Goal: Task Accomplishment & Management: Use online tool/utility

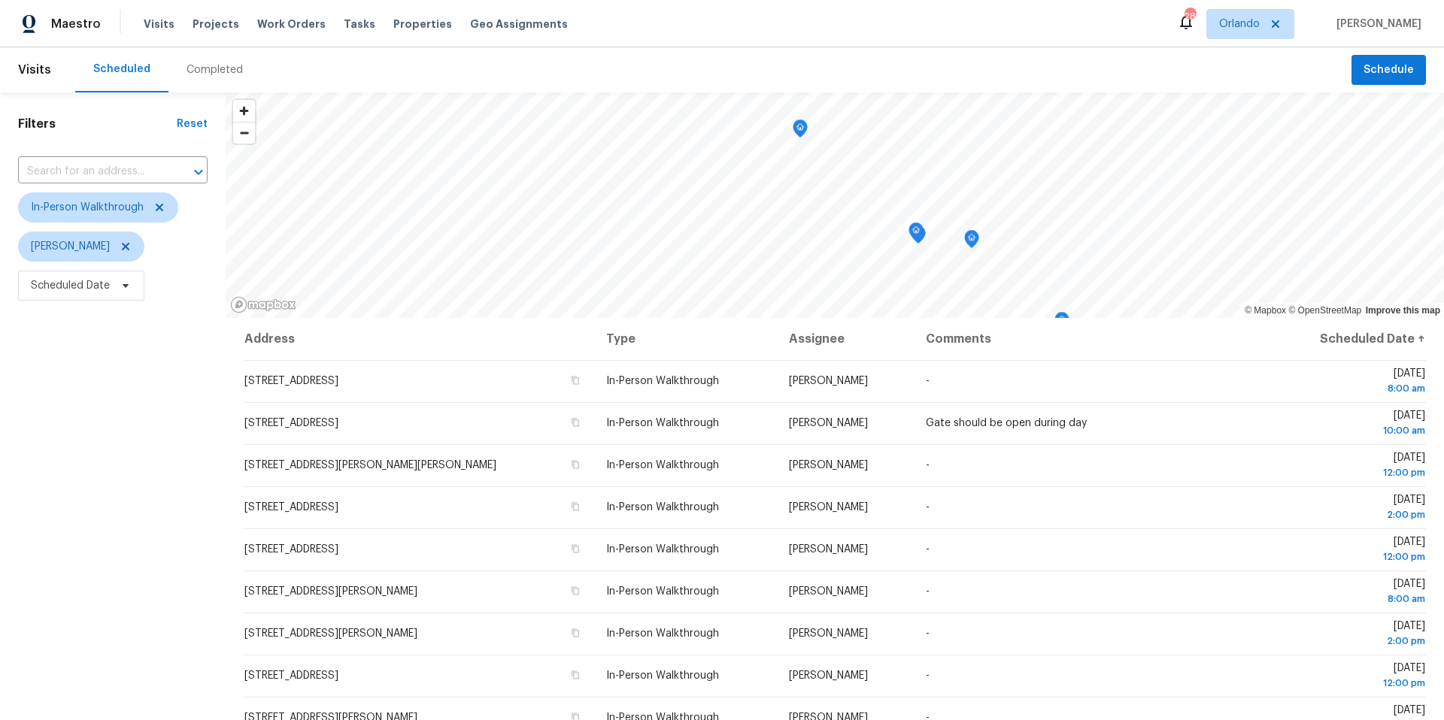
scroll to position [174, 0]
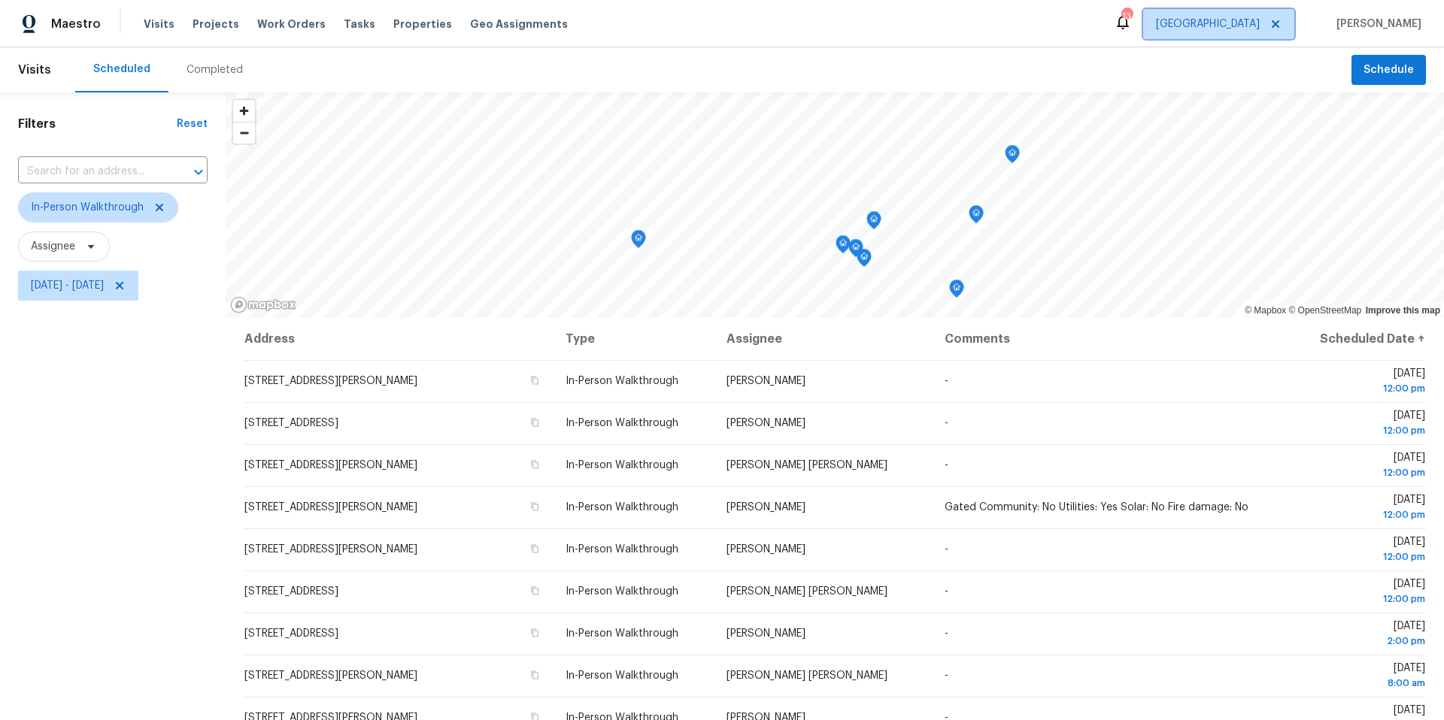
click at [1239, 24] on span "Jacksonville" at bounding box center [1208, 24] width 104 height 15
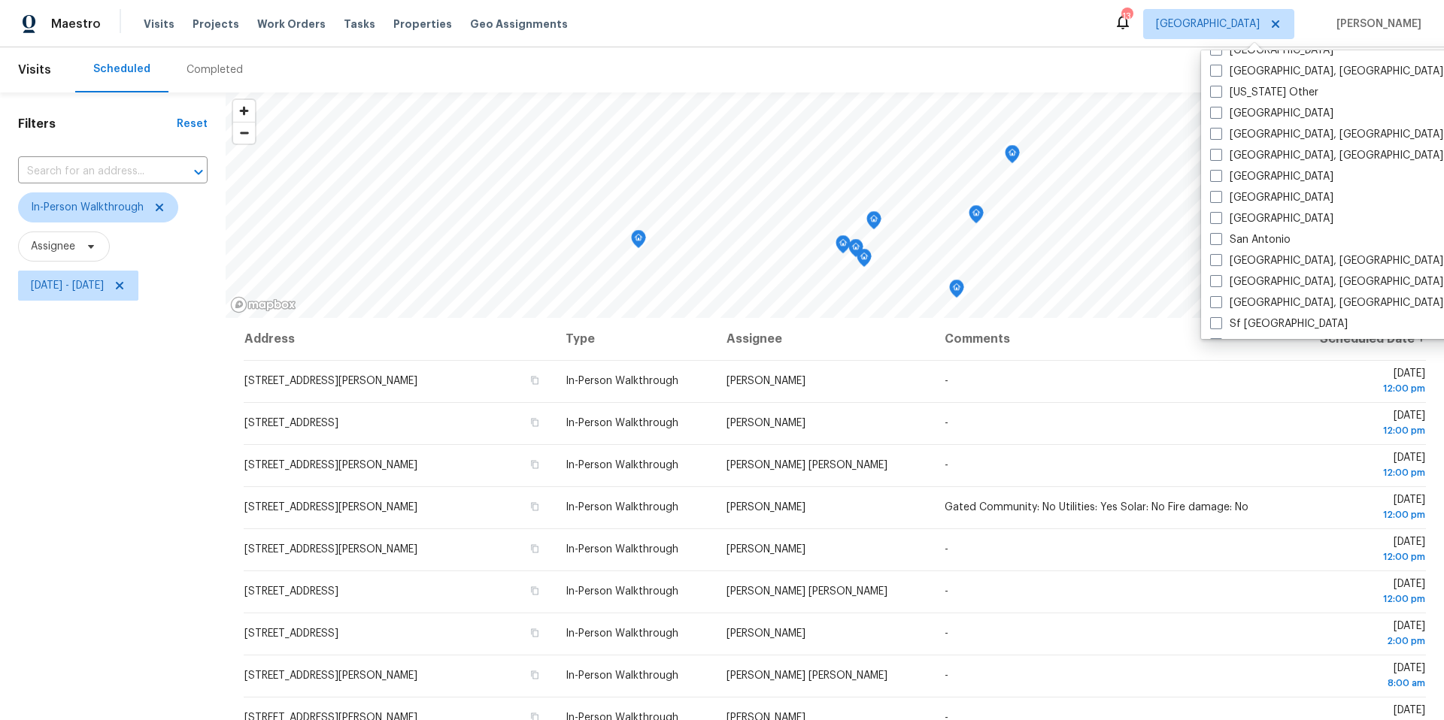
scroll to position [1717, 0]
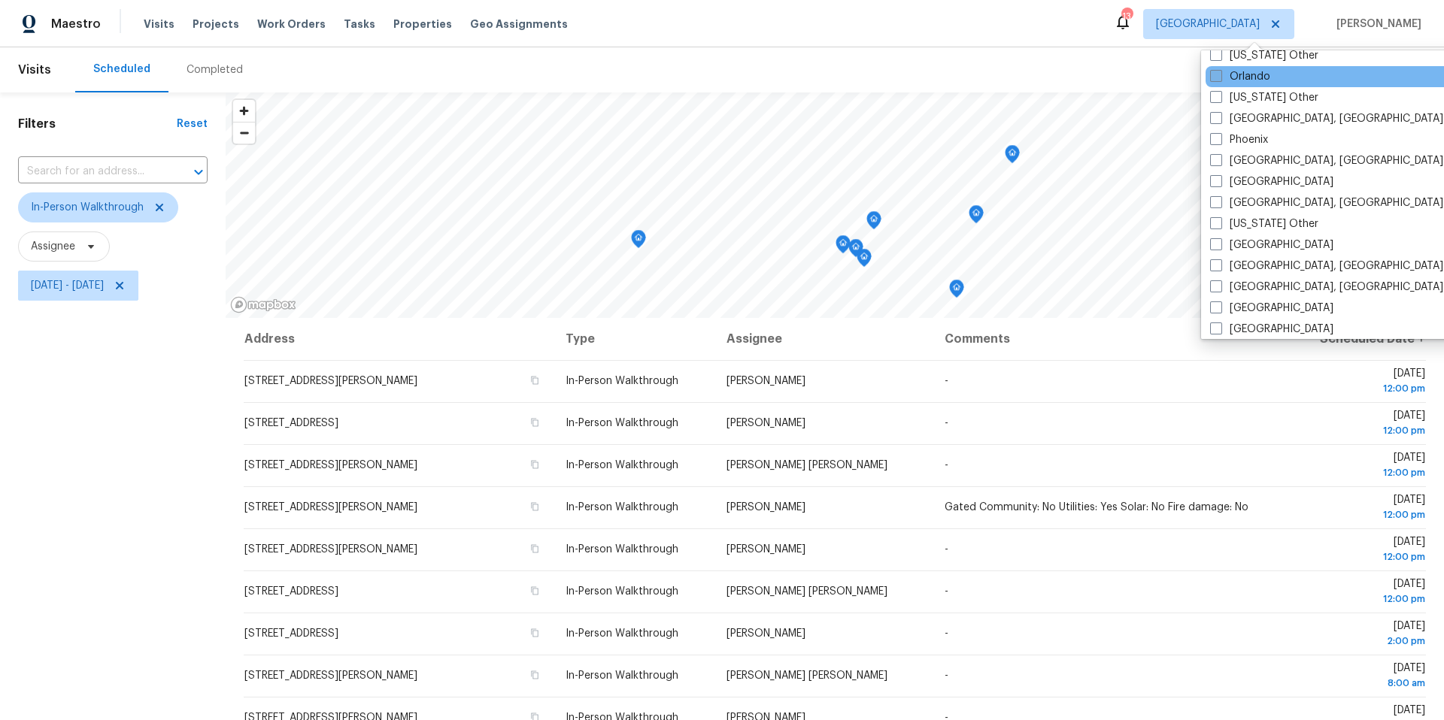
click at [1220, 76] on span at bounding box center [1216, 76] width 12 height 12
click at [1220, 76] on input "Orlando" at bounding box center [1215, 74] width 10 height 10
checkbox input "true"
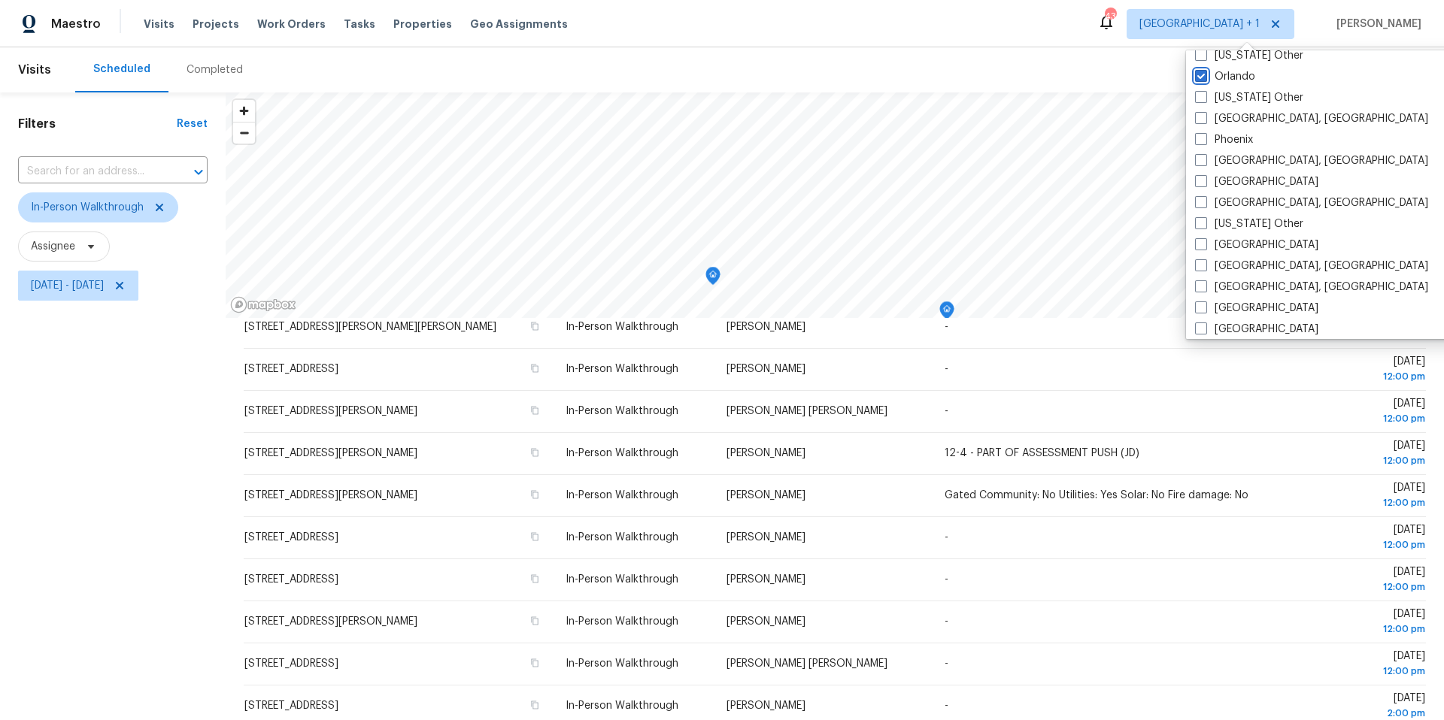
scroll to position [174, 0]
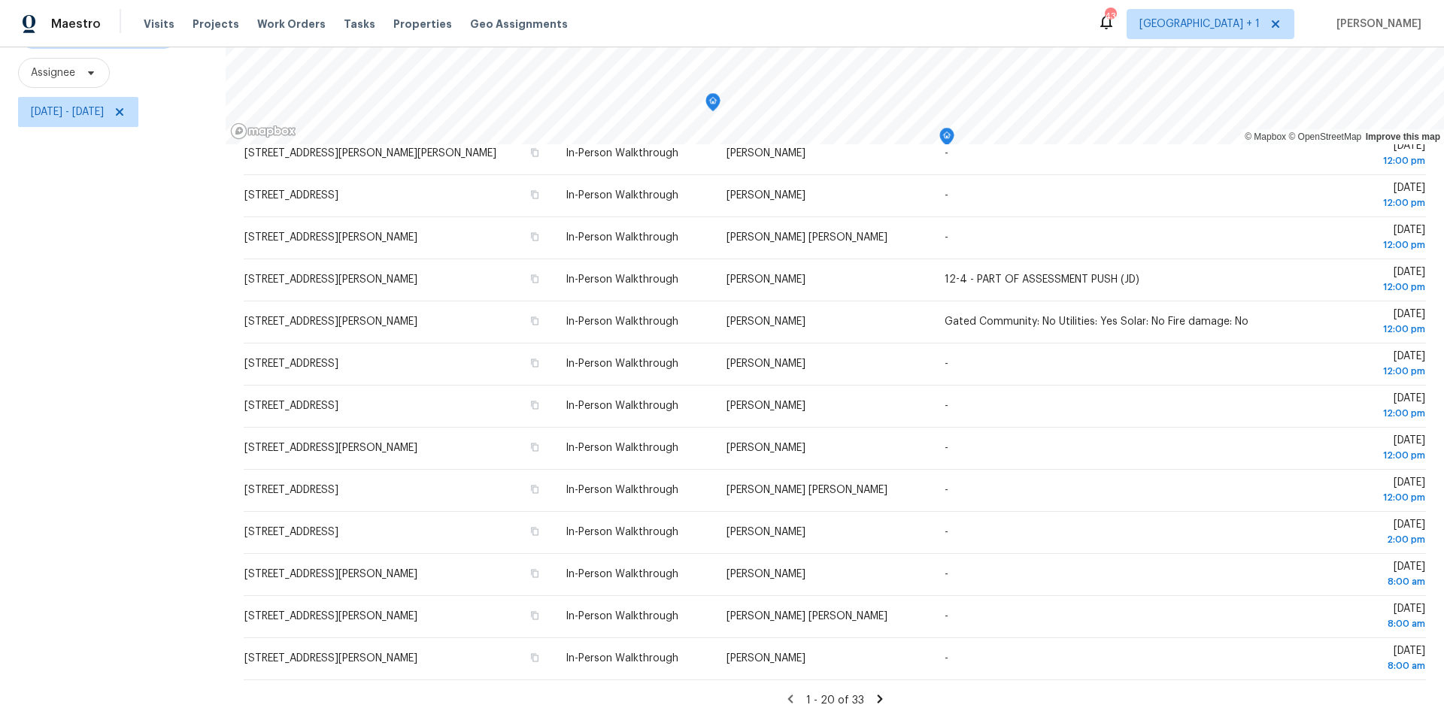
click at [877, 701] on icon at bounding box center [879, 699] width 5 height 8
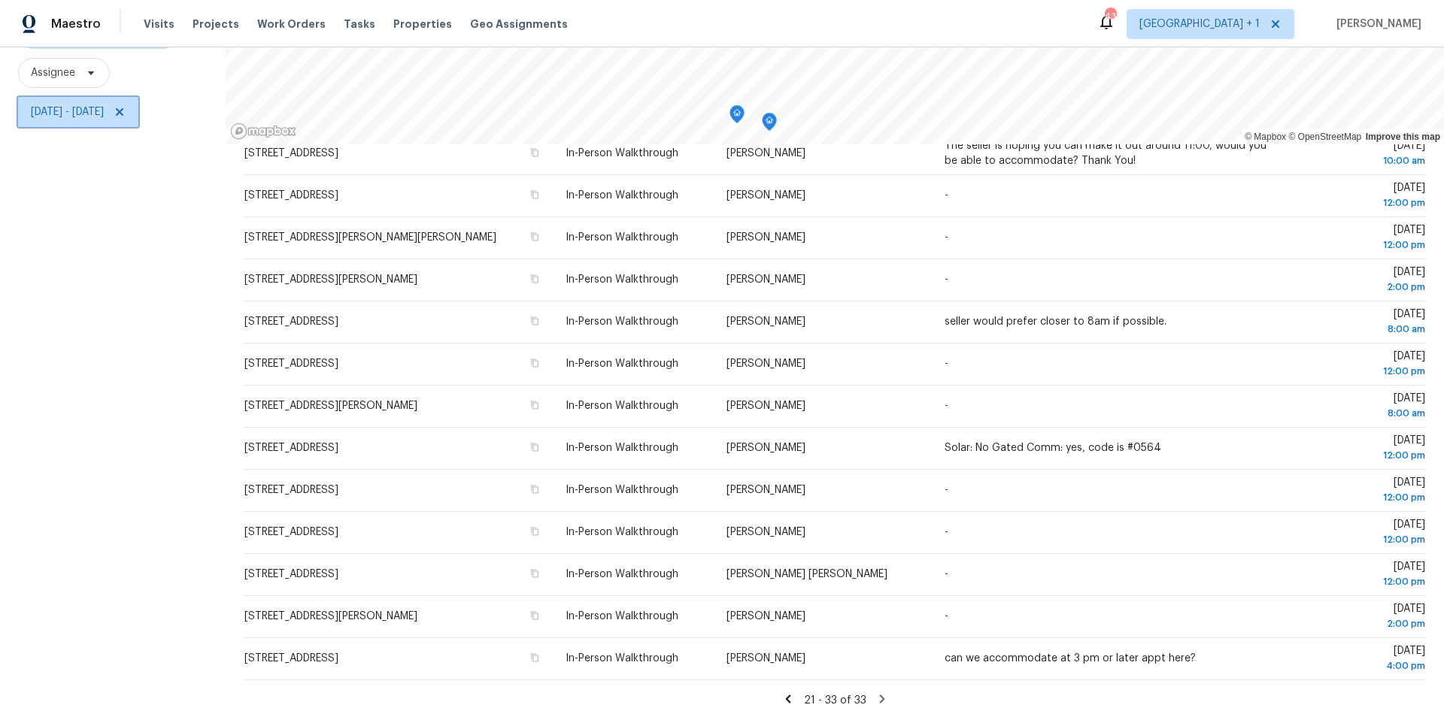
click at [104, 105] on span "Mon, Oct 06 - Fri, Oct 10" at bounding box center [67, 112] width 73 height 15
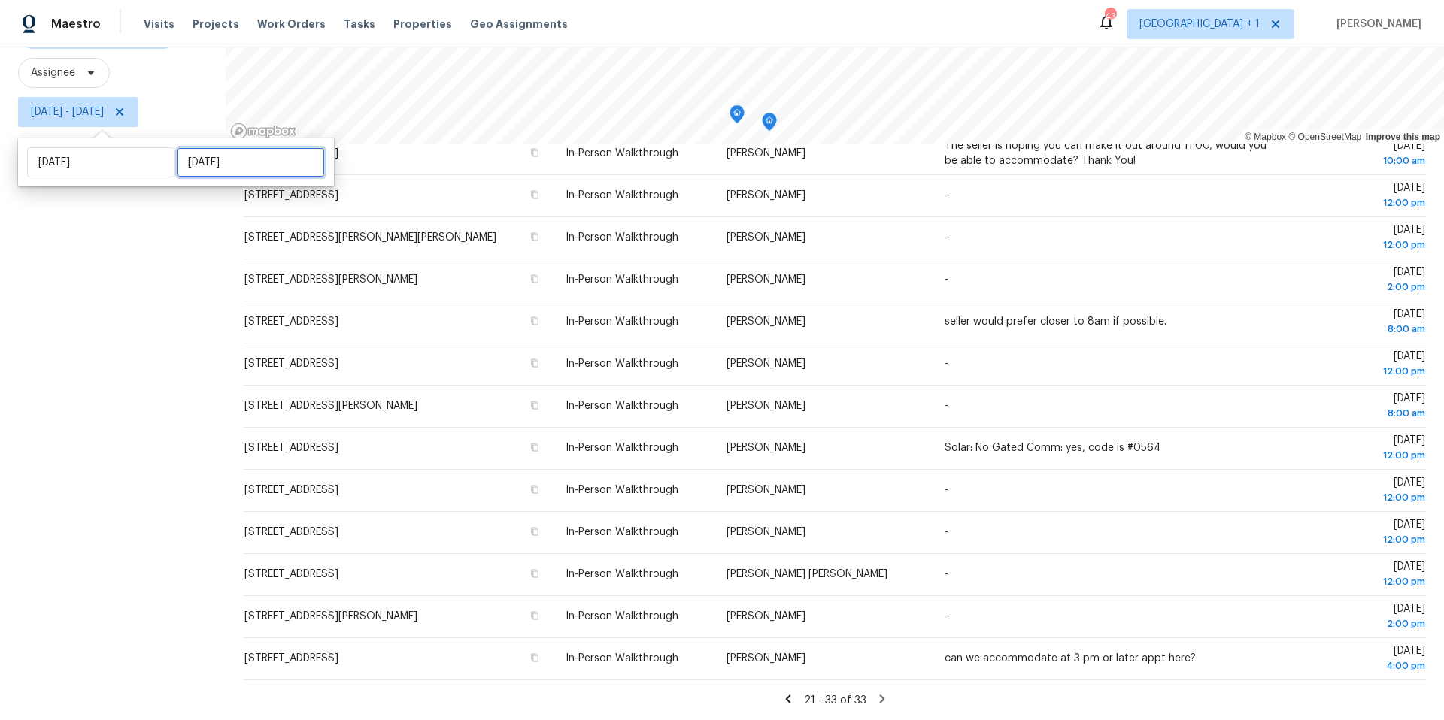
click at [224, 168] on input "Fri, Oct 10" at bounding box center [251, 162] width 148 height 30
select select "9"
select select "2025"
select select "10"
select select "2025"
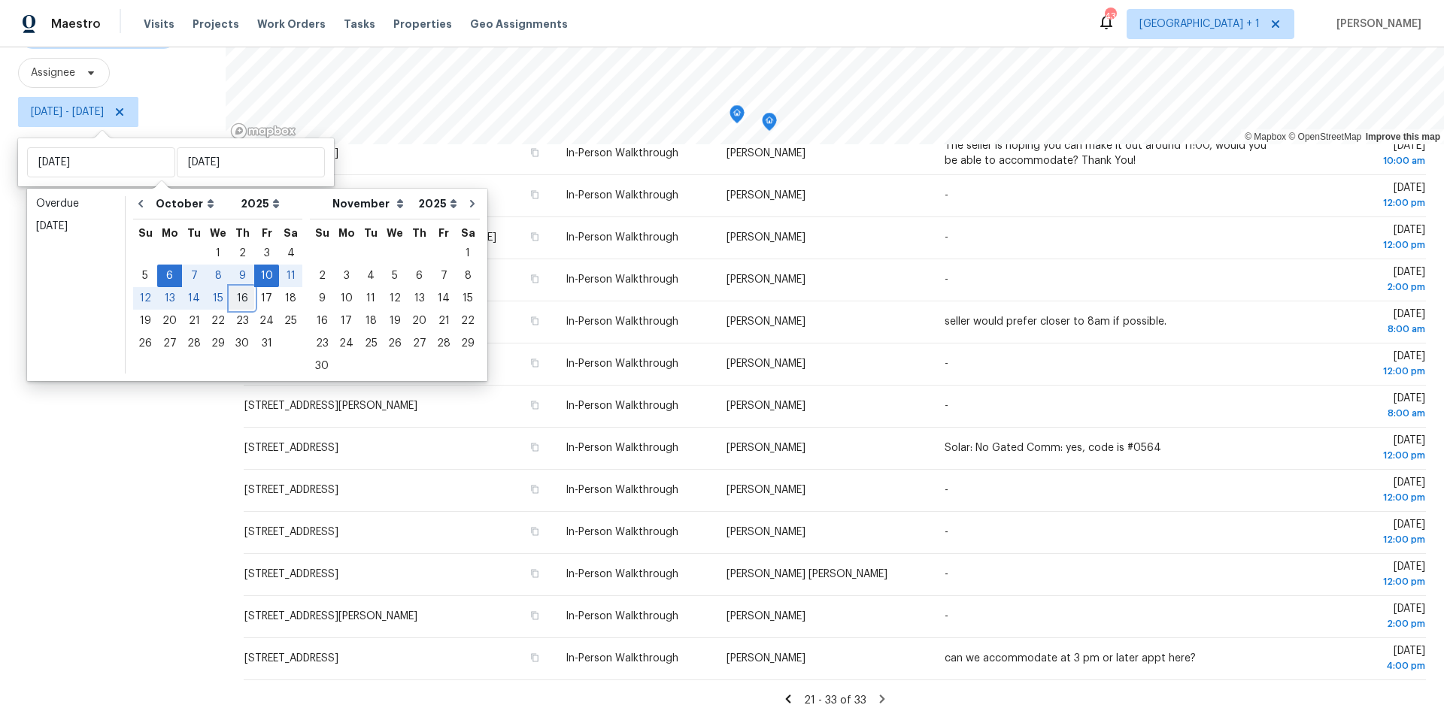
click at [236, 299] on div "16" at bounding box center [242, 298] width 24 height 21
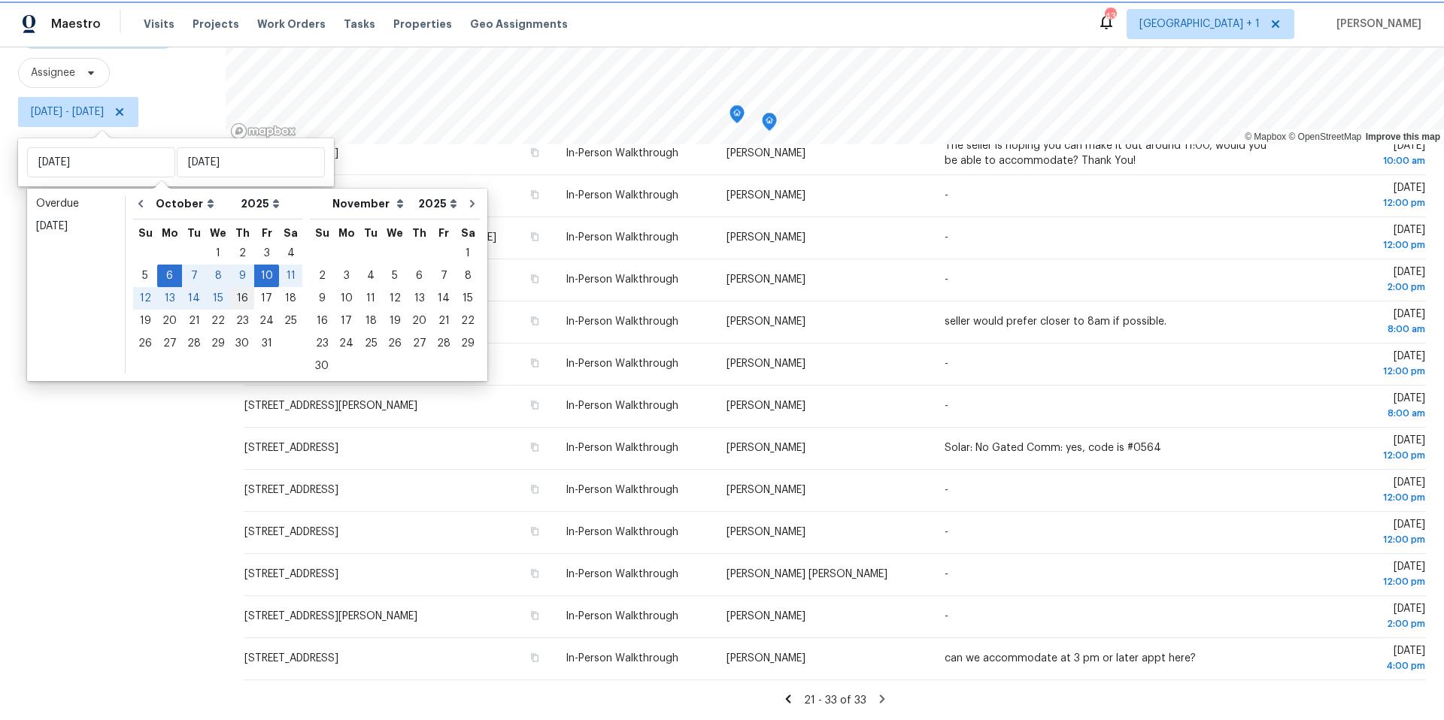
type input "Thu, Oct 16"
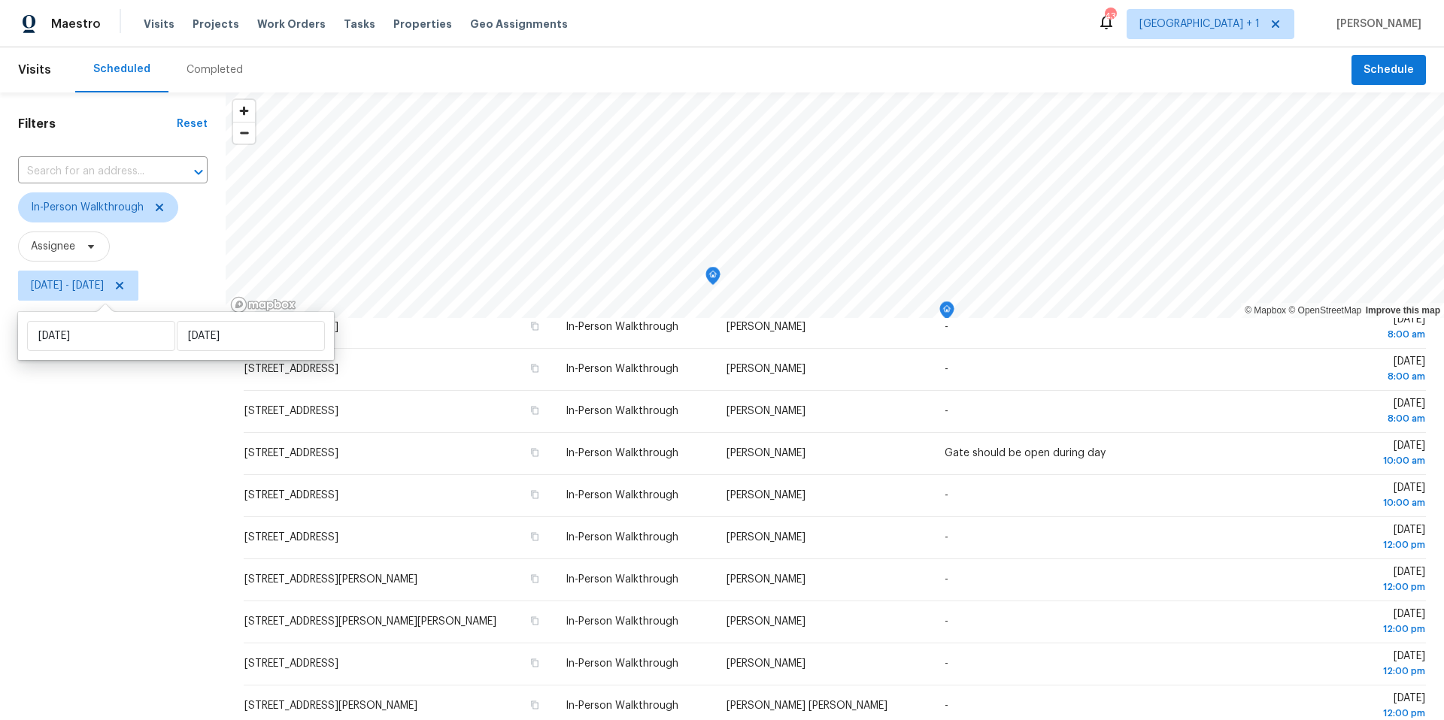
click at [138, 529] on div "Filters Reset ​ In-Person Walkthrough Assignee Mon, Oct 06 - Thu, Oct 16" at bounding box center [113, 493] width 226 height 802
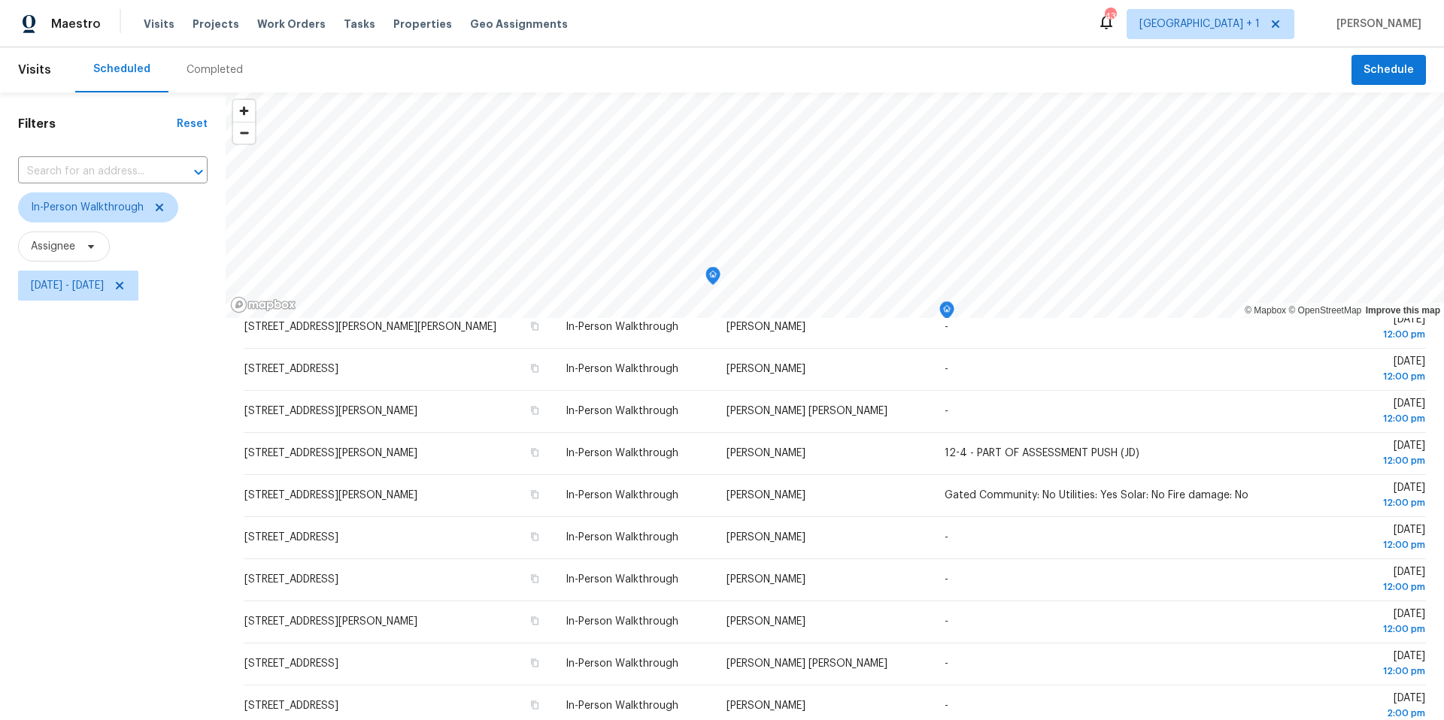
scroll to position [174, 0]
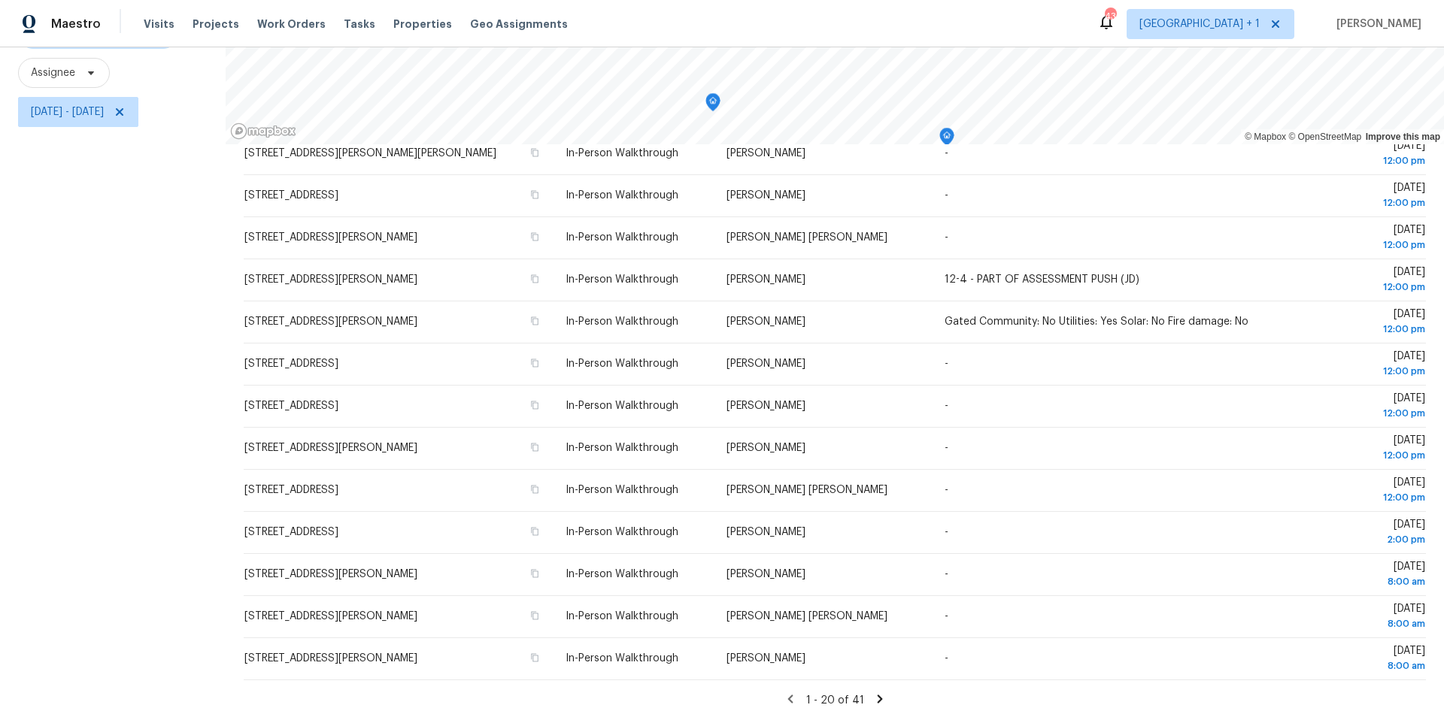
click at [878, 699] on icon at bounding box center [879, 699] width 5 height 8
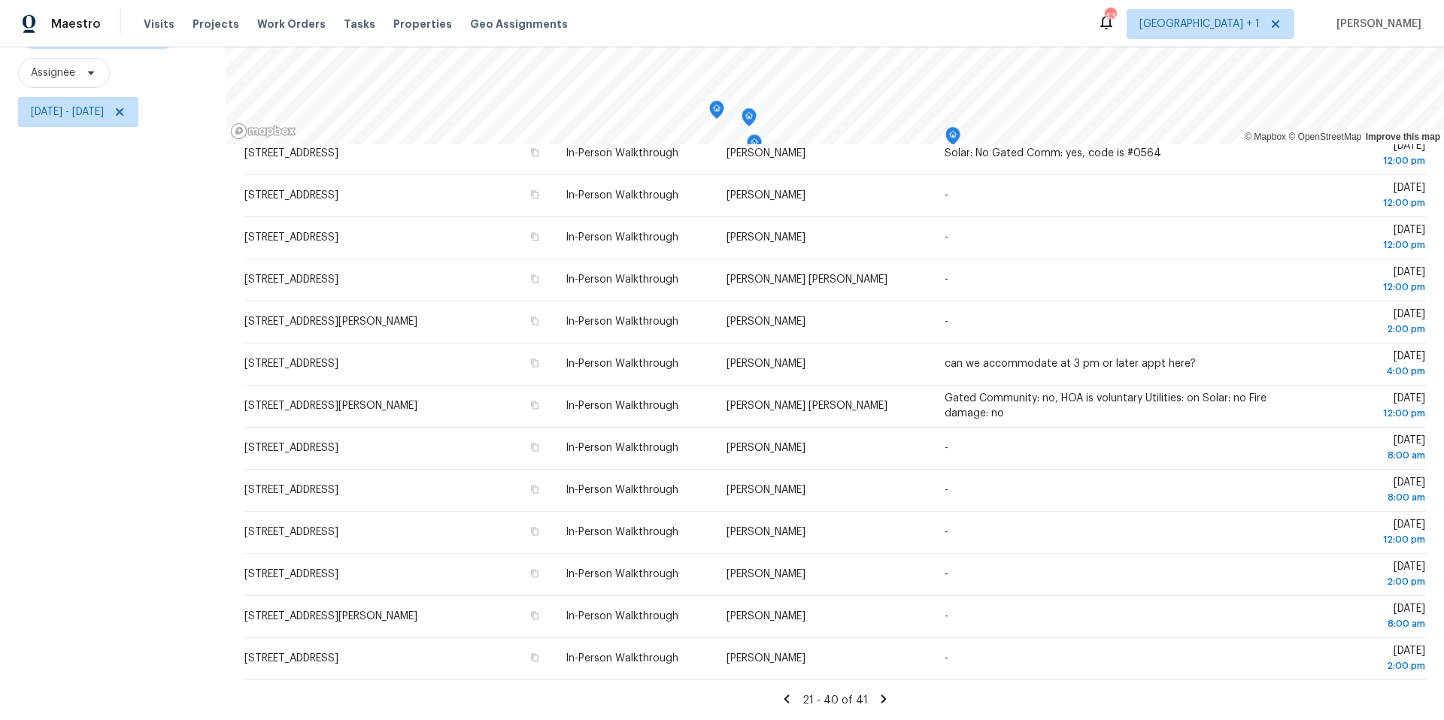
click at [881, 700] on icon at bounding box center [883, 699] width 5 height 8
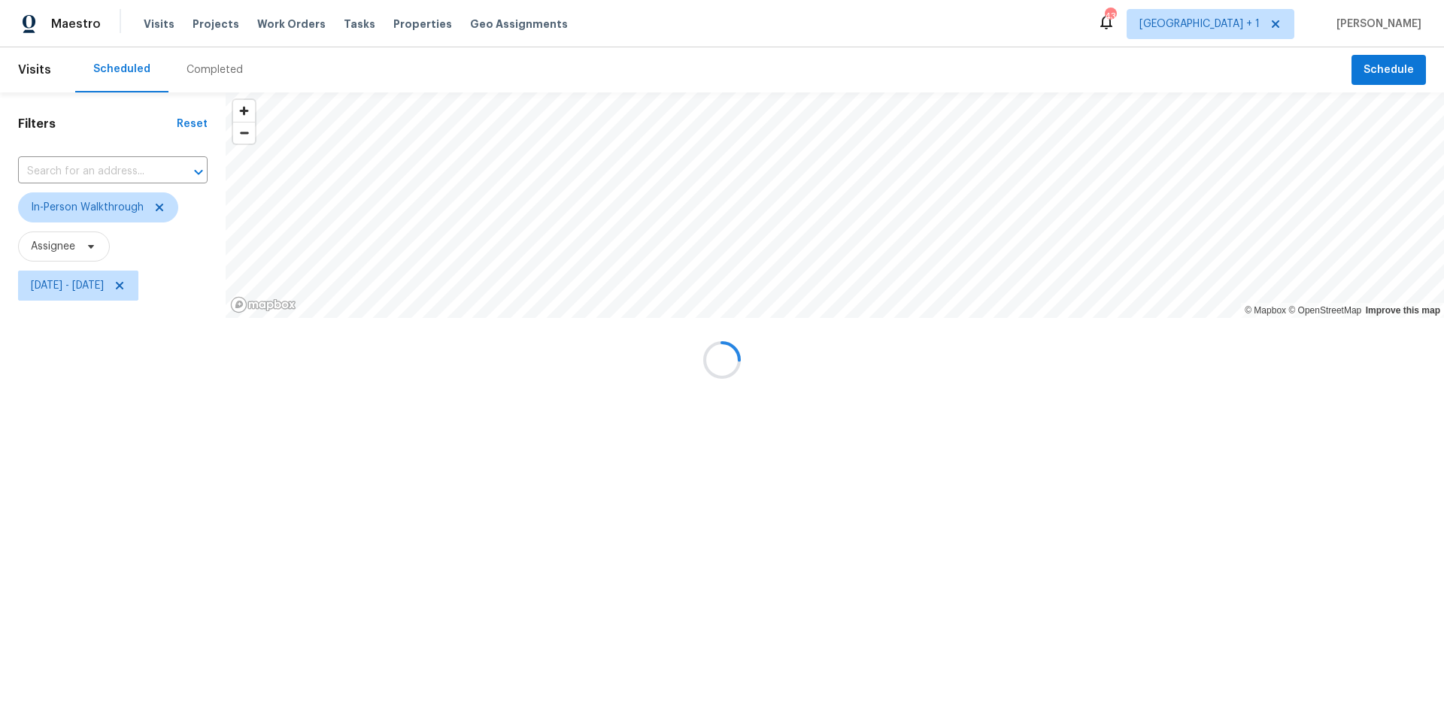
scroll to position [0, 0]
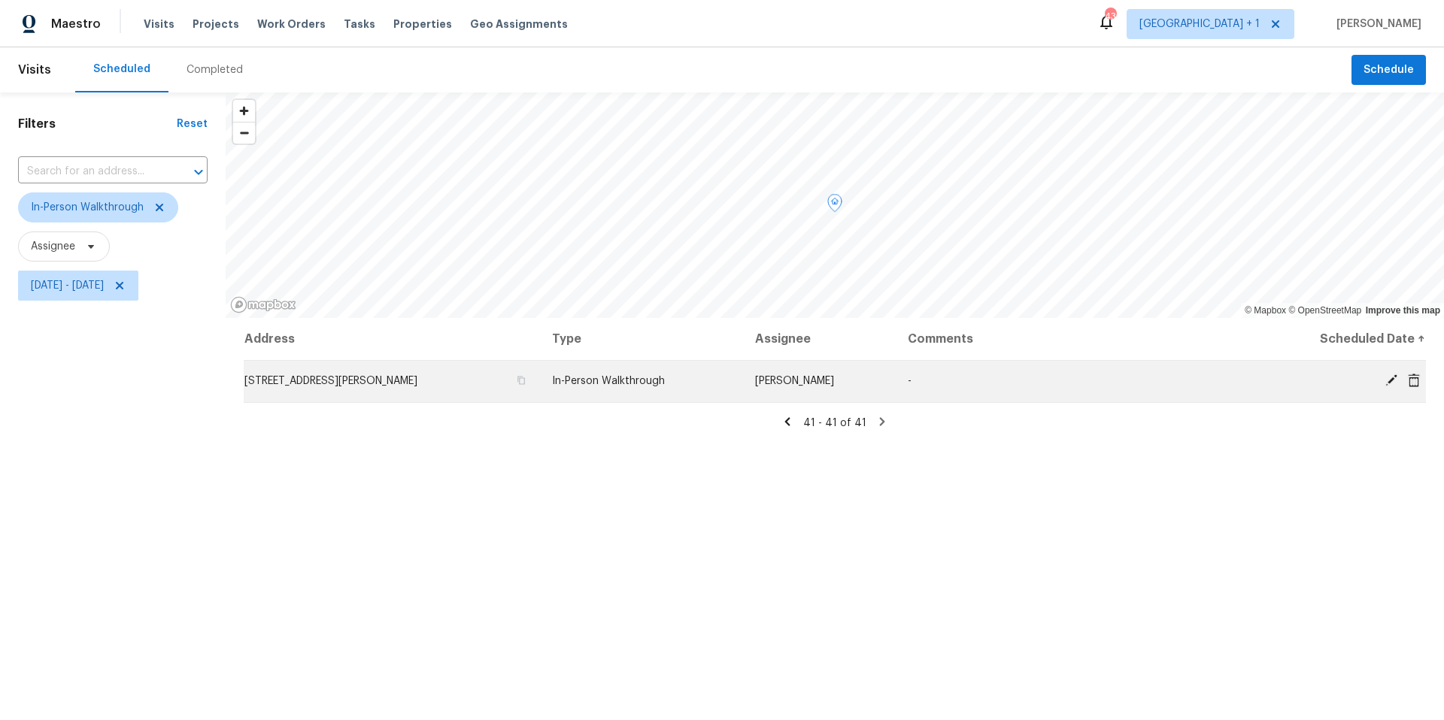
click at [1397, 374] on icon at bounding box center [1391, 380] width 12 height 12
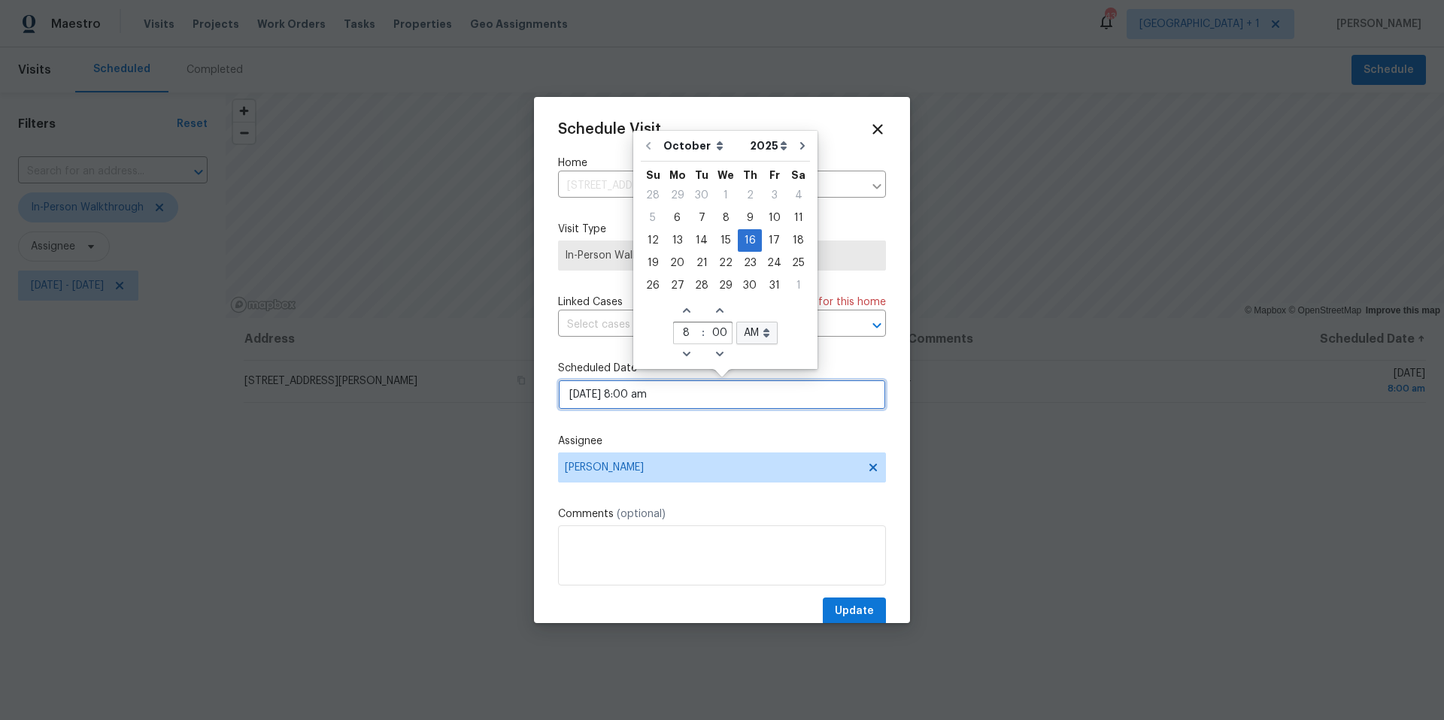
click at [646, 395] on input "10/16/2025 8:00 am" at bounding box center [722, 395] width 328 height 30
click at [696, 213] on div "7" at bounding box center [702, 218] width 24 height 21
type input "10/07/2025 8:00 am"
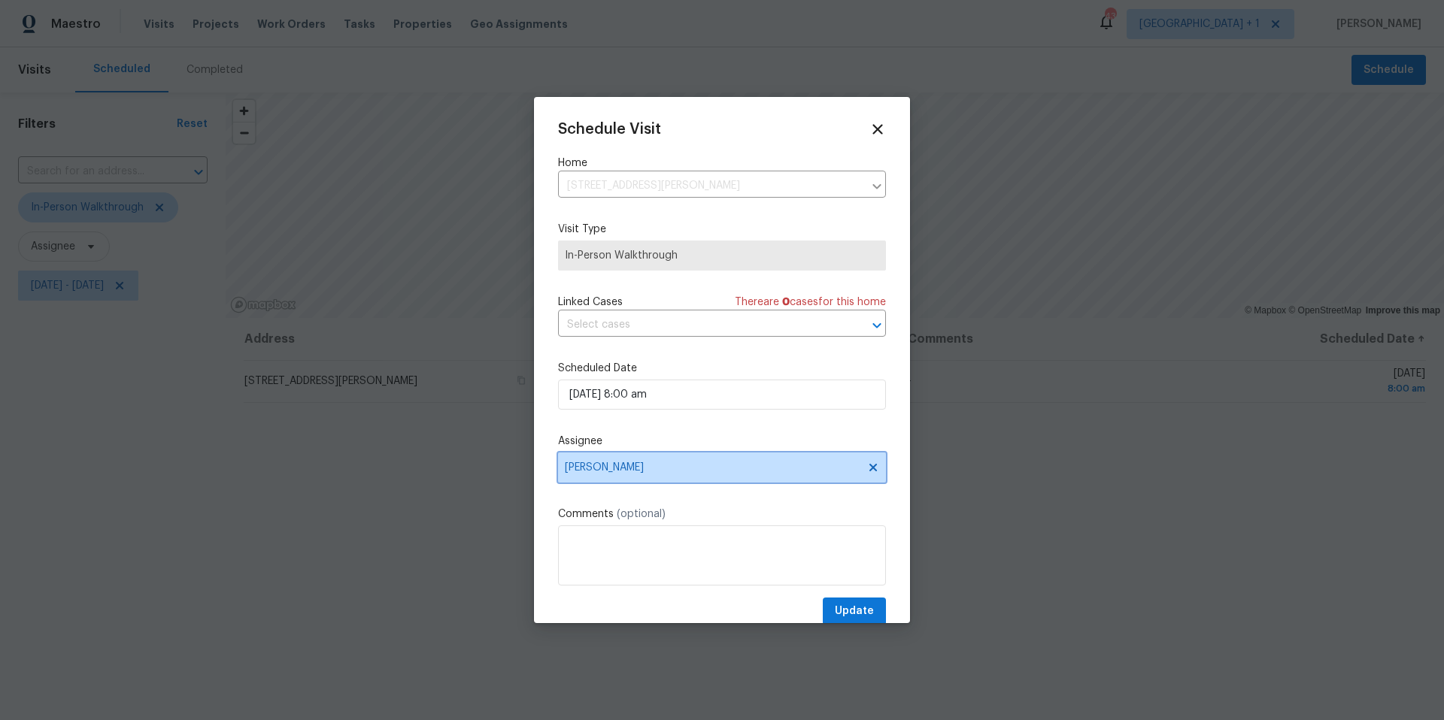
click at [656, 471] on span "Carl Biederman" at bounding box center [712, 468] width 295 height 12
type input "meliss"
click at [645, 541] on div "Melissa Mossbrooks" at bounding box center [645, 550] width 166 height 21
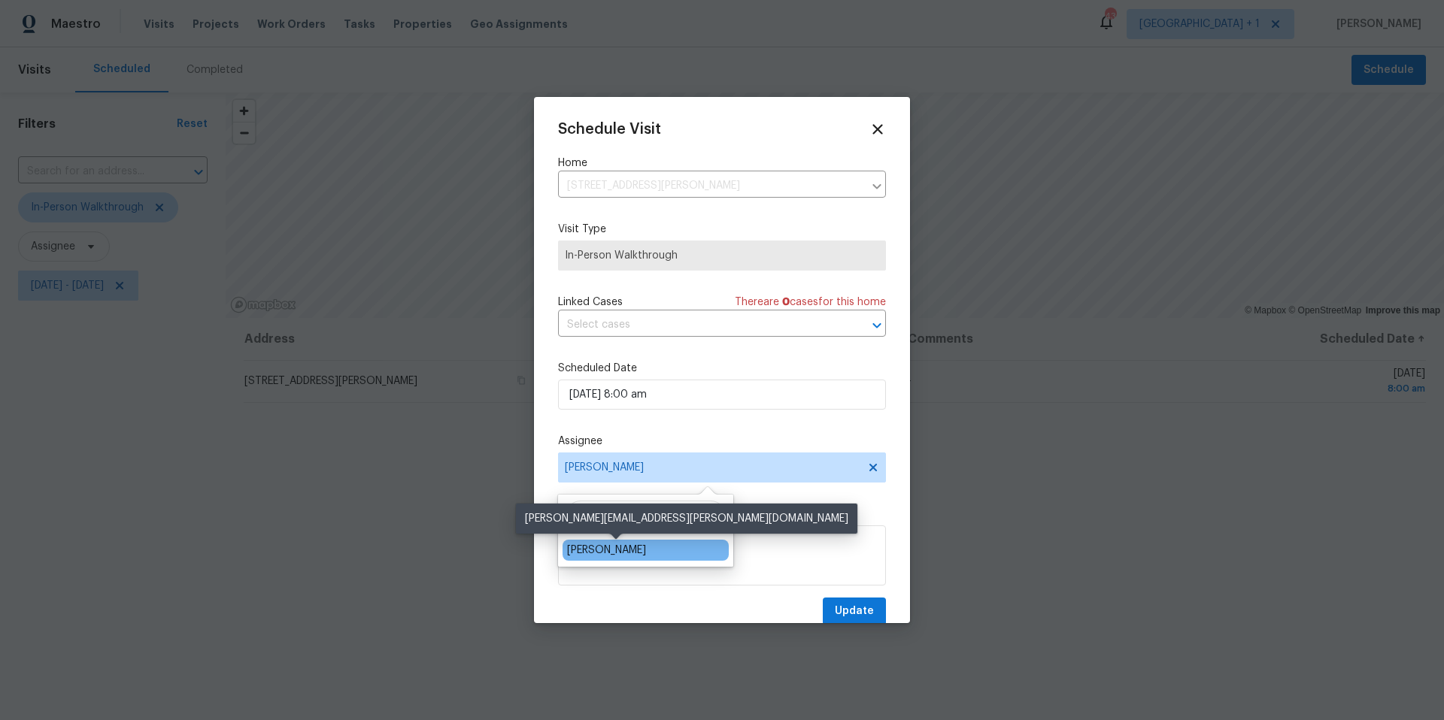
click at [645, 550] on div "Melissa Mossbrooks" at bounding box center [606, 550] width 79 height 15
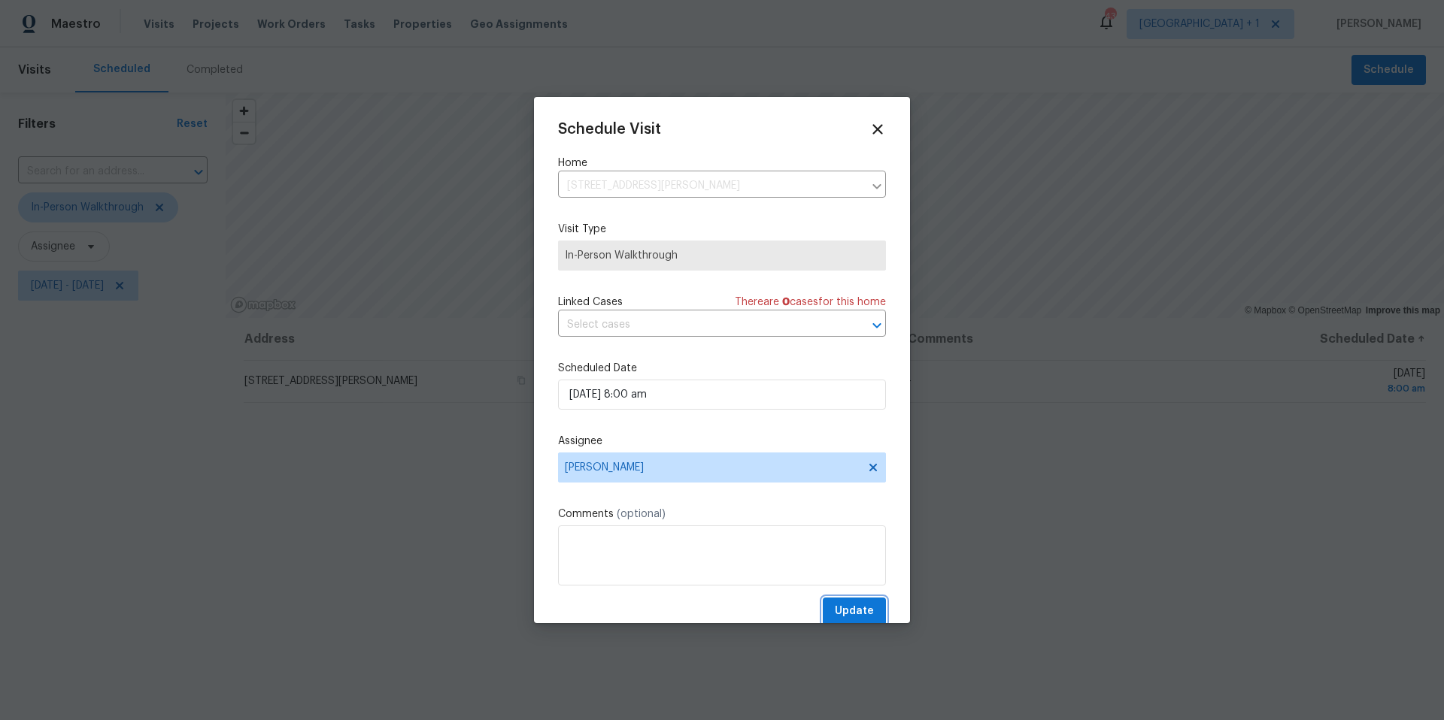
click at [850, 605] on span "Update" at bounding box center [854, 611] width 39 height 19
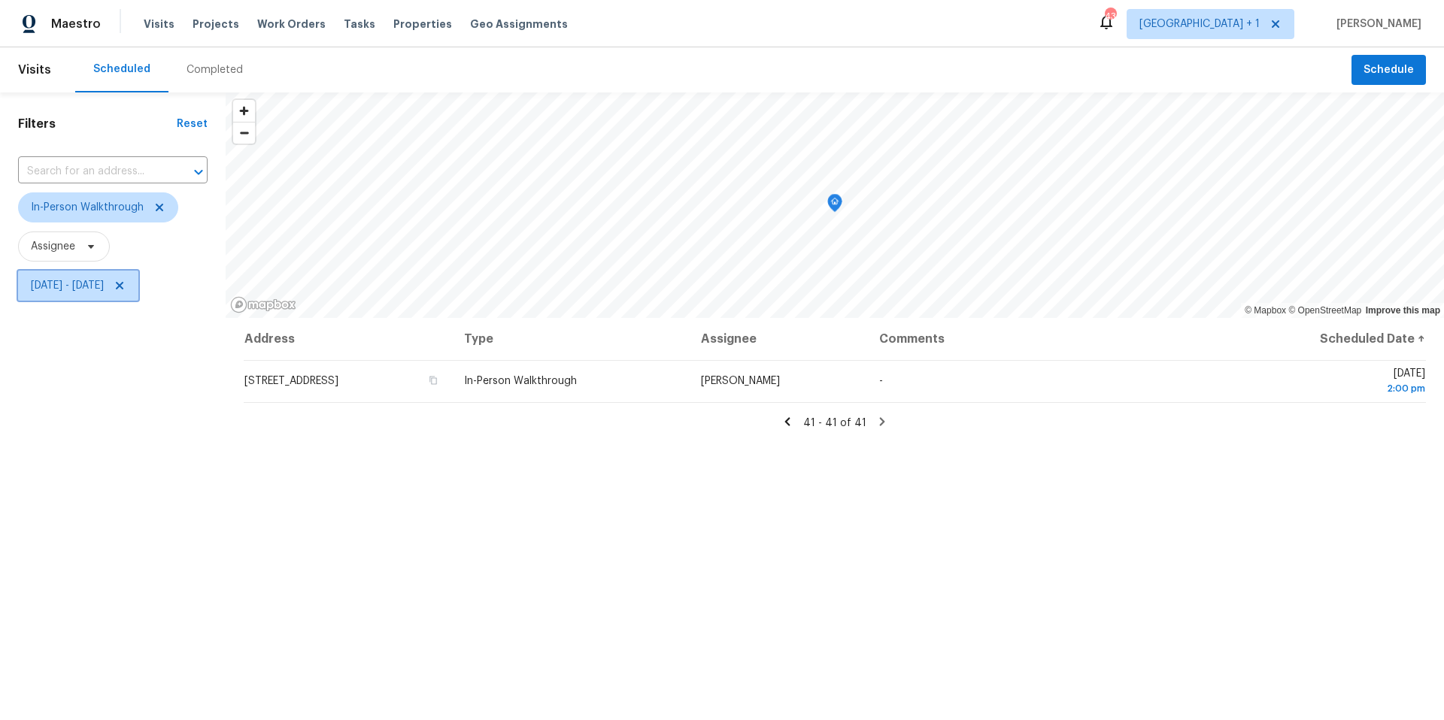
click at [104, 285] on span "Mon, Oct 06 - Thu, Oct 16" at bounding box center [67, 285] width 73 height 15
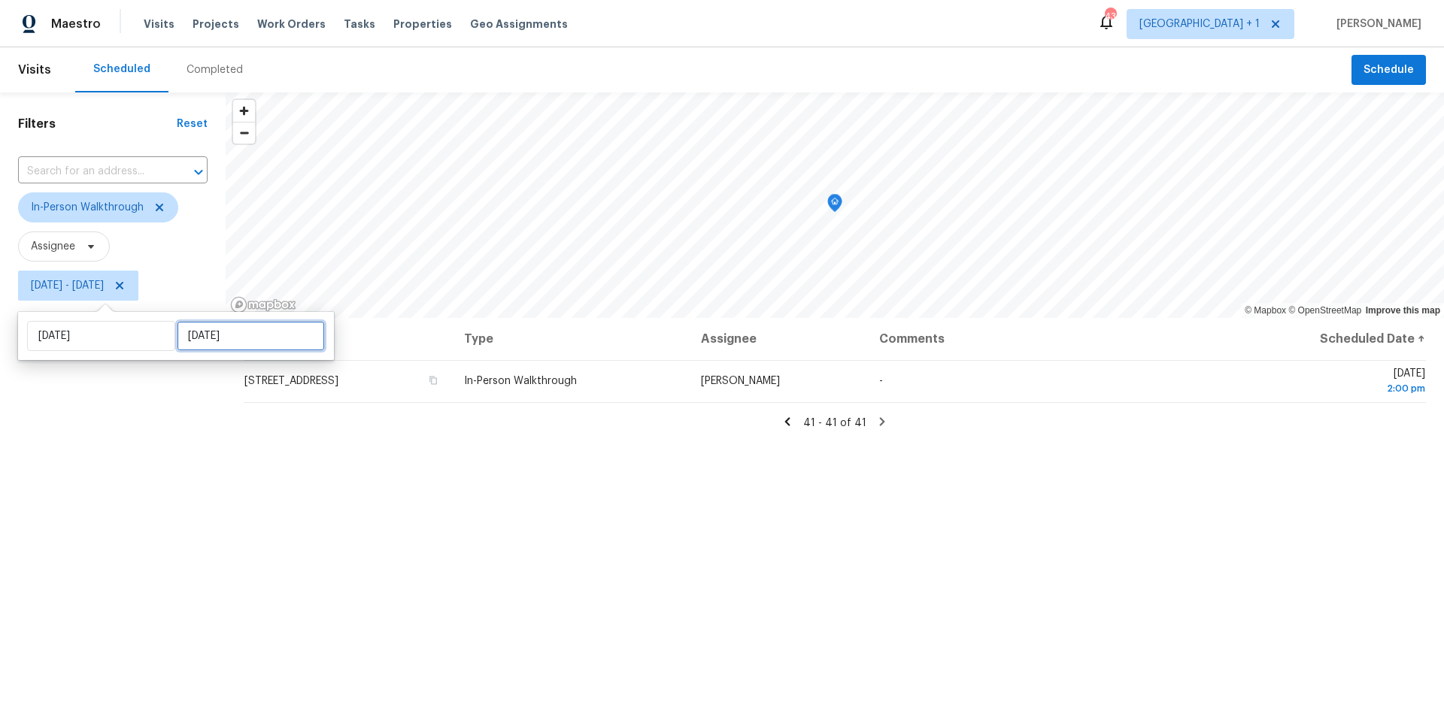
click at [231, 336] on input "Thu, Oct 16" at bounding box center [251, 336] width 148 height 30
select select "9"
select select "2025"
select select "10"
select select "2025"
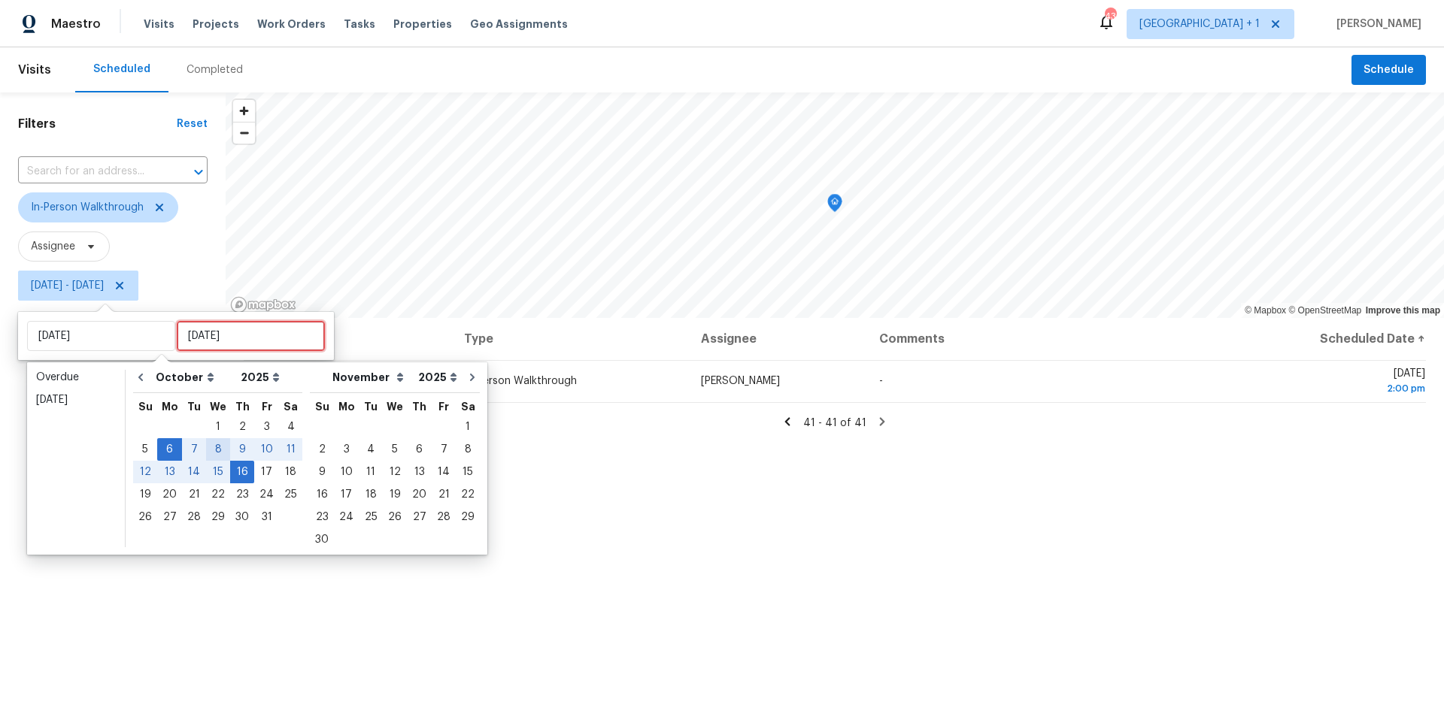
type input "Thu, Oct 02"
type input "Mon, Oct 06"
type input "Thu, Oct 09"
click at [266, 451] on div "10" at bounding box center [266, 449] width 25 height 21
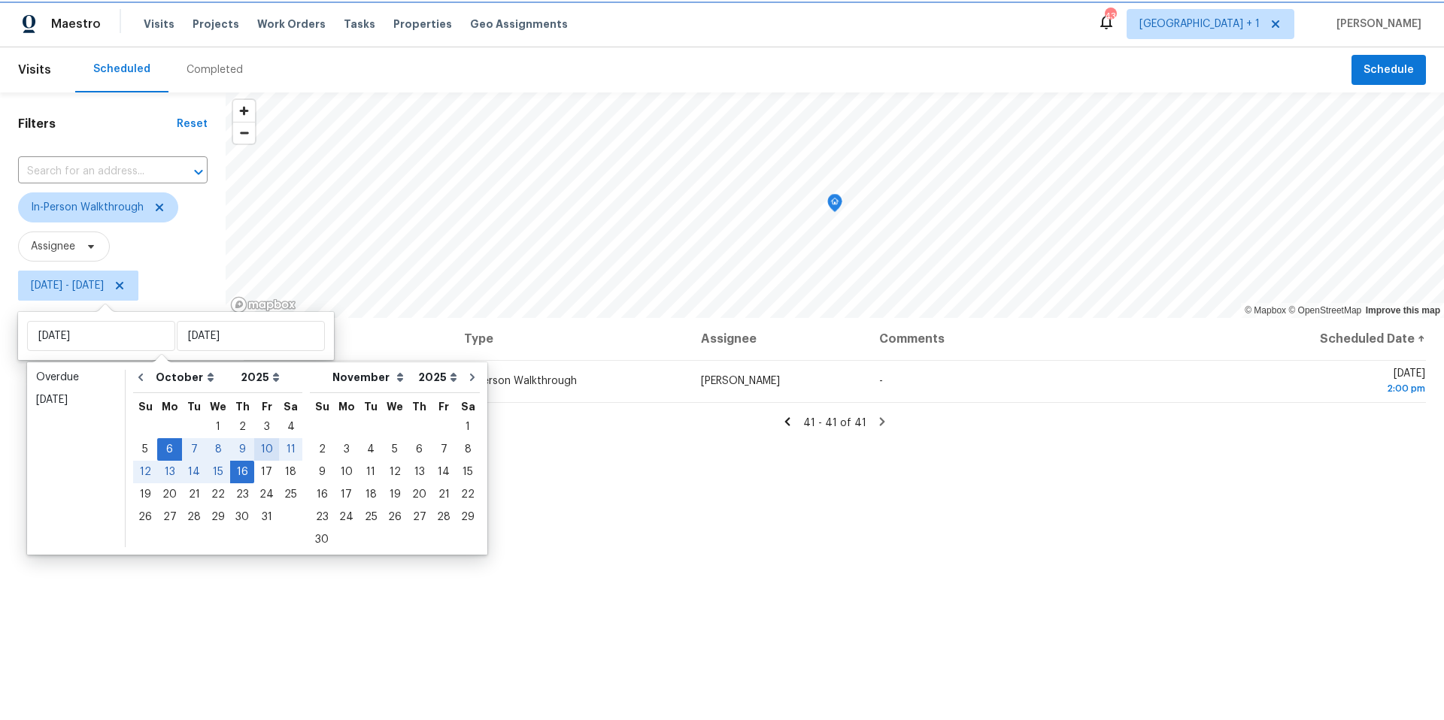
type input "Fri, Oct 10"
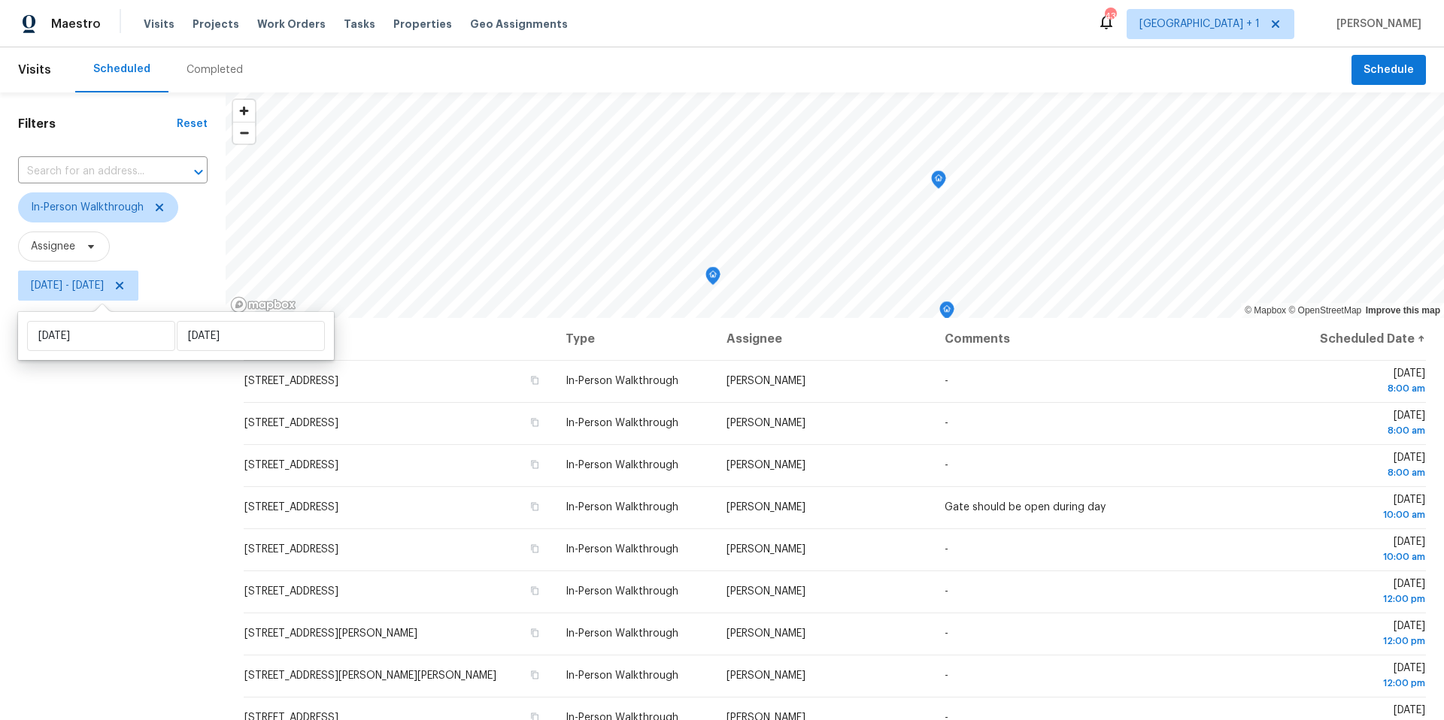
click at [112, 480] on div "Filters Reset ​ In-Person Walkthrough Assignee Mon, Oct 06 - Fri, Oct 10" at bounding box center [113, 493] width 226 height 802
click at [1247, 26] on span "Jacksonville + 1" at bounding box center [1199, 24] width 120 height 15
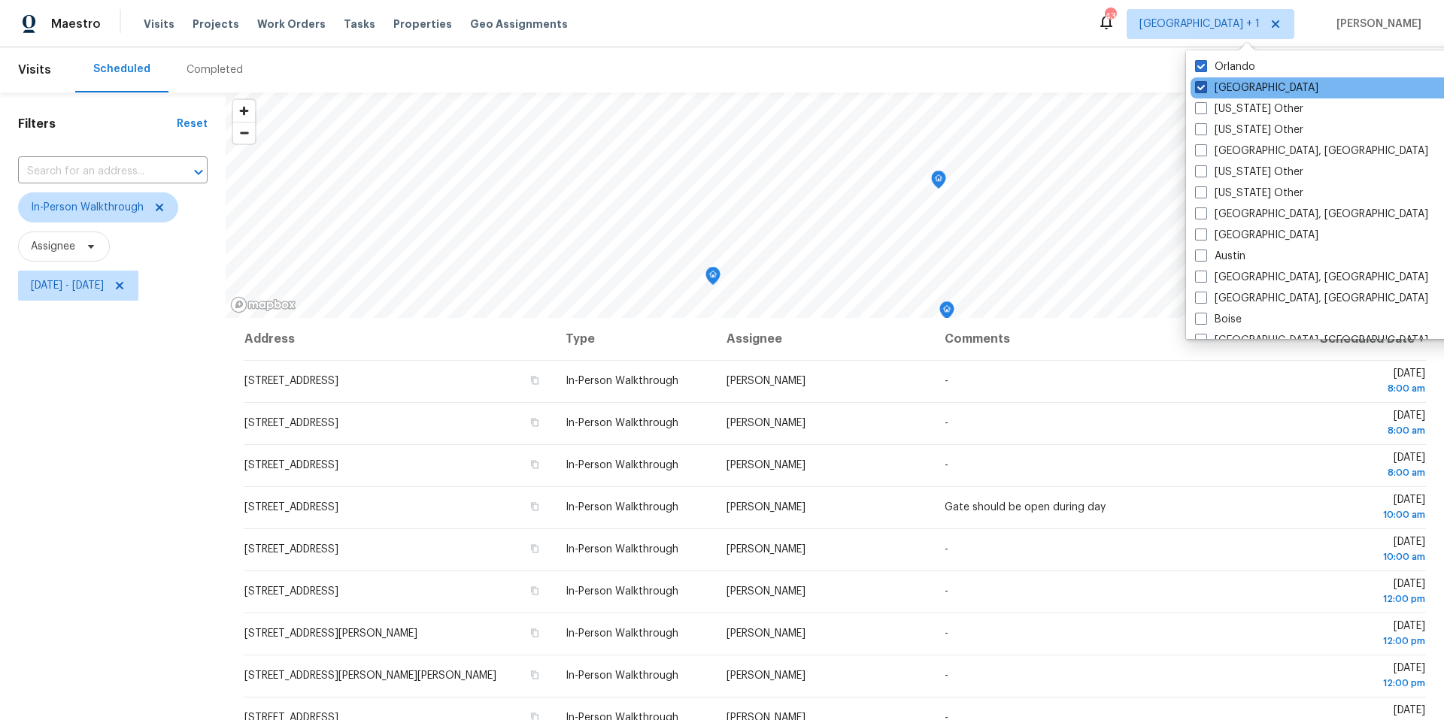
click at [1202, 83] on span at bounding box center [1201, 87] width 12 height 12
click at [1202, 83] on input "Jacksonville" at bounding box center [1200, 85] width 10 height 10
checkbox input "false"
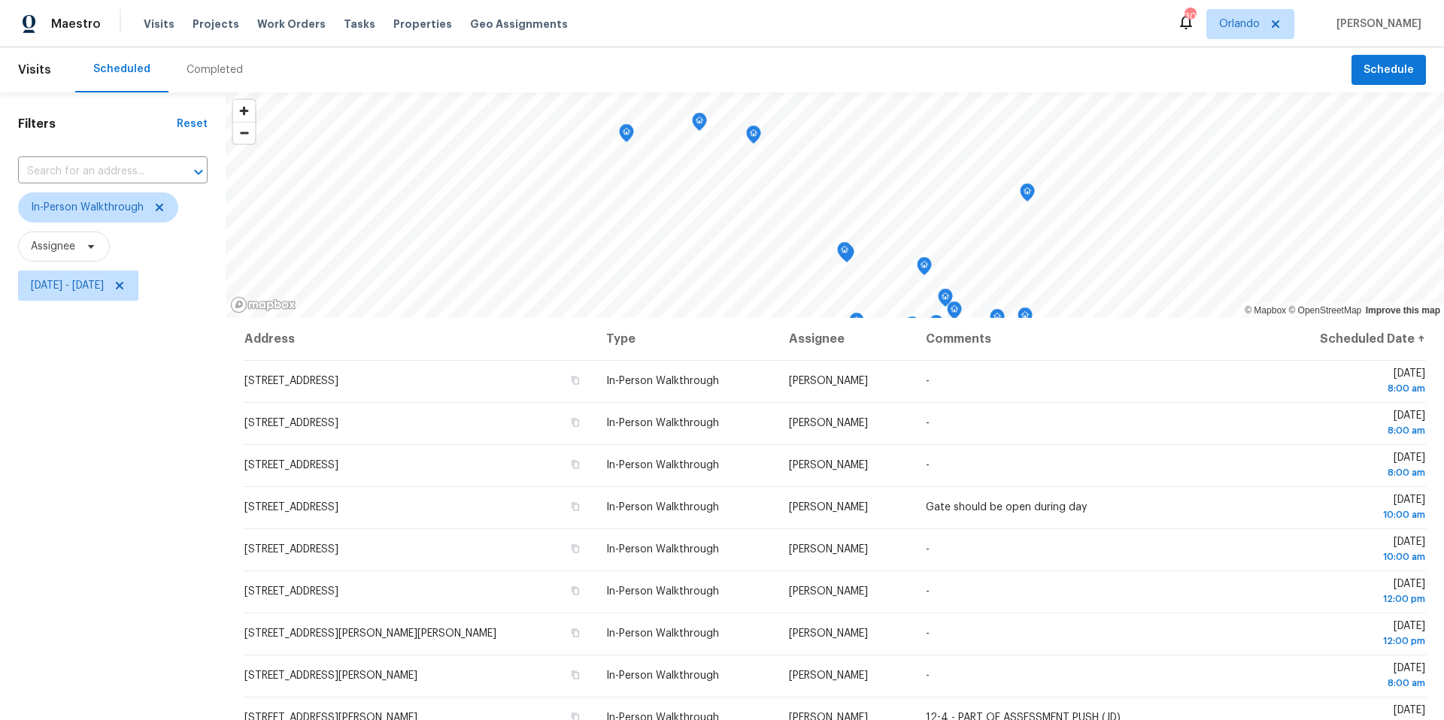
click at [90, 517] on div "Filters Reset ​ In-Person Walkthrough Assignee Mon, Oct 06 - Fri, Oct 10" at bounding box center [113, 493] width 226 height 802
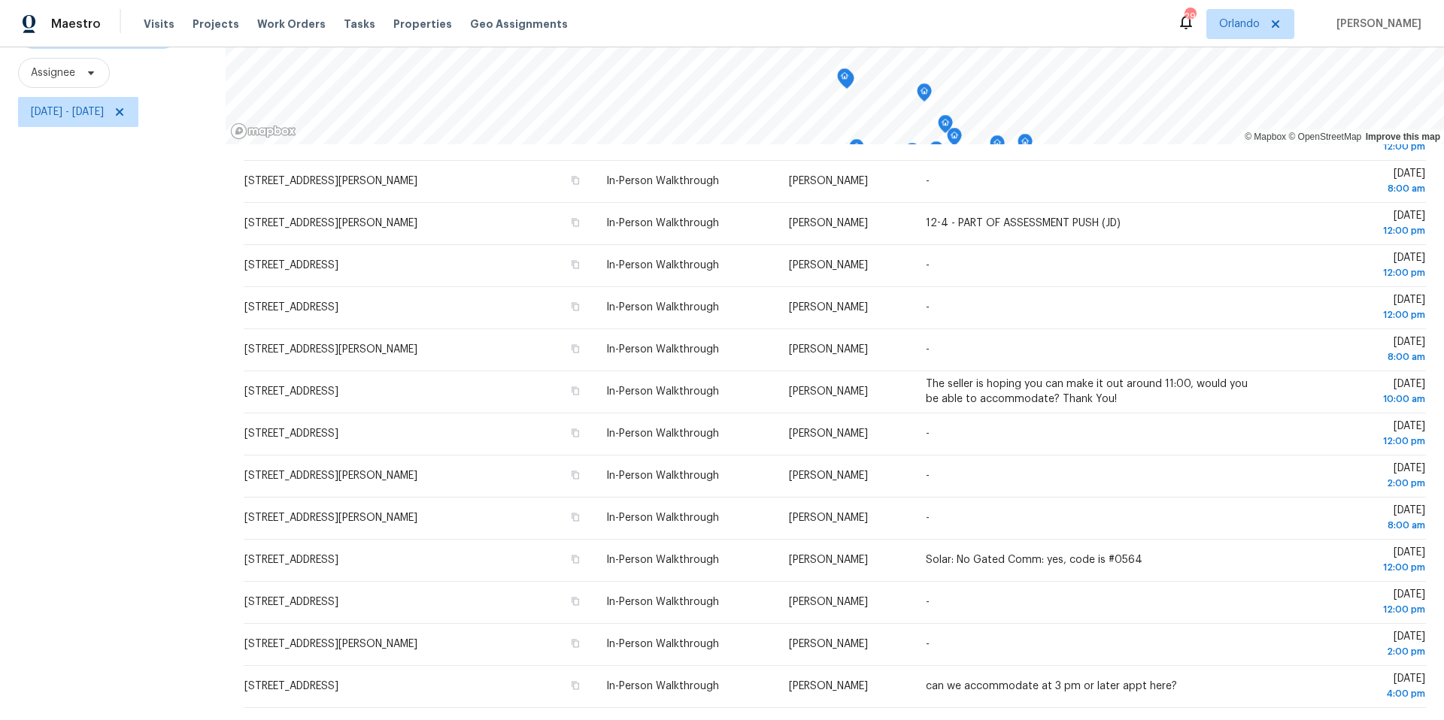
scroll to position [320, 0]
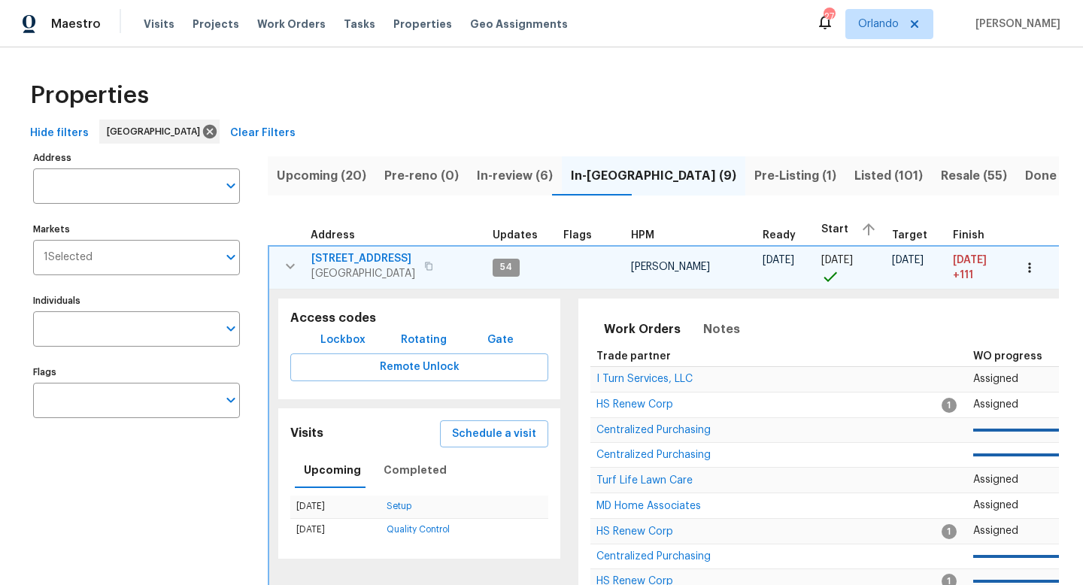
scroll to position [152, 0]
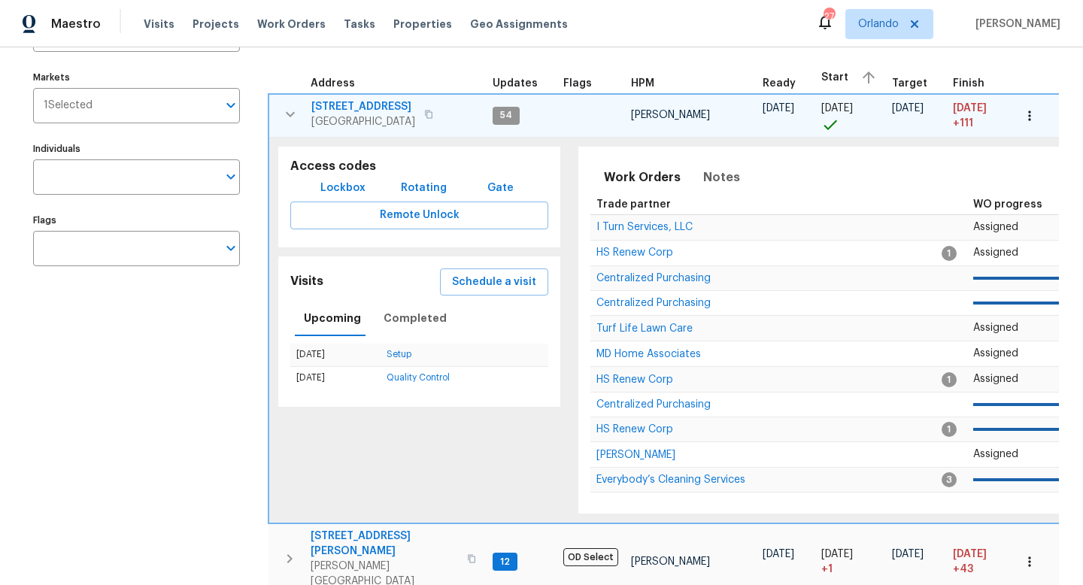
click at [299, 114] on icon "button" at bounding box center [290, 114] width 18 height 18
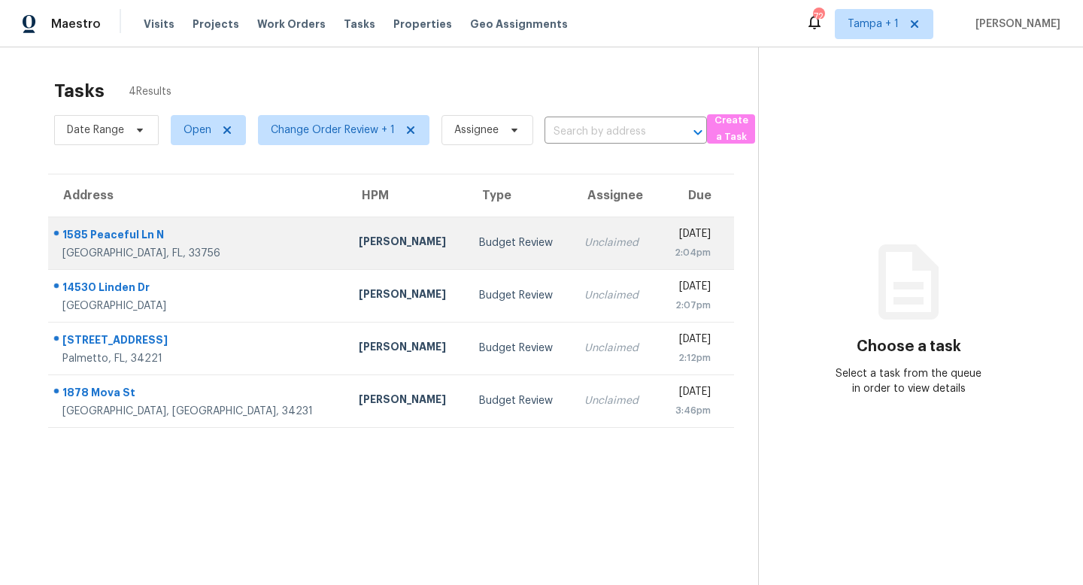
click at [479, 241] on div "Budget Review" at bounding box center [519, 242] width 81 height 15
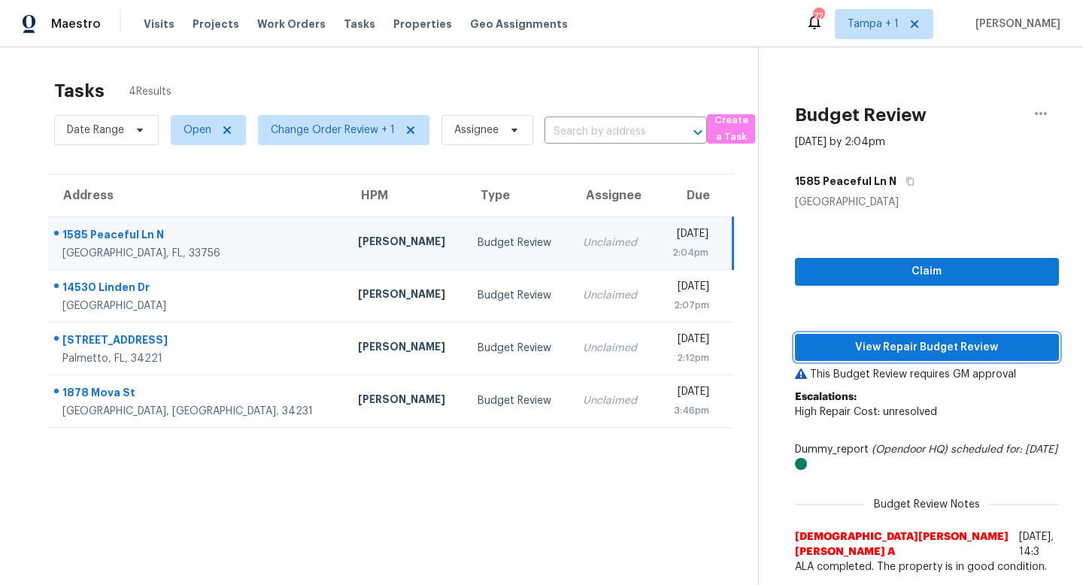
click at [903, 338] on span "View Repair Budget Review" at bounding box center [927, 347] width 240 height 19
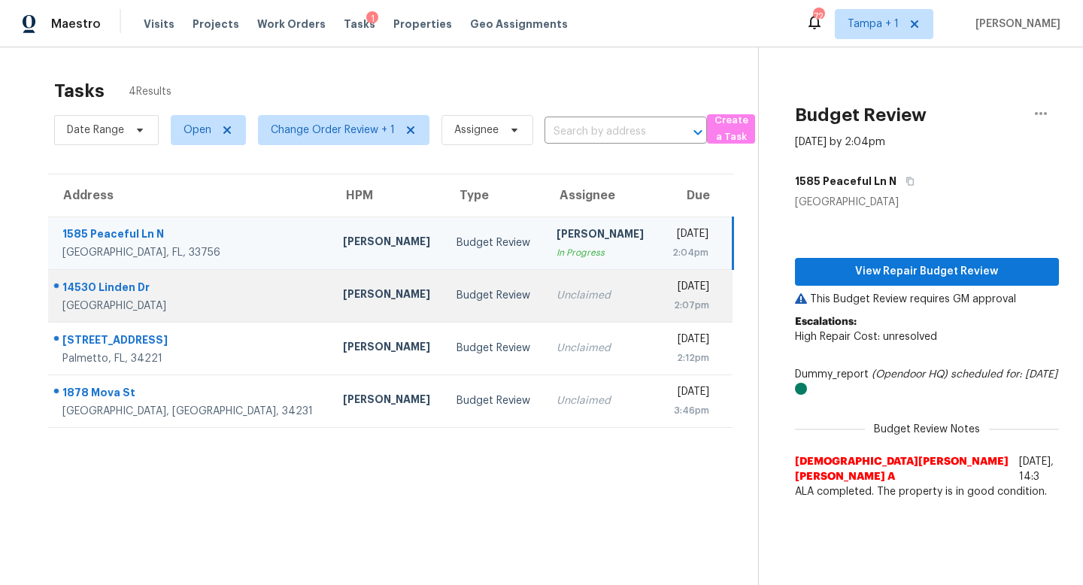
click at [456, 302] on div "Budget Review" at bounding box center [494, 295] width 76 height 15
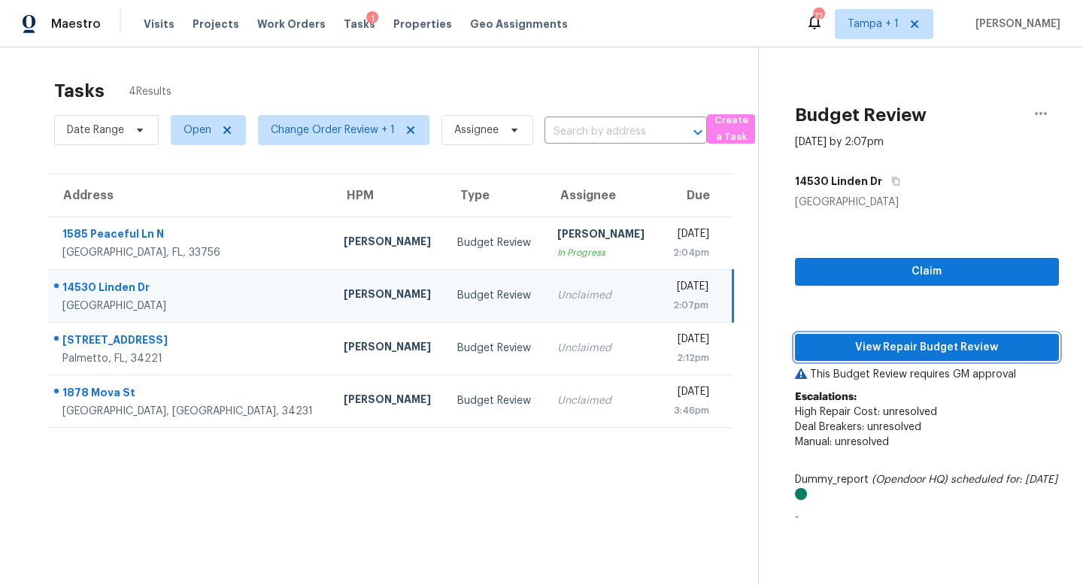
click at [929, 352] on span "View Repair Budget Review" at bounding box center [927, 347] width 240 height 19
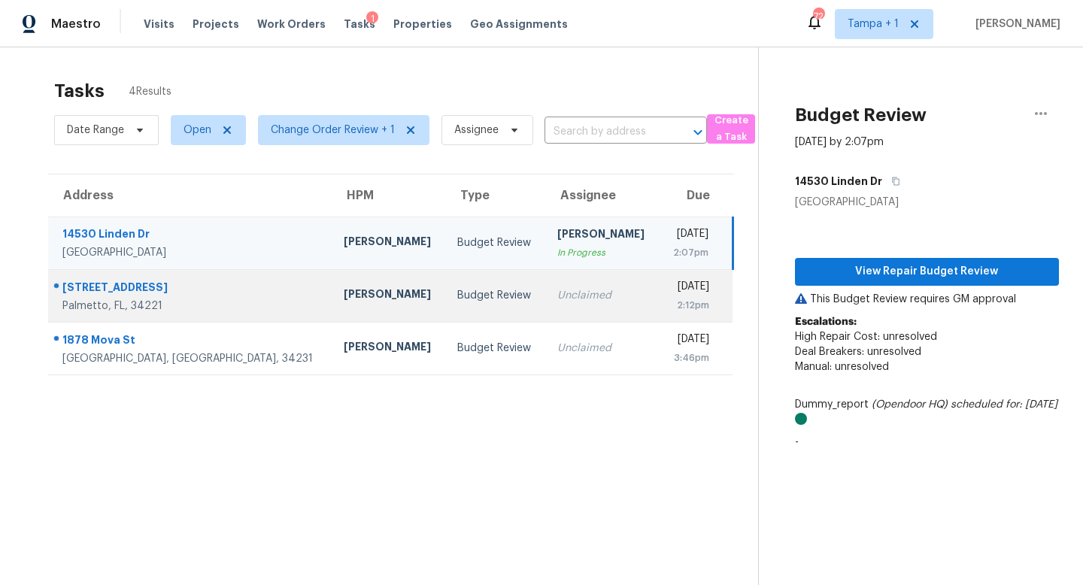
click at [457, 294] on div "Budget Review" at bounding box center [495, 295] width 76 height 15
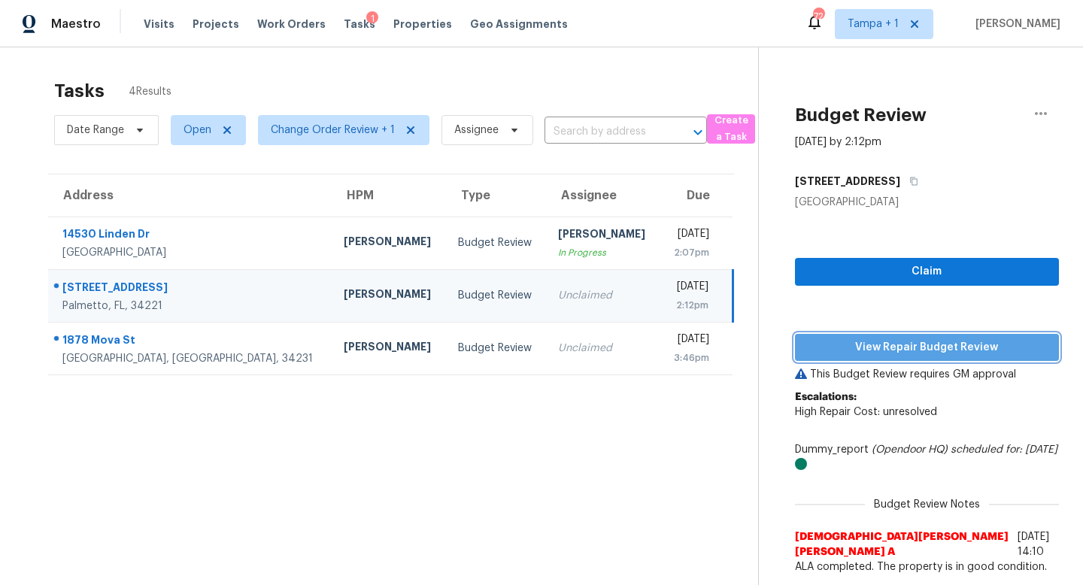
click at [944, 347] on span "View Repair Budget Review" at bounding box center [927, 347] width 240 height 19
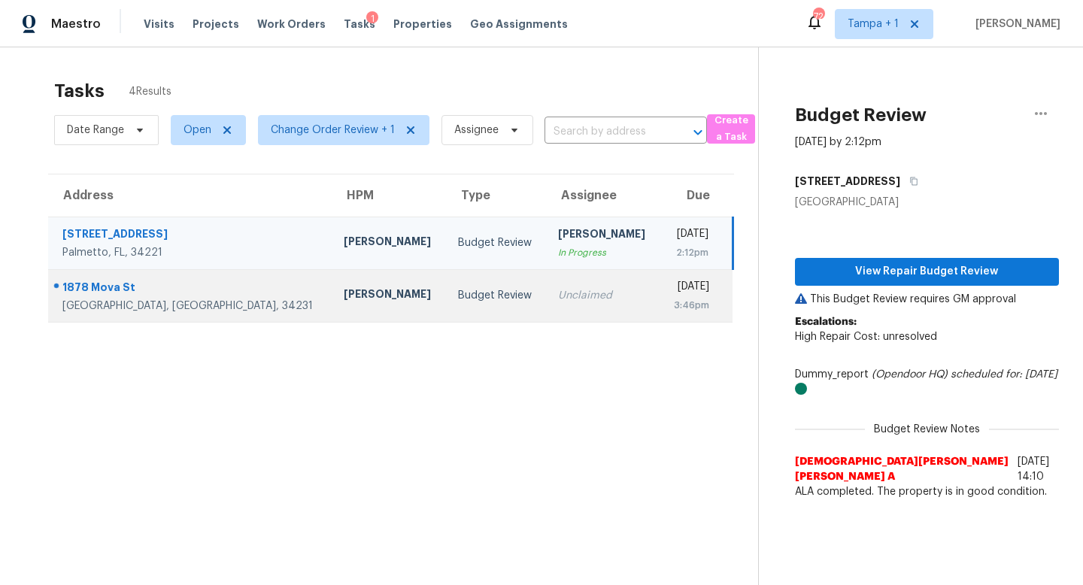
click at [558, 293] on div "Unclaimed" at bounding box center [603, 295] width 90 height 15
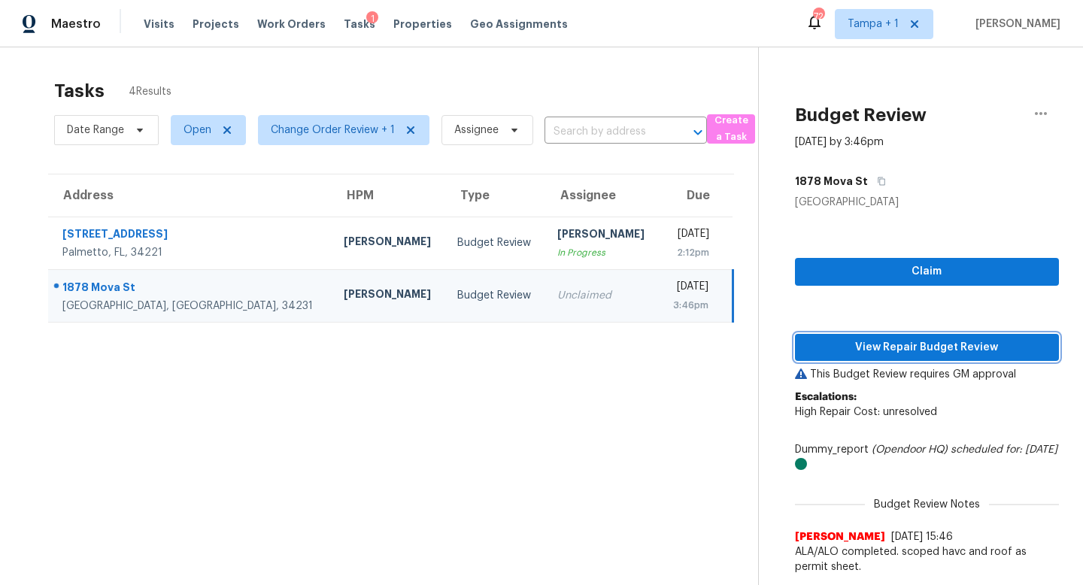
click at [923, 348] on span "View Repair Budget Review" at bounding box center [927, 347] width 240 height 19
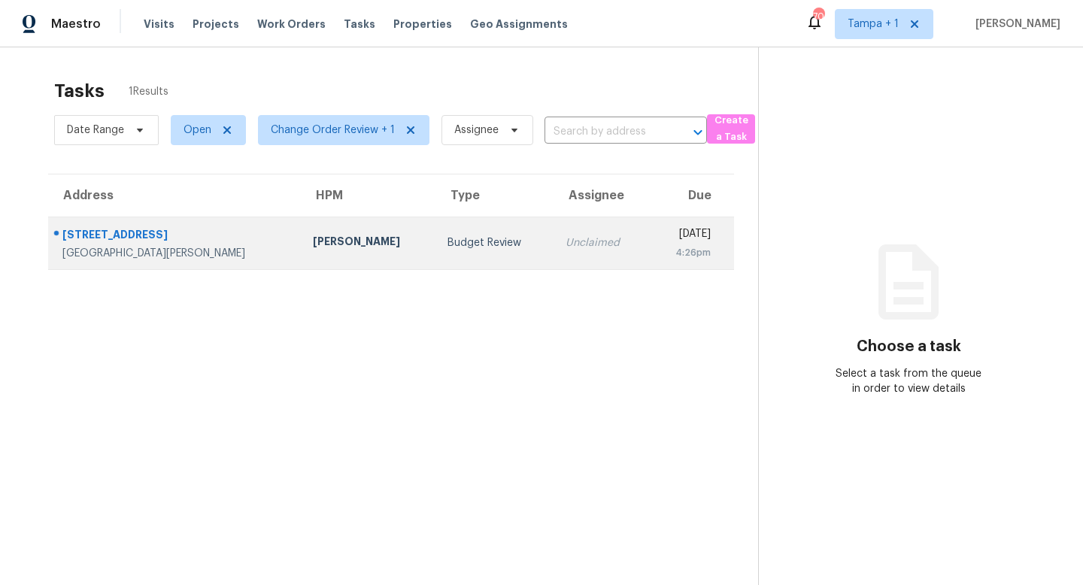
click at [447, 239] on div "Budget Review" at bounding box center [494, 242] width 94 height 15
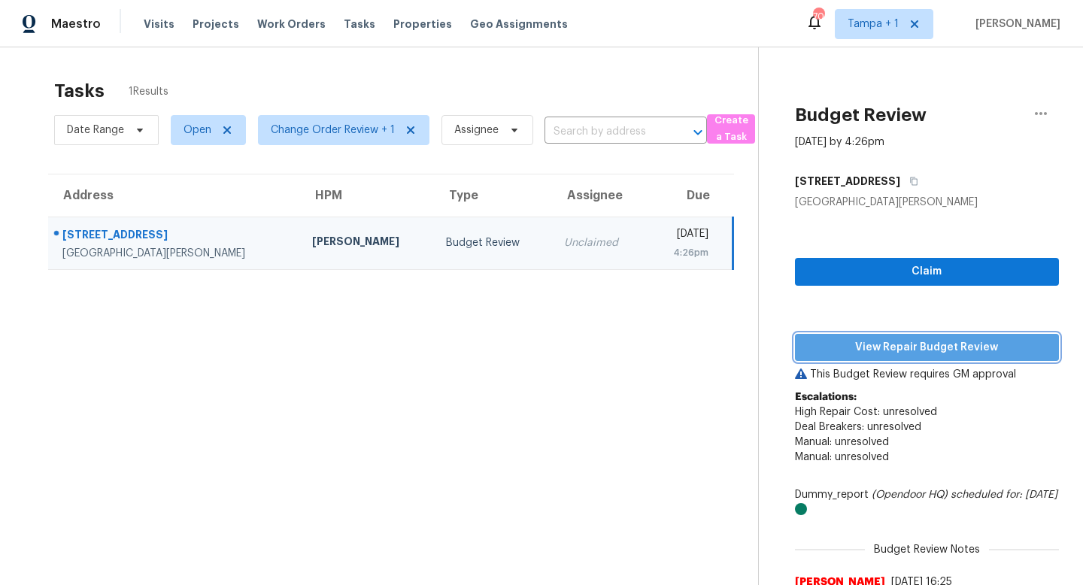
click at [911, 341] on span "View Repair Budget Review" at bounding box center [927, 347] width 240 height 19
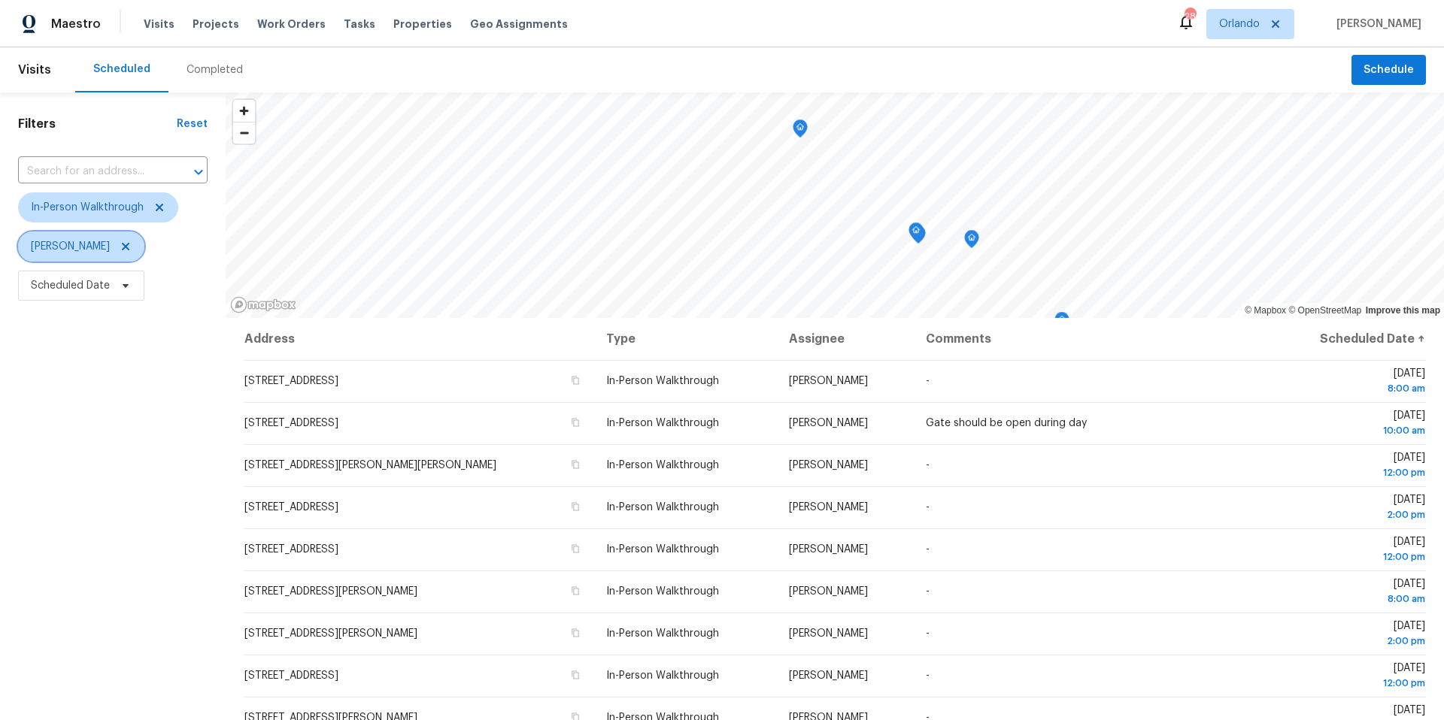
click at [122, 247] on icon at bounding box center [126, 247] width 8 height 8
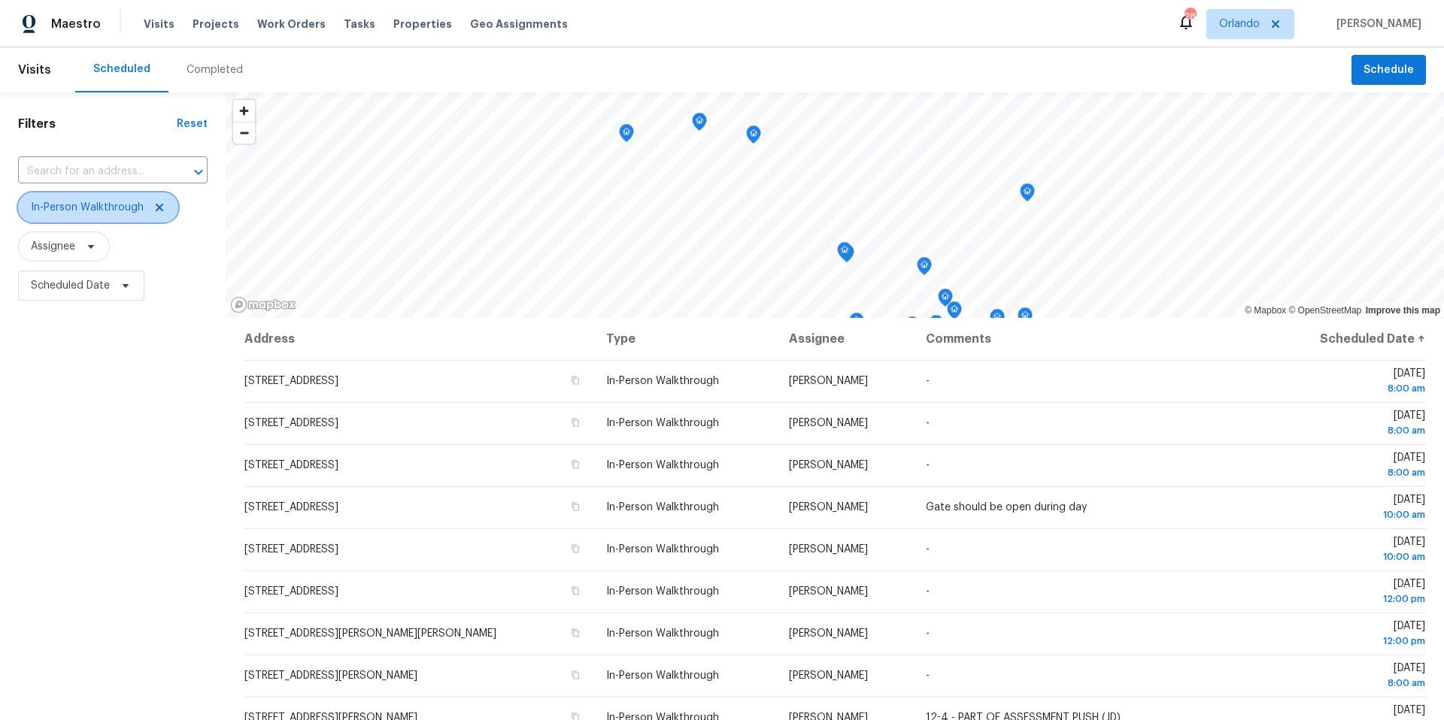
click at [163, 207] on icon at bounding box center [159, 208] width 12 height 12
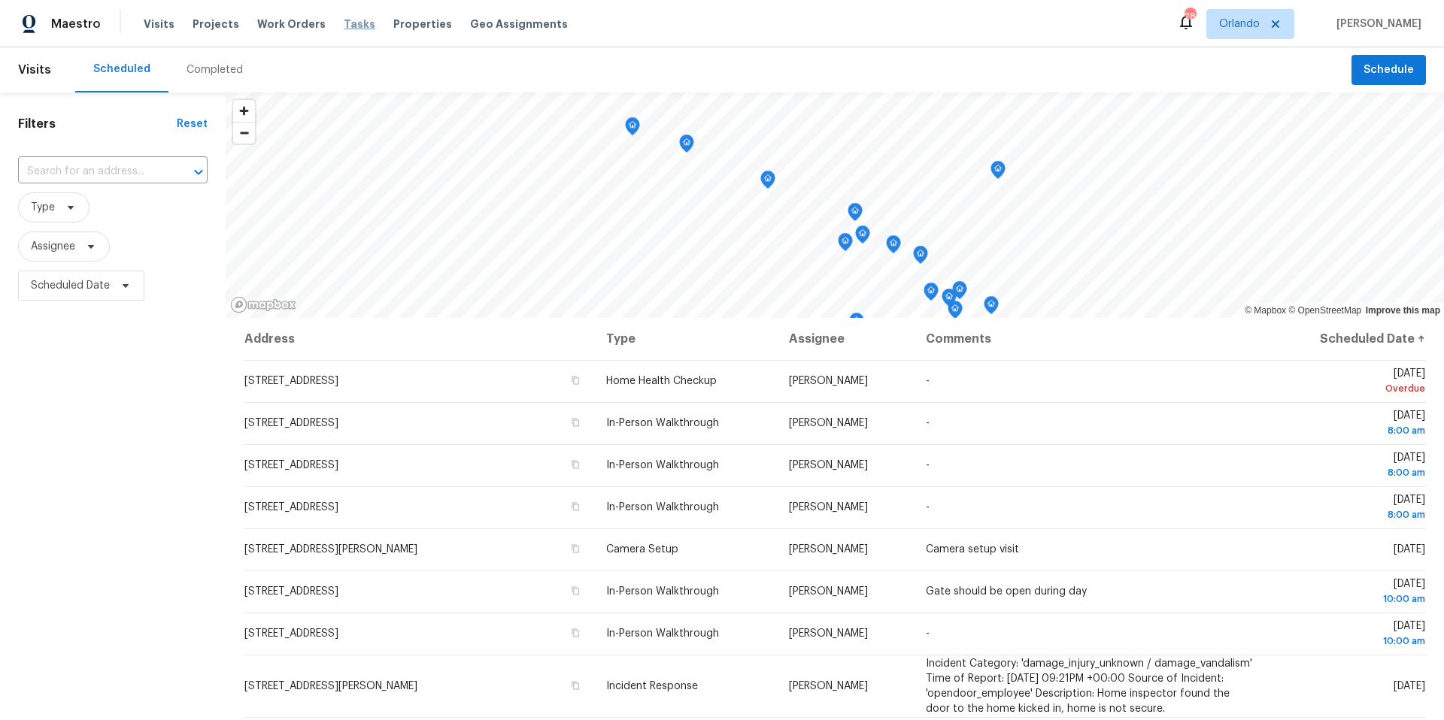
click at [344, 26] on span "Tasks" at bounding box center [360, 24] width 32 height 11
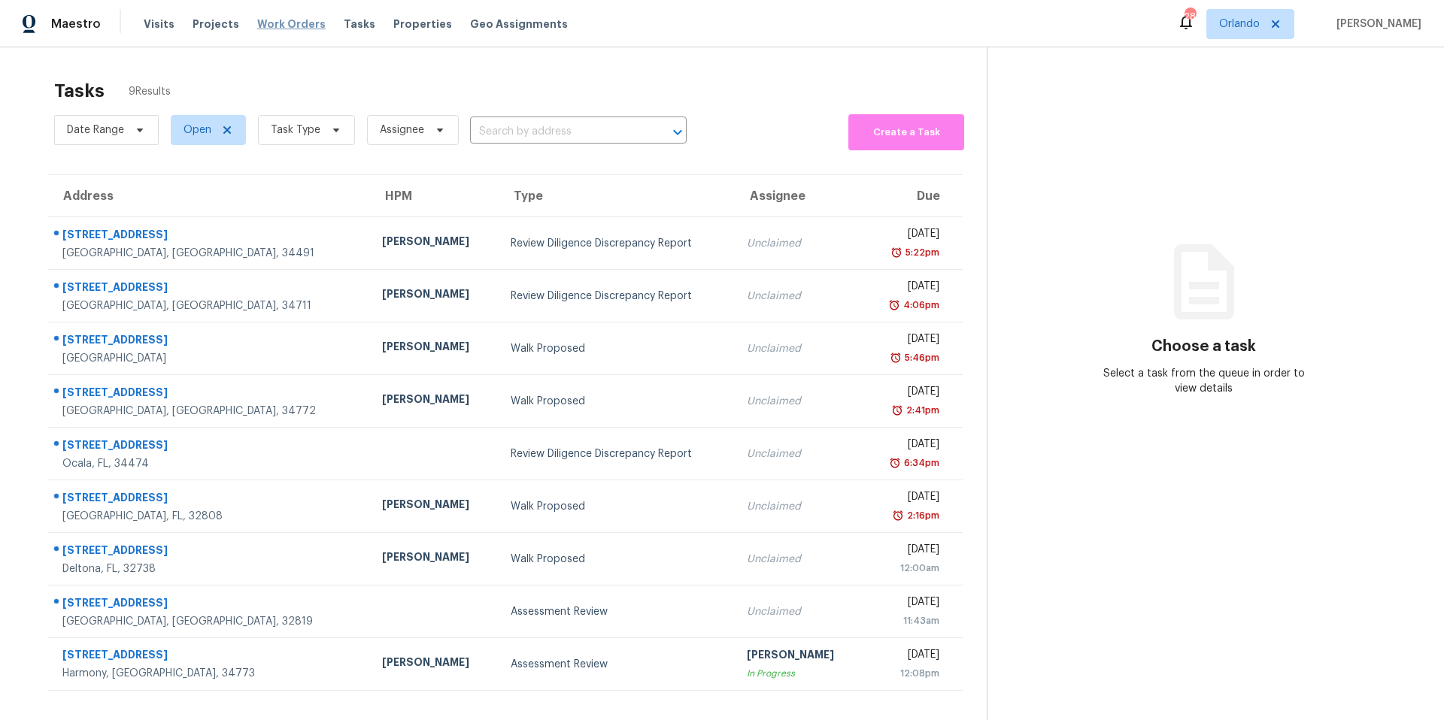
click at [296, 26] on span "Work Orders" at bounding box center [291, 24] width 68 height 15
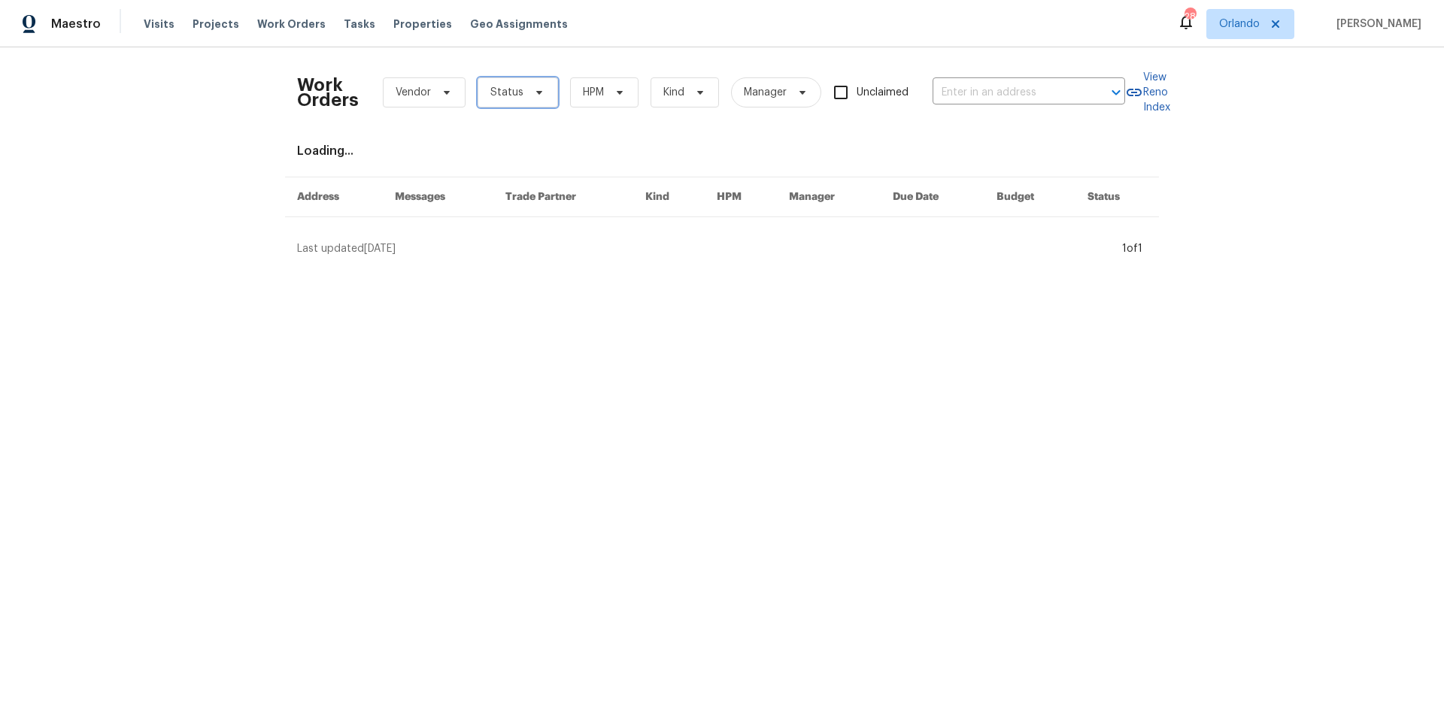
click at [541, 94] on icon at bounding box center [539, 92] width 12 height 12
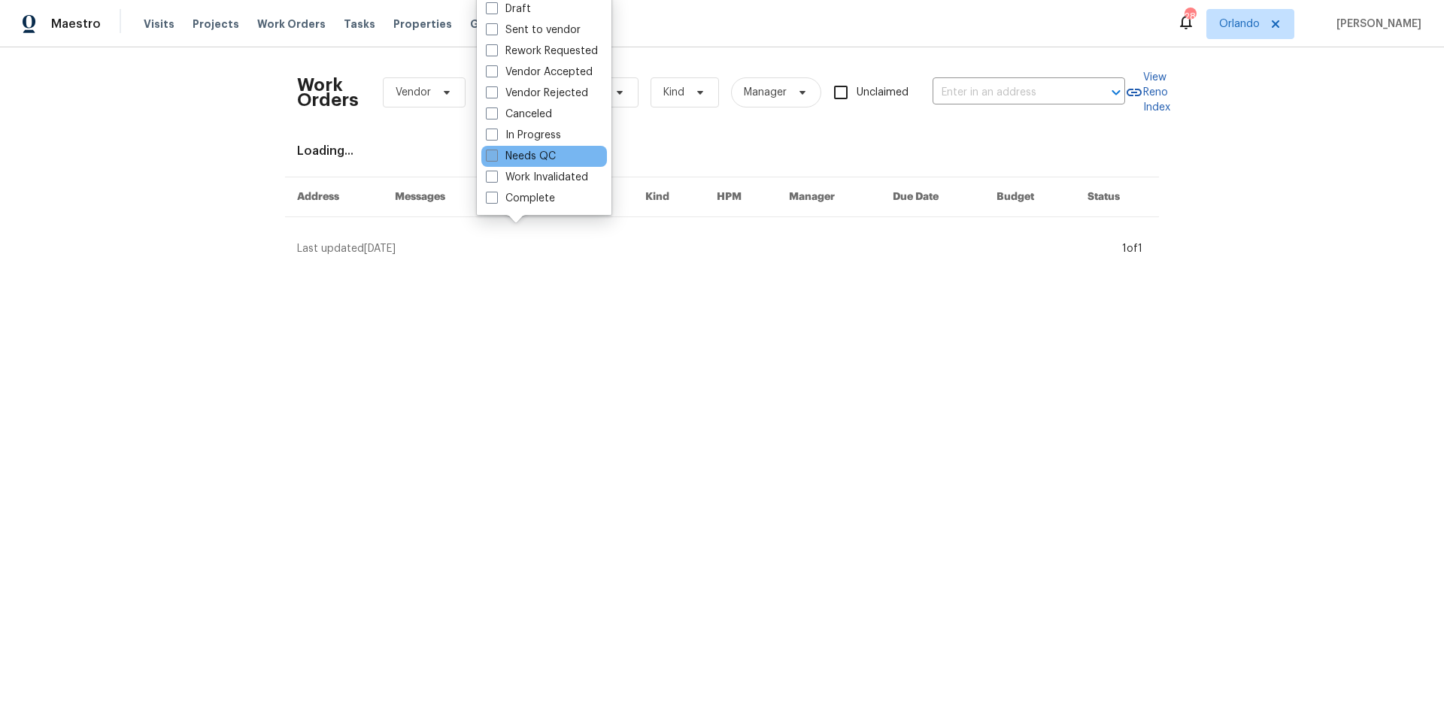
click at [488, 157] on span at bounding box center [492, 156] width 12 height 12
click at [488, 157] on input "Needs QC" at bounding box center [491, 154] width 10 height 10
checkbox input "true"
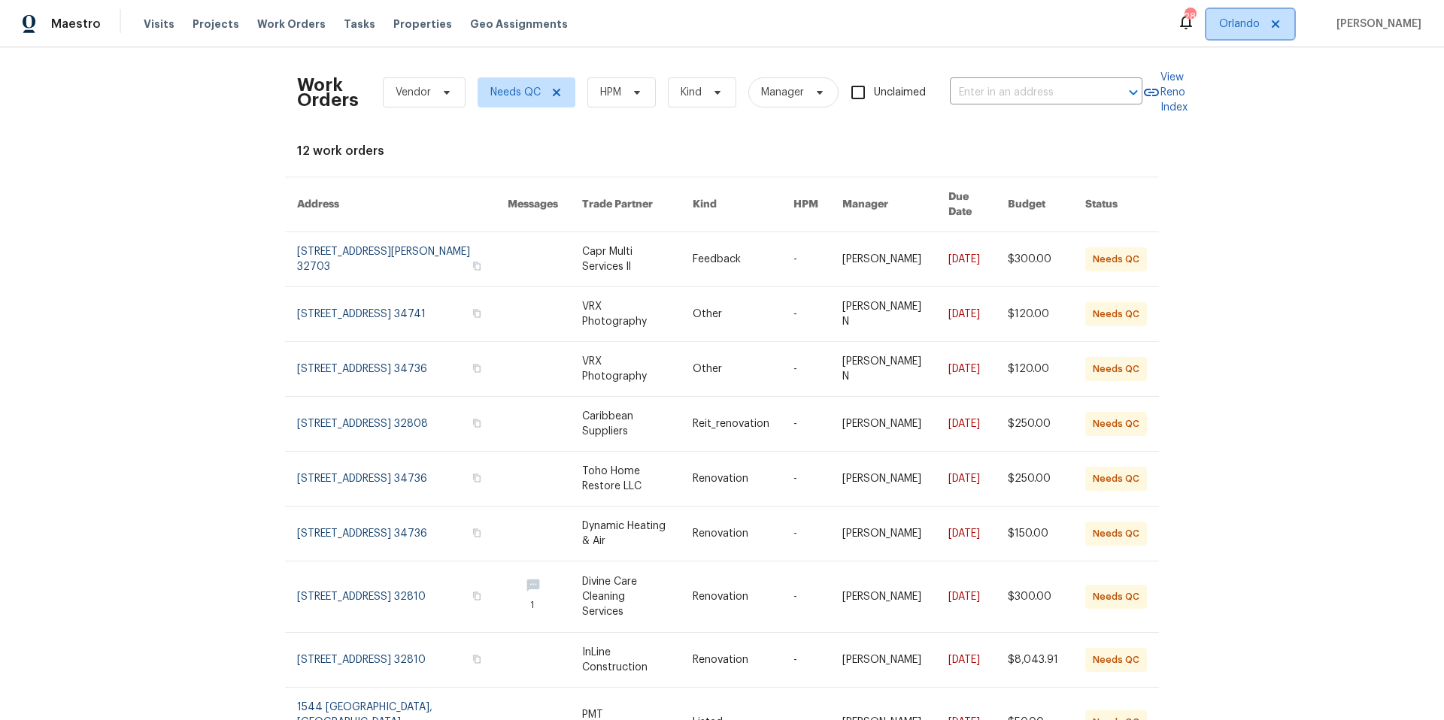
click at [1246, 28] on span "Orlando" at bounding box center [1239, 24] width 41 height 15
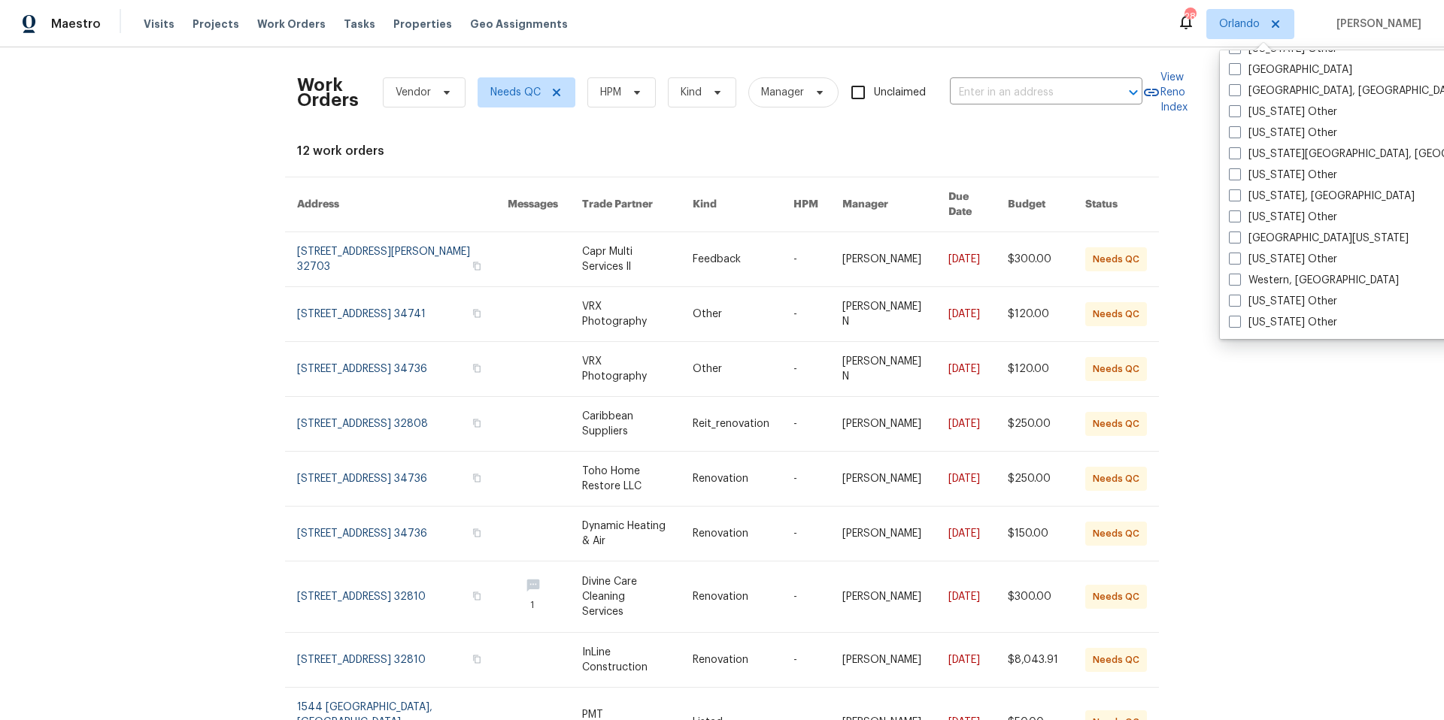
scroll to position [2187, 0]
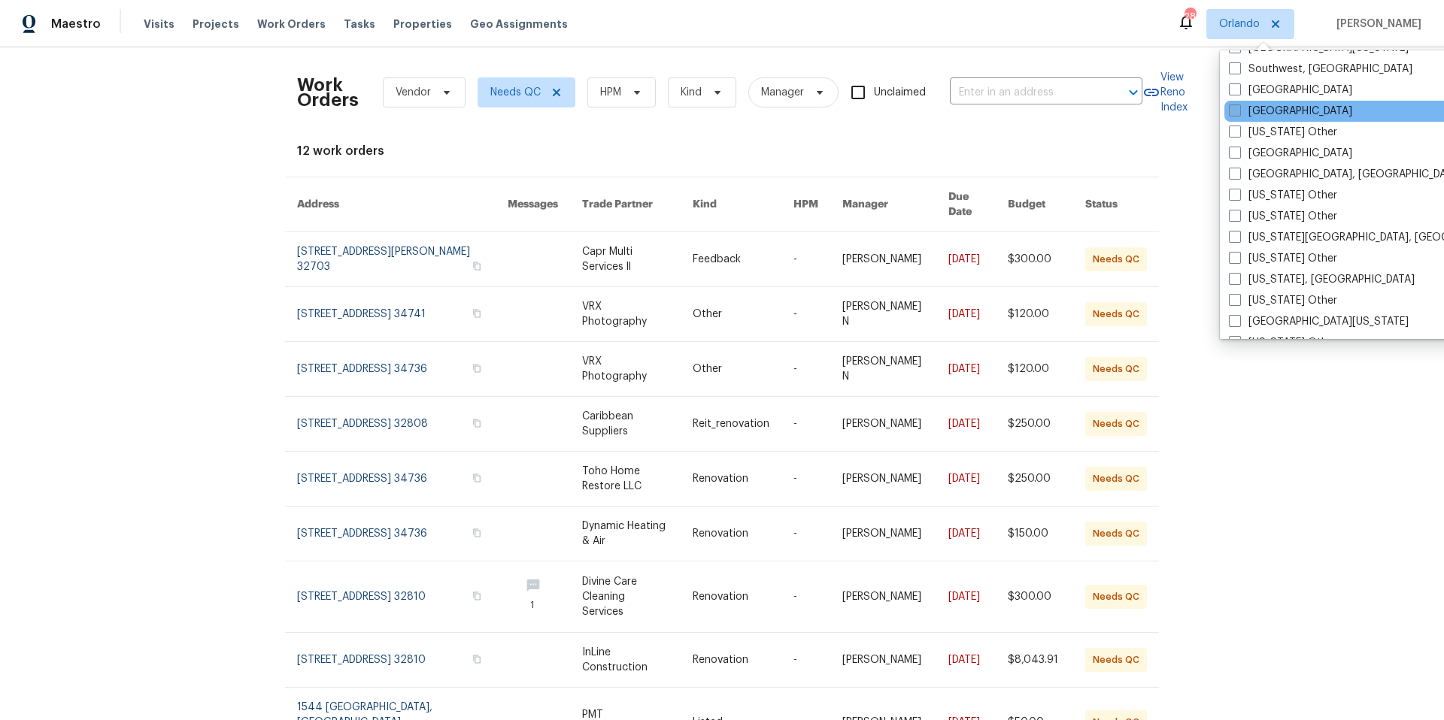
click at [1238, 112] on span at bounding box center [1235, 111] width 12 height 12
click at [1238, 112] on input "Tampa" at bounding box center [1234, 109] width 10 height 10
checkbox input "true"
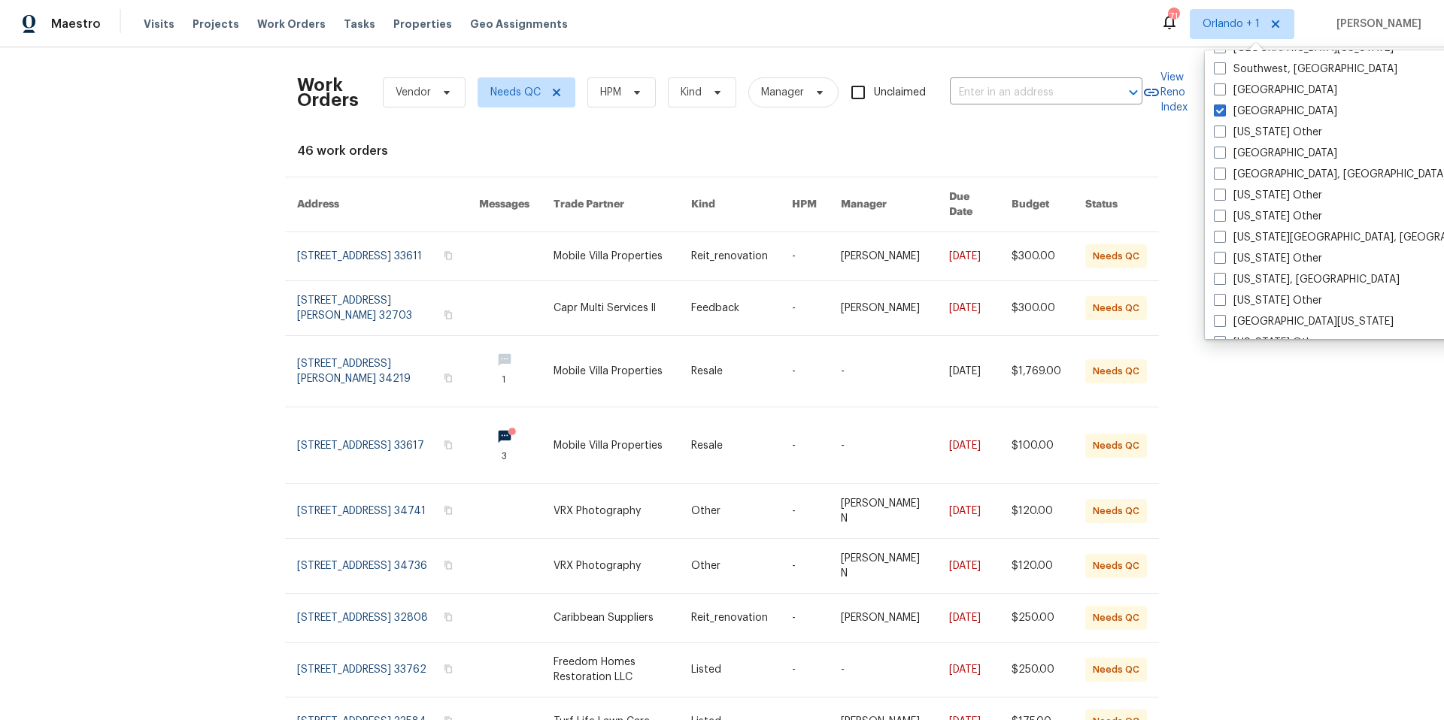
click at [738, 145] on div "46 work orders" at bounding box center [722, 151] width 850 height 15
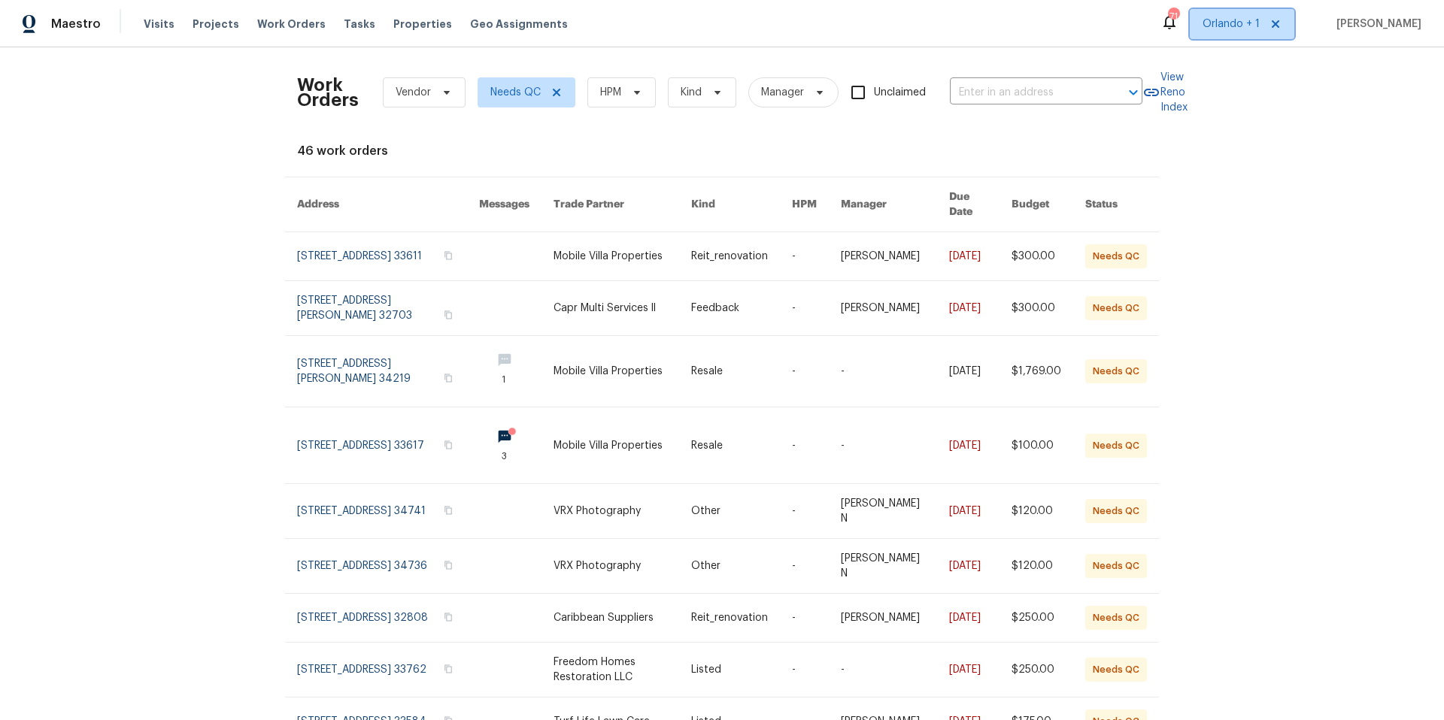
click at [1238, 26] on span "Orlando + 1" at bounding box center [1230, 24] width 57 height 15
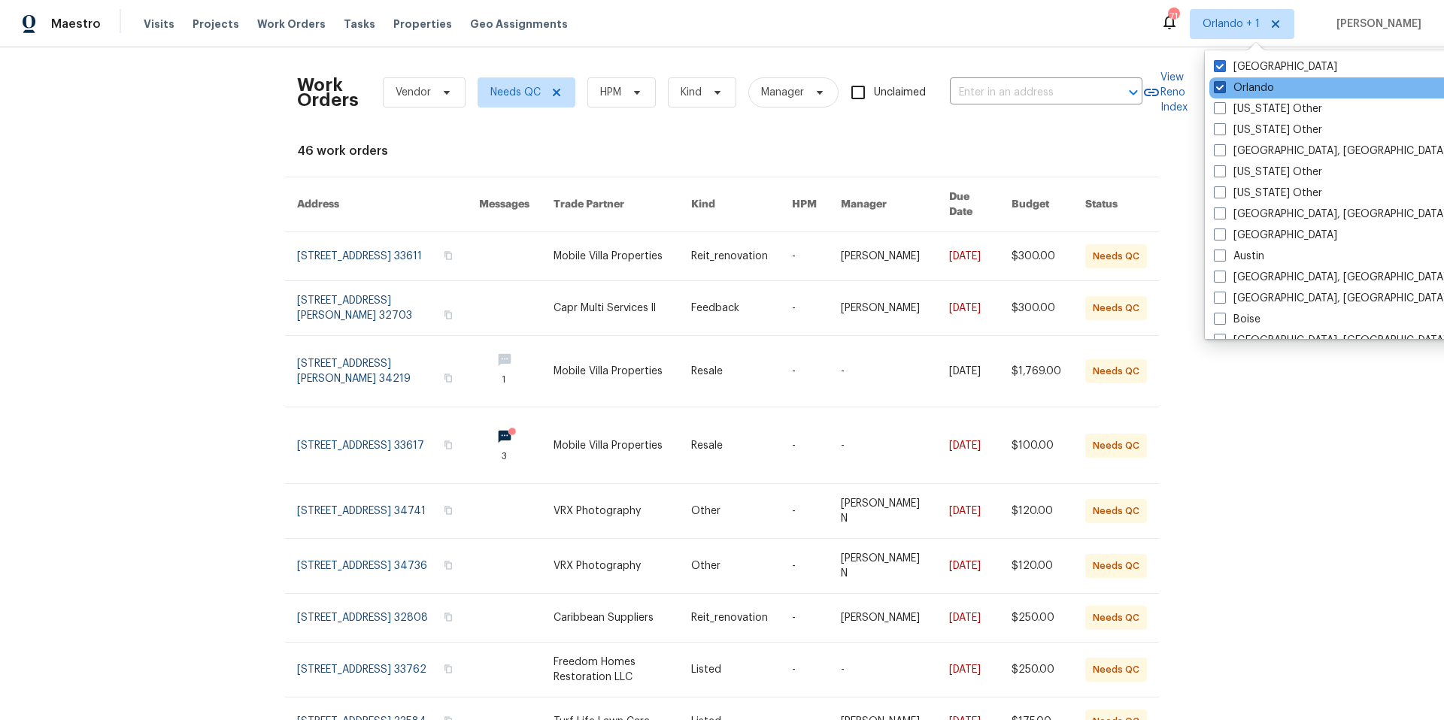
click at [1224, 86] on span at bounding box center [1220, 87] width 12 height 12
click at [1223, 86] on input "Orlando" at bounding box center [1219, 85] width 10 height 10
checkbox input "false"
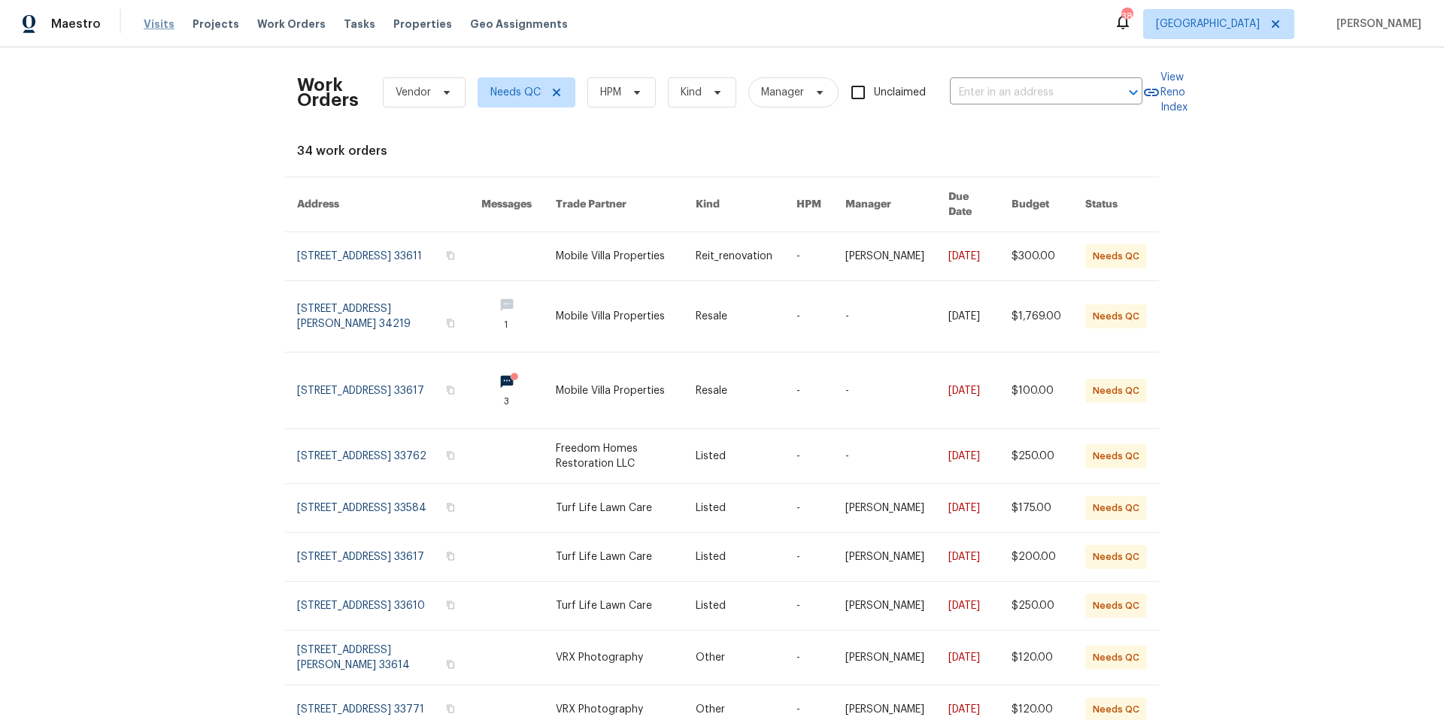
click at [164, 25] on span "Visits" at bounding box center [159, 24] width 31 height 15
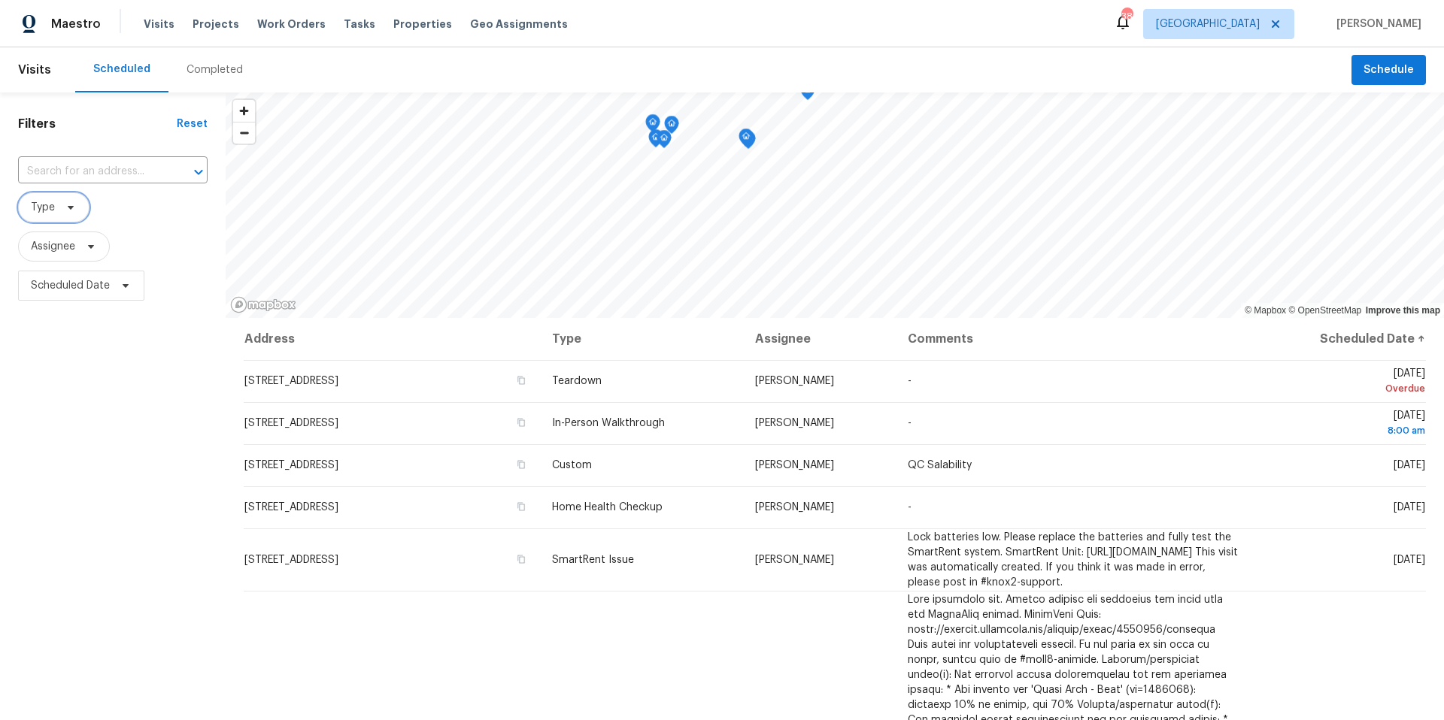
click at [76, 208] on span "Type" at bounding box center [53, 208] width 71 height 30
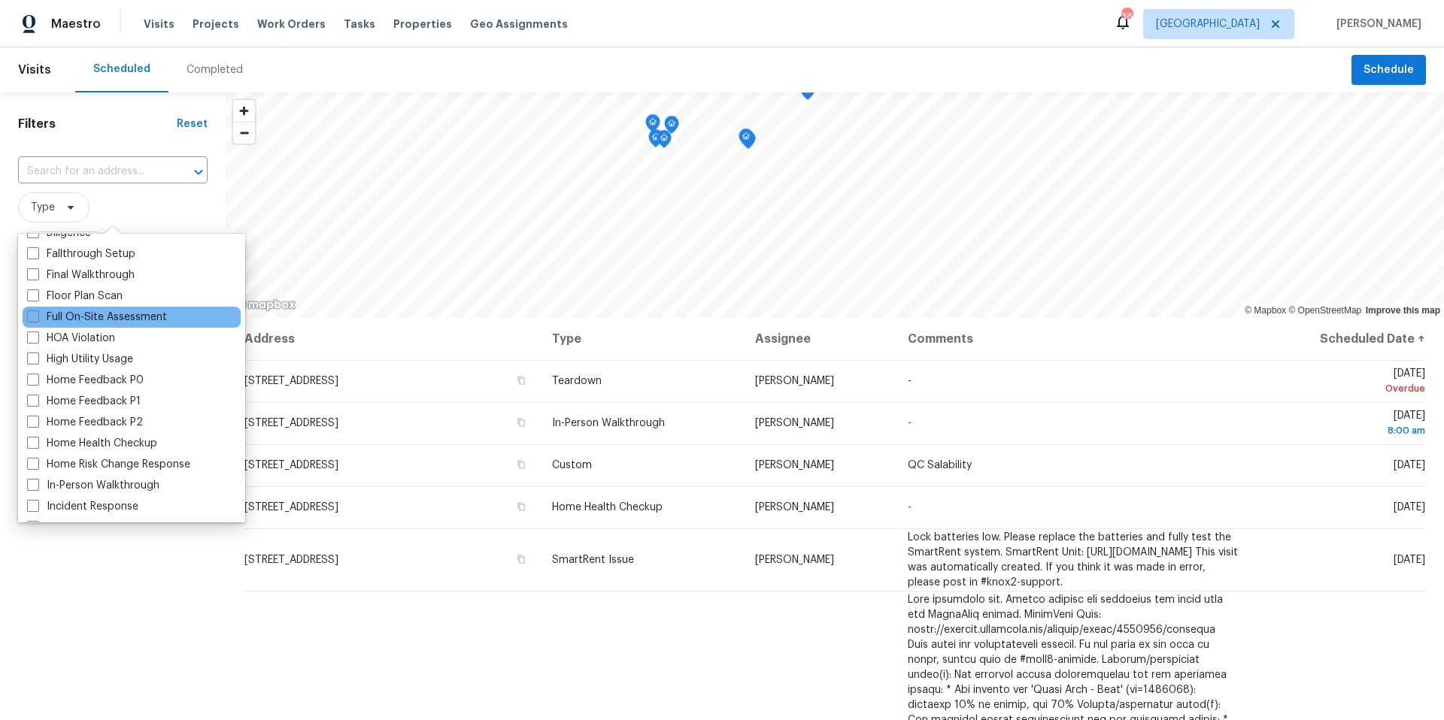
scroll to position [181, 0]
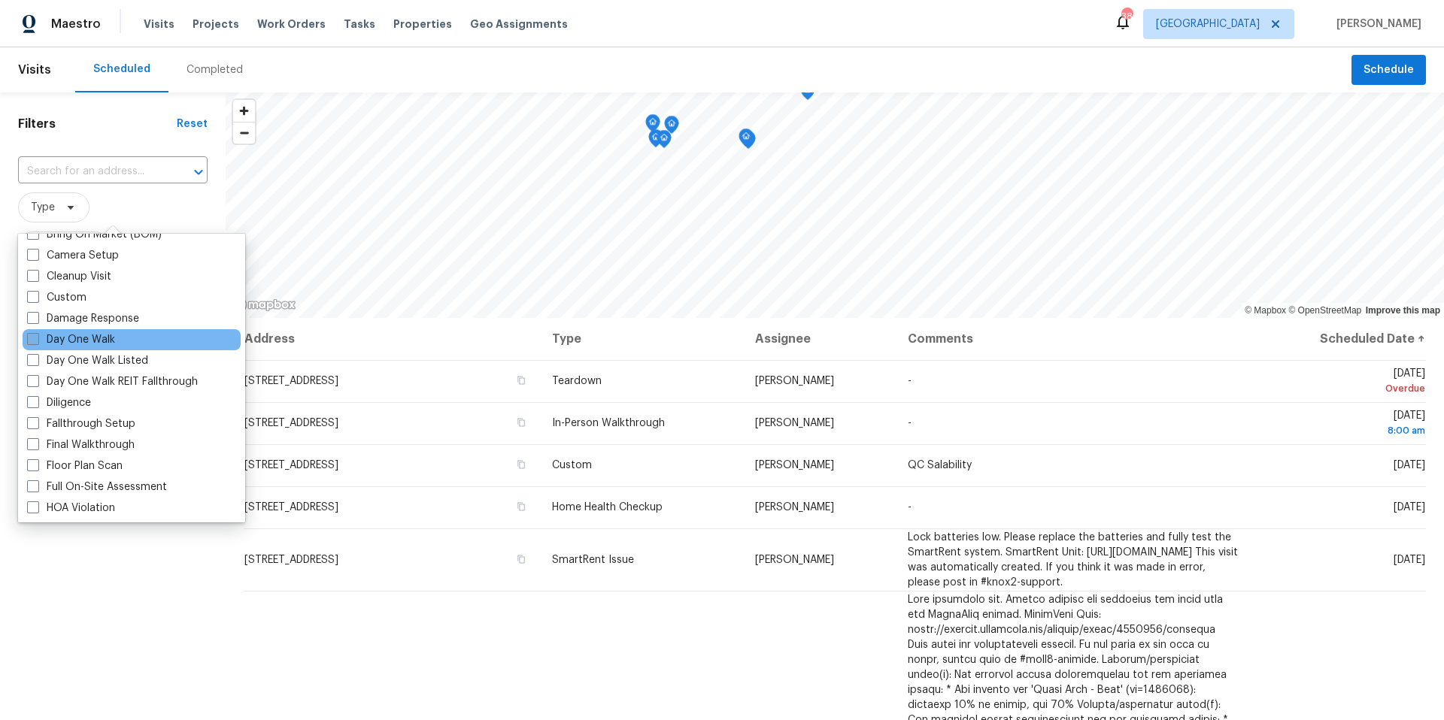
click at [44, 337] on label "Day One Walk" at bounding box center [71, 339] width 88 height 15
click at [37, 337] on input "Day One Walk" at bounding box center [32, 337] width 10 height 10
checkbox input "true"
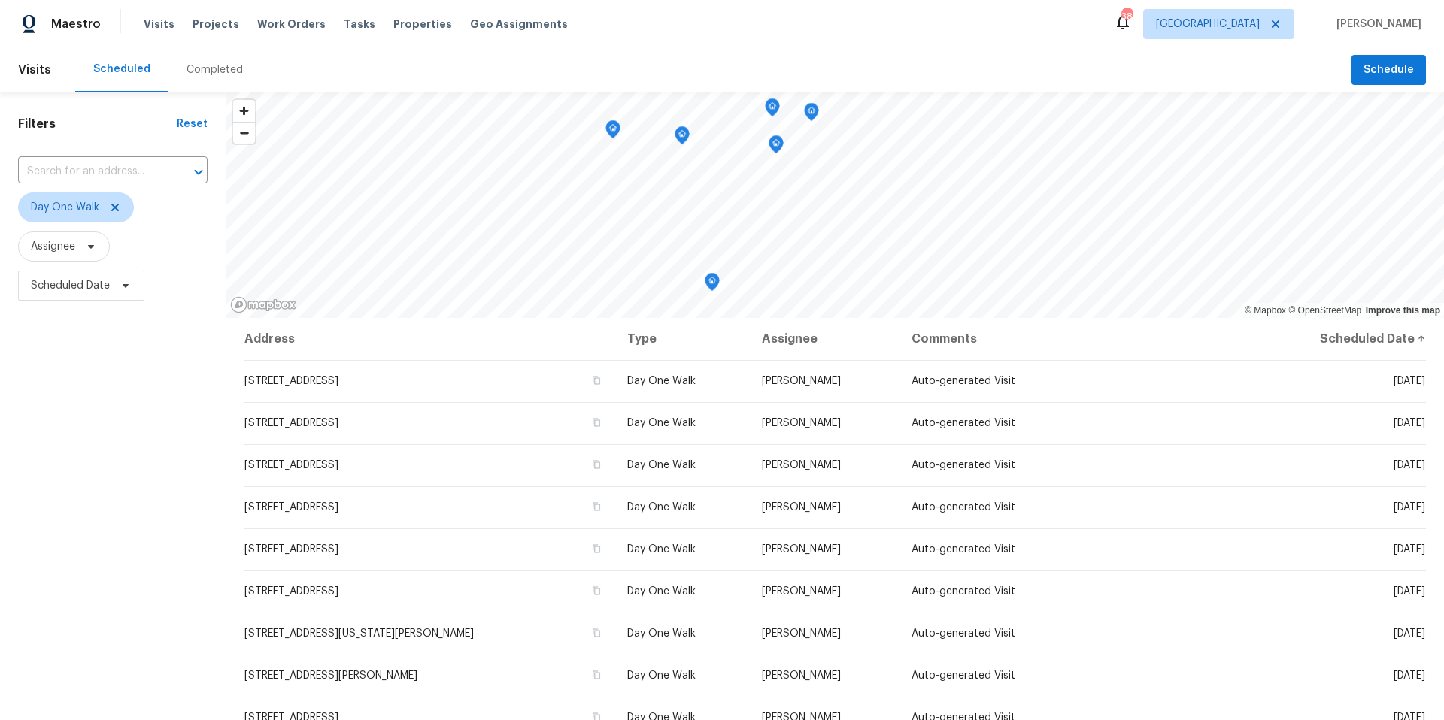
click at [129, 125] on h1 "Filters" at bounding box center [97, 124] width 159 height 15
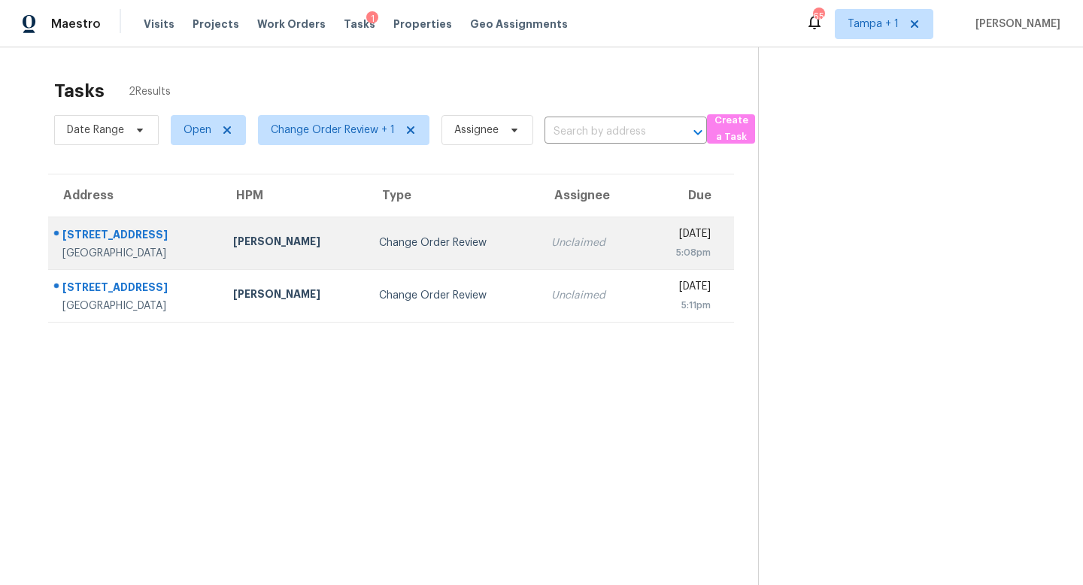
click at [432, 238] on div "Change Order Review" at bounding box center [453, 242] width 149 height 15
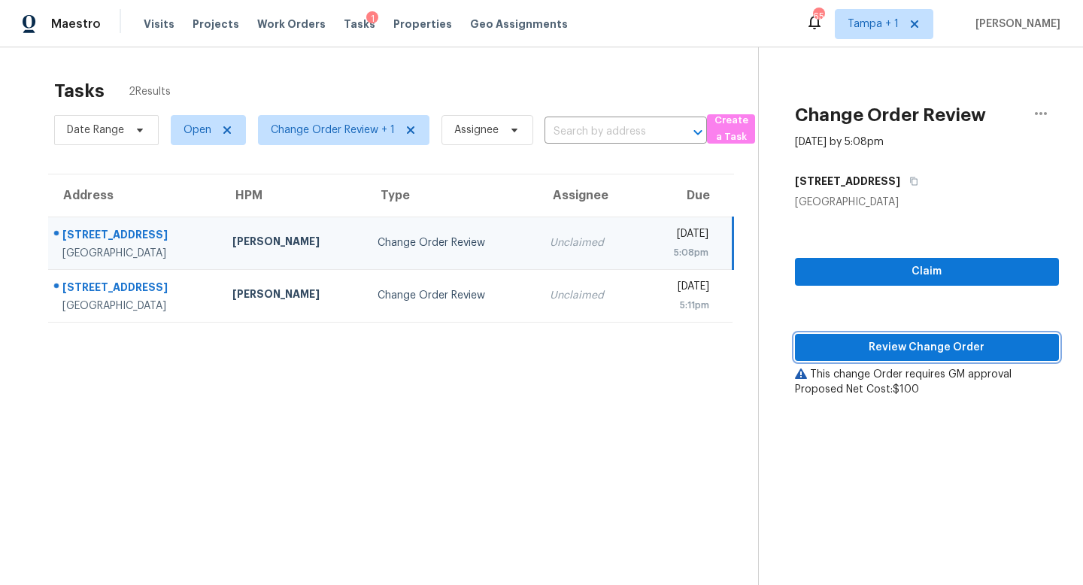
click at [946, 348] on span "Review Change Order" at bounding box center [927, 347] width 240 height 19
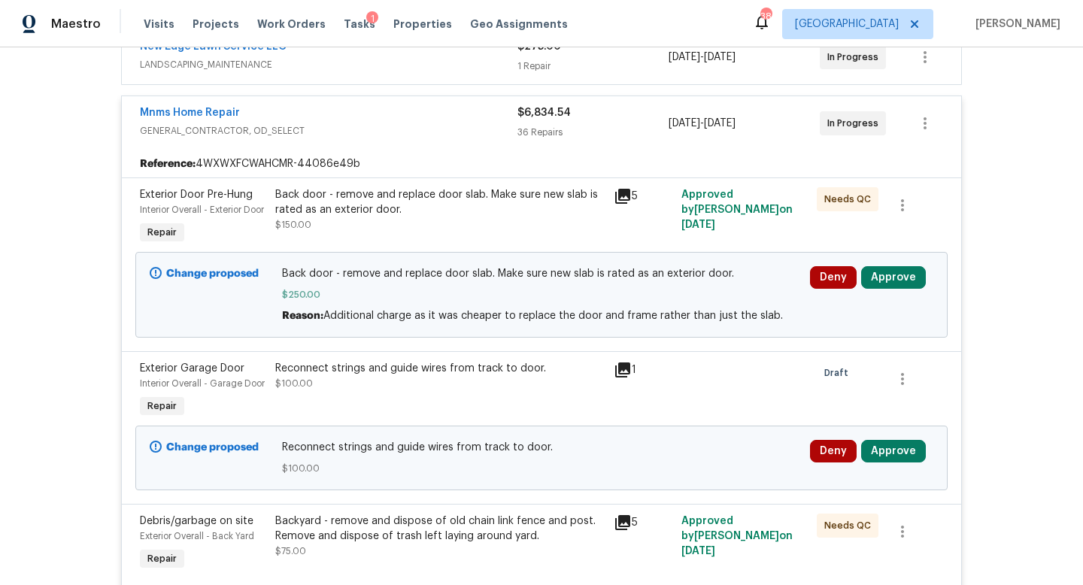
scroll to position [329, 0]
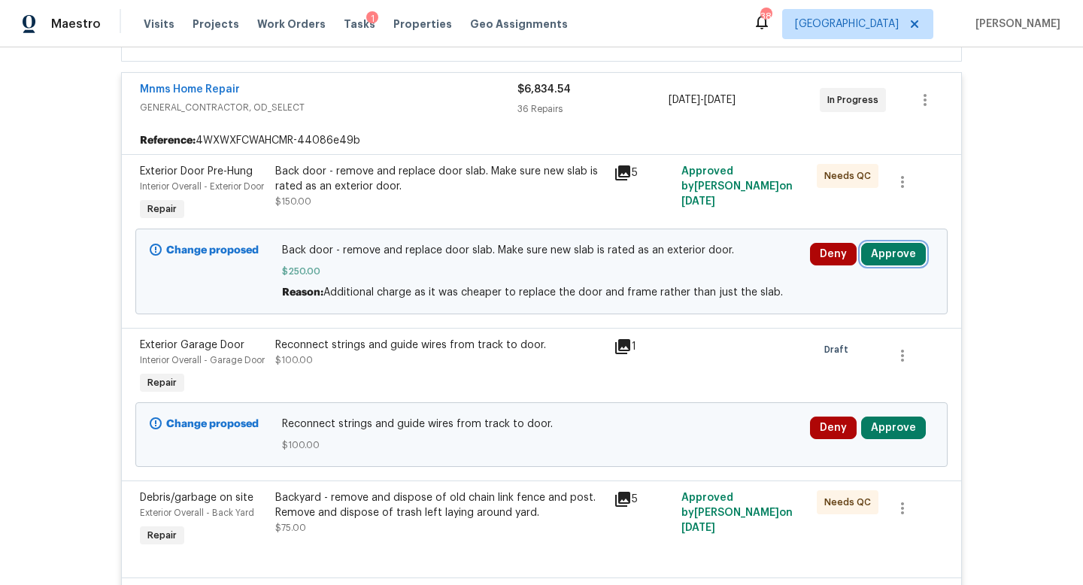
click at [884, 265] on button "Approve" at bounding box center [893, 254] width 65 height 23
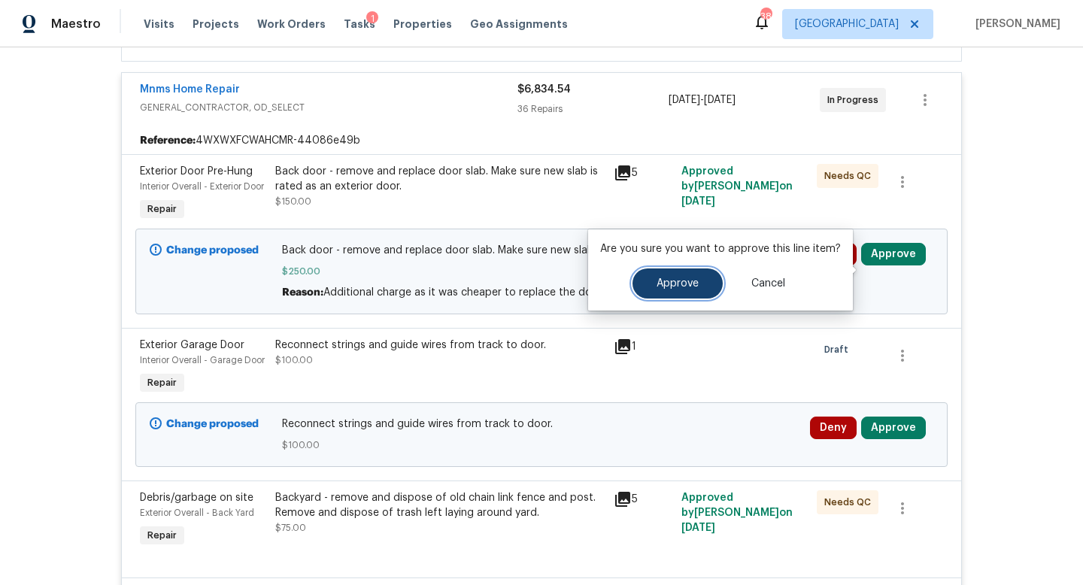
click at [699, 274] on button "Approve" at bounding box center [677, 283] width 90 height 30
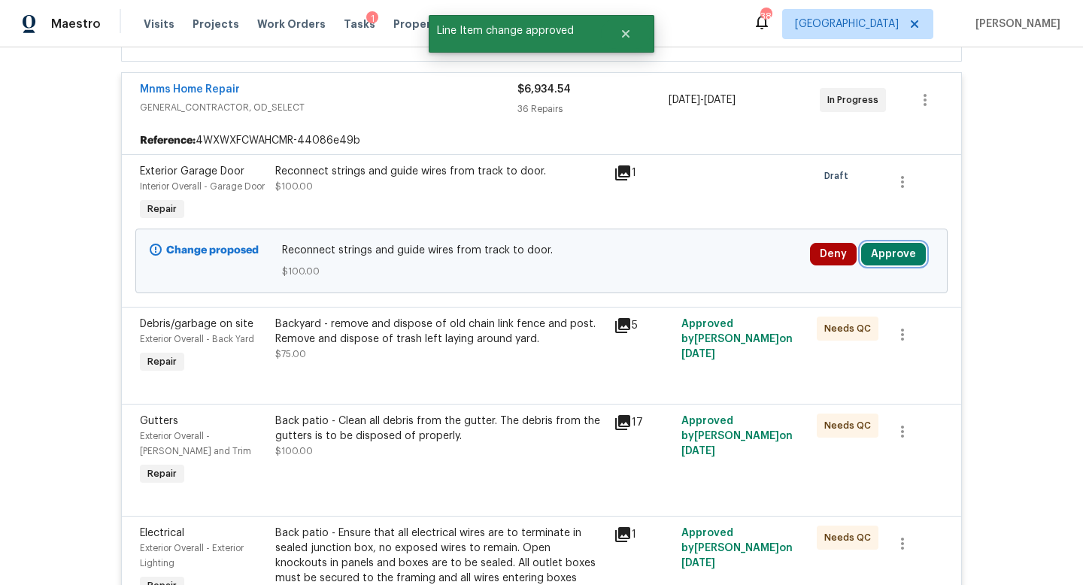
click at [893, 249] on button "Approve" at bounding box center [893, 254] width 65 height 23
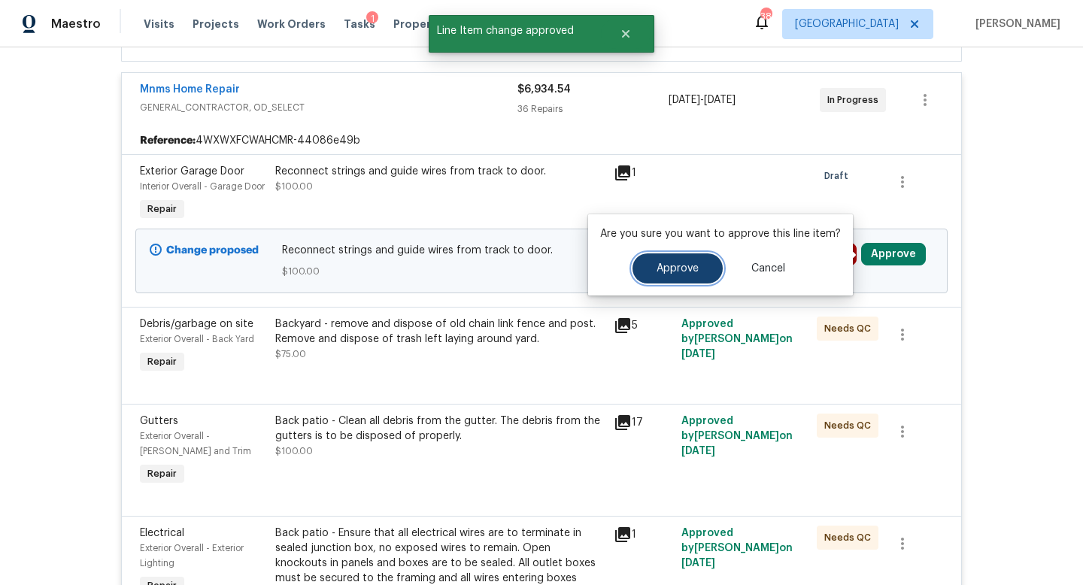
click at [692, 267] on span "Approve" at bounding box center [677, 268] width 42 height 11
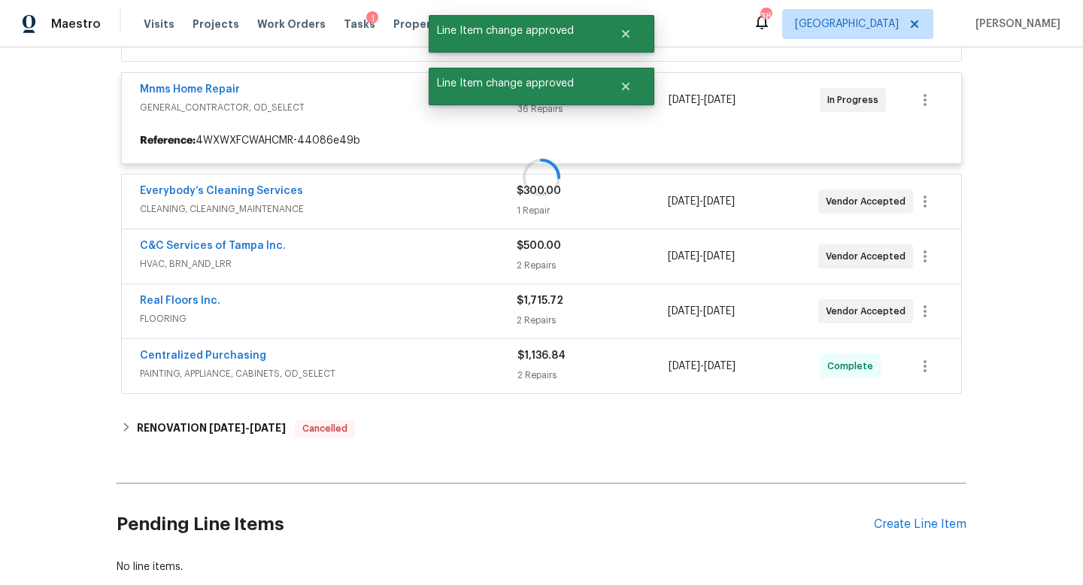
click at [383, 102] on div at bounding box center [542, 177] width 850 height 443
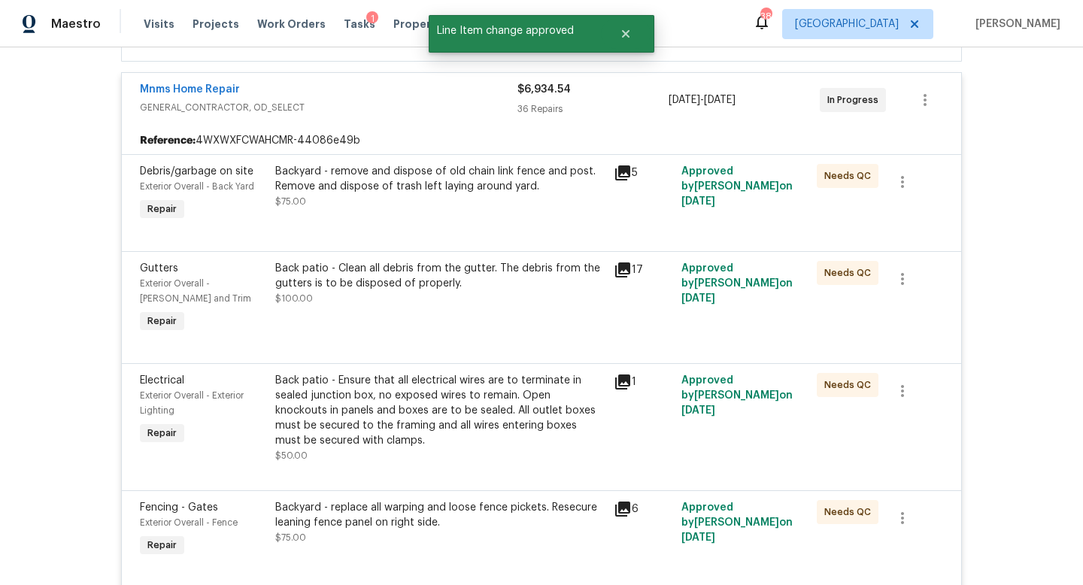
click at [383, 111] on span "GENERAL_CONTRACTOR, OD_SELECT" at bounding box center [328, 107] width 377 height 15
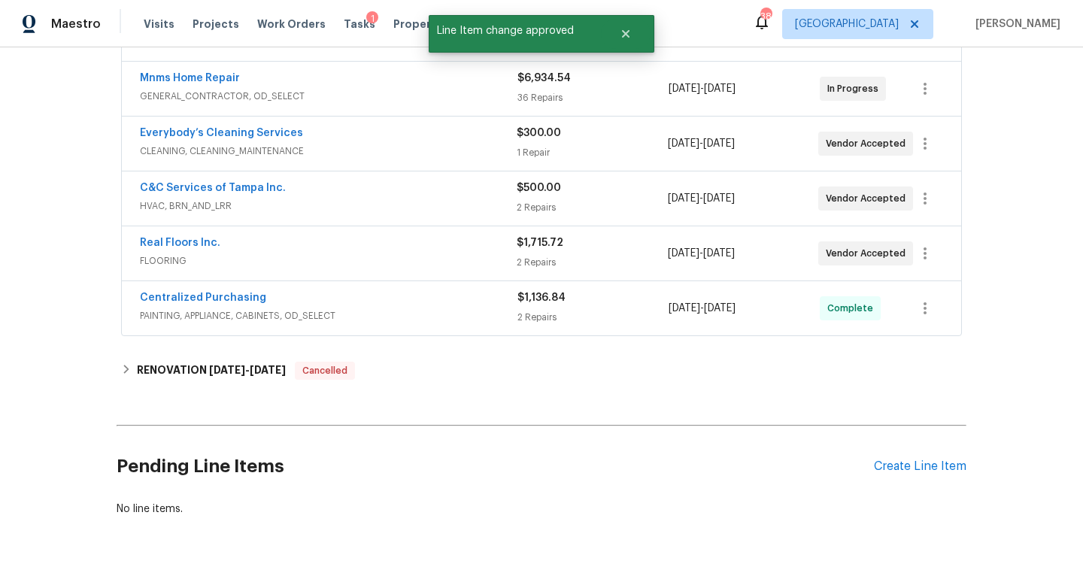
click at [402, 152] on span "CLEANING, CLEANING_MAINTENANCE" at bounding box center [328, 151] width 377 height 15
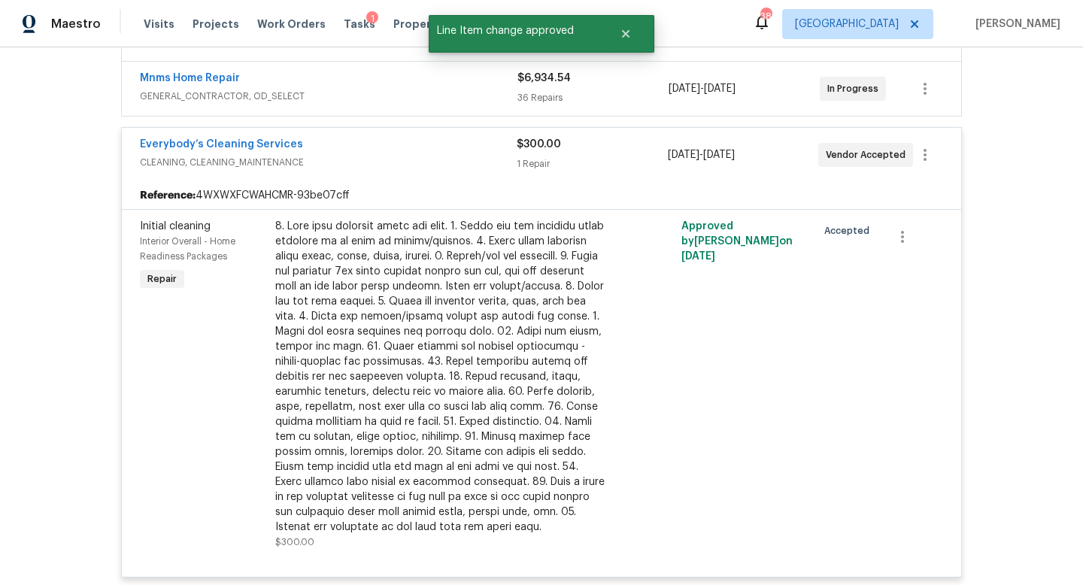
click at [451, 153] on div "Everybody’s Cleaning Services" at bounding box center [328, 146] width 377 height 18
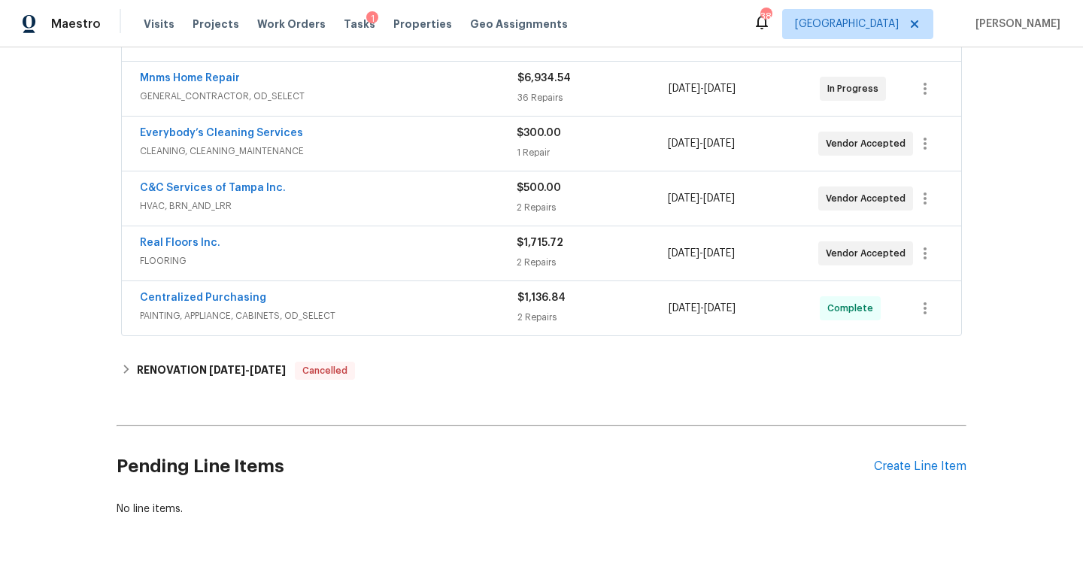
click at [462, 208] on span "HVAC, BRN_AND_LRR" at bounding box center [328, 206] width 377 height 15
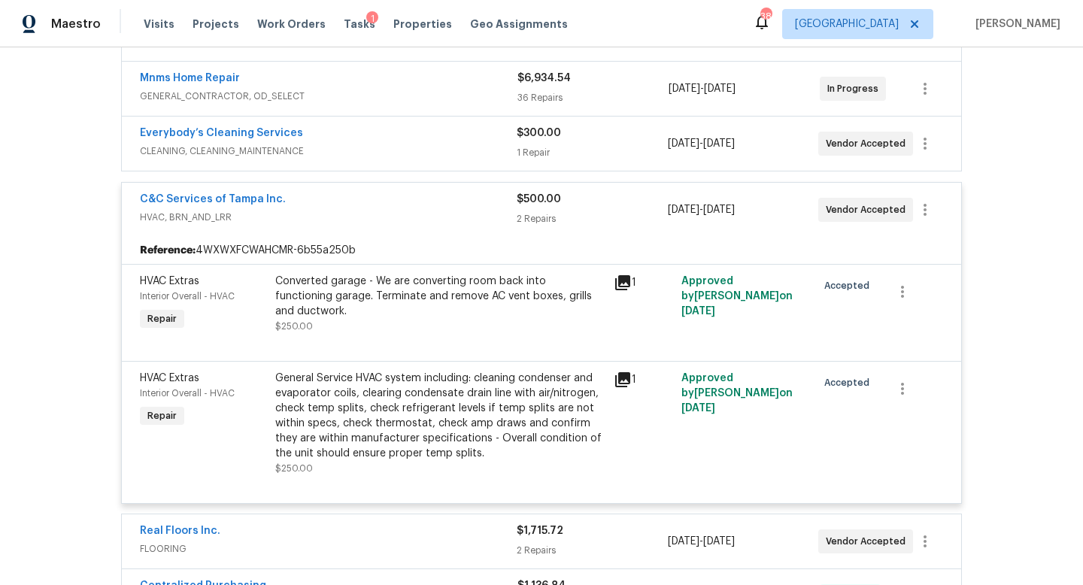
click at [462, 208] on div "C&C Services of Tampa Inc." at bounding box center [328, 201] width 377 height 18
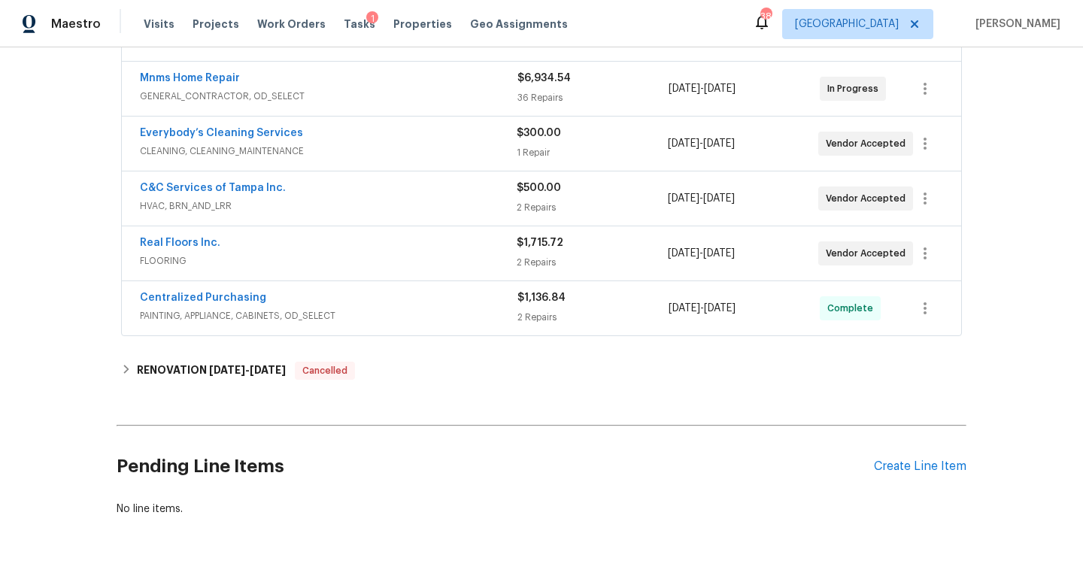
click at [477, 246] on div "Real Floors Inc." at bounding box center [328, 244] width 377 height 18
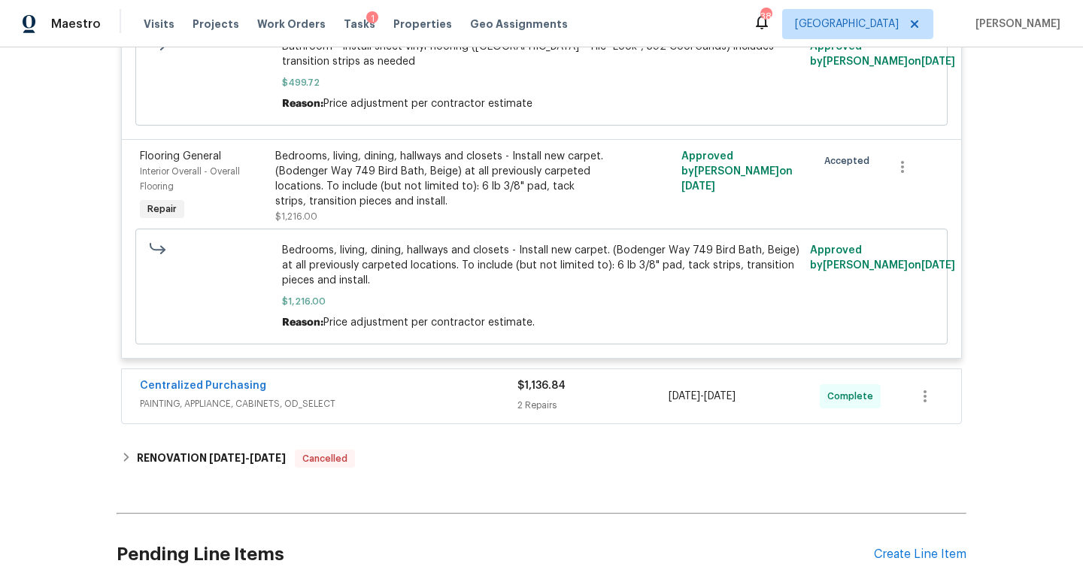
scroll to position [723, 0]
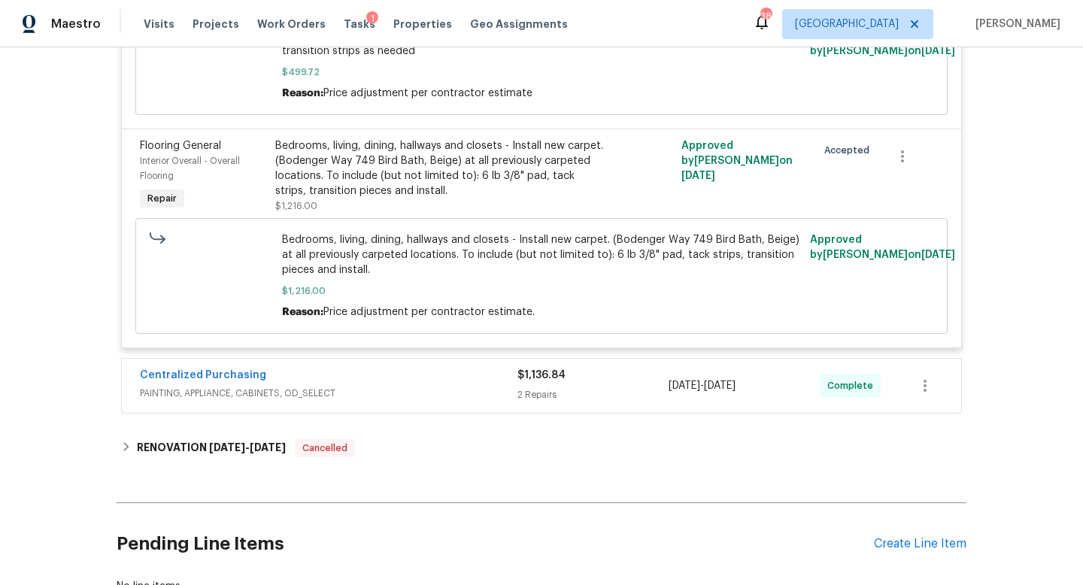
click at [465, 371] on div "Centralized Purchasing" at bounding box center [328, 377] width 377 height 18
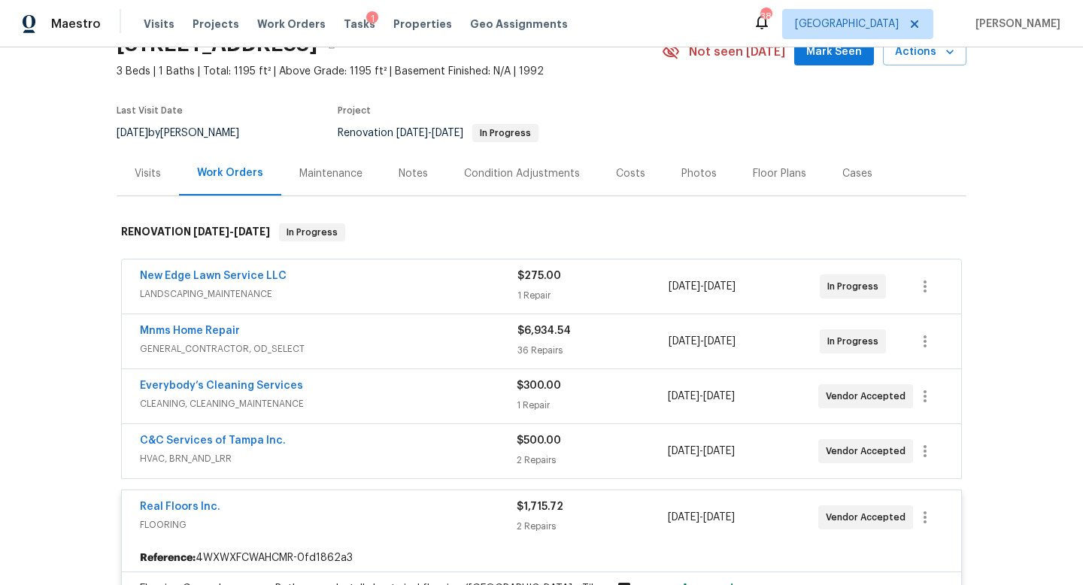
scroll to position [0, 0]
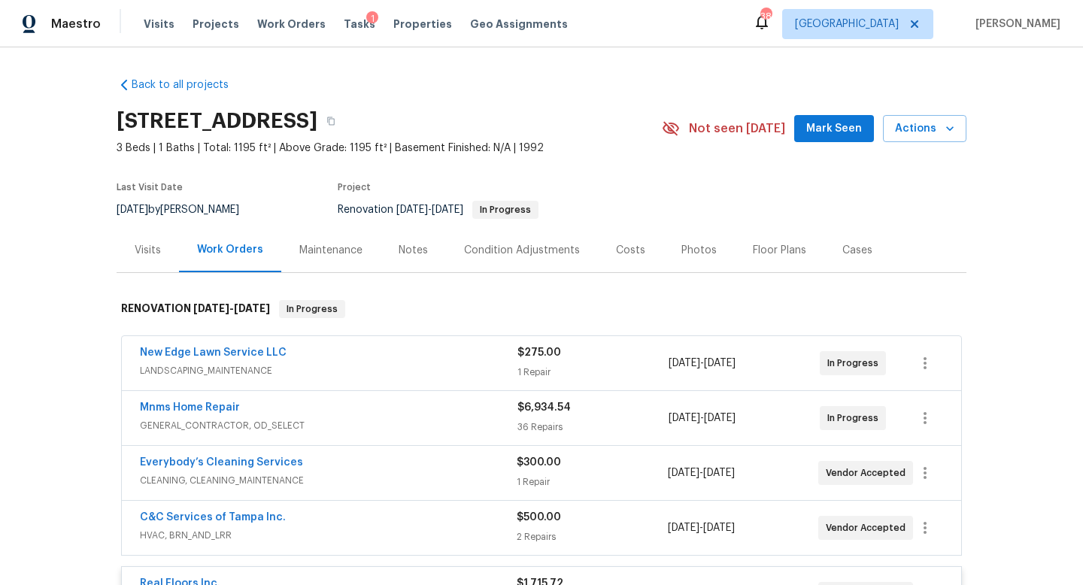
click at [457, 370] on span "LANDSCAPING_MAINTENANCE" at bounding box center [328, 370] width 377 height 15
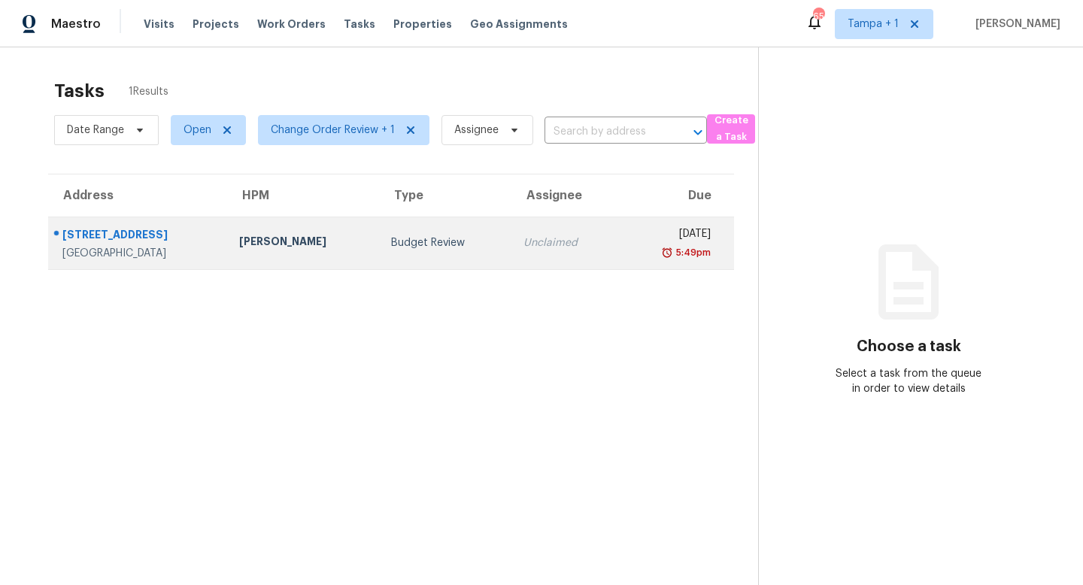
click at [411, 245] on div "Budget Review" at bounding box center [445, 242] width 109 height 15
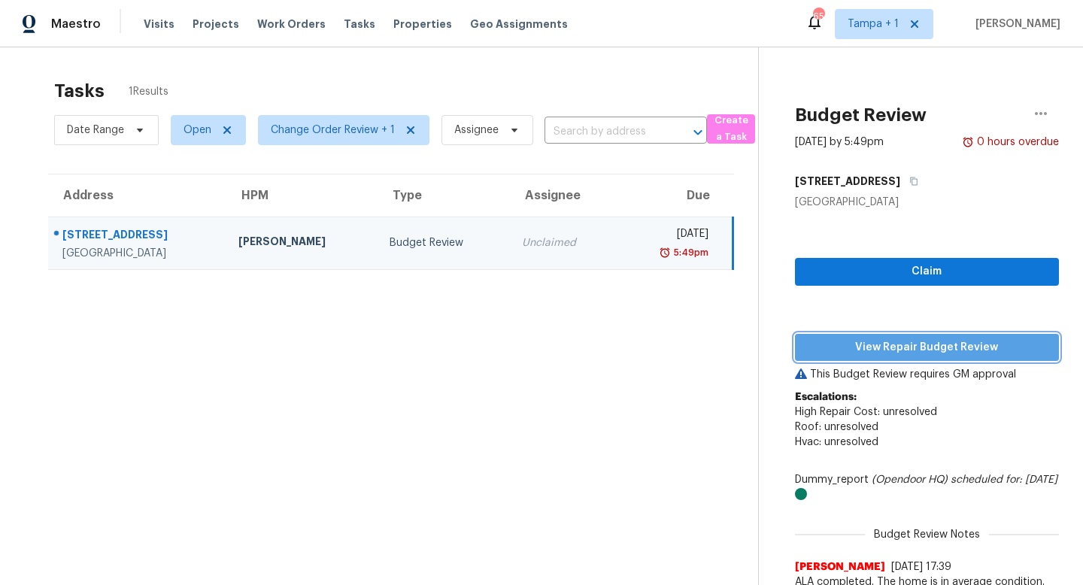
click at [942, 347] on span "View Repair Budget Review" at bounding box center [927, 347] width 240 height 19
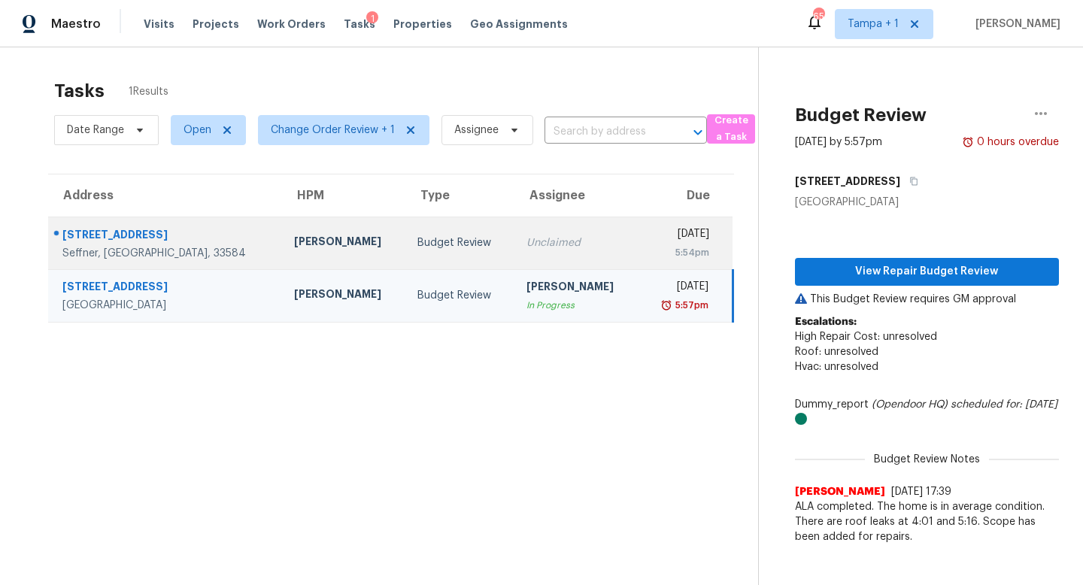
click at [435, 245] on div "Budget Review" at bounding box center [459, 242] width 85 height 15
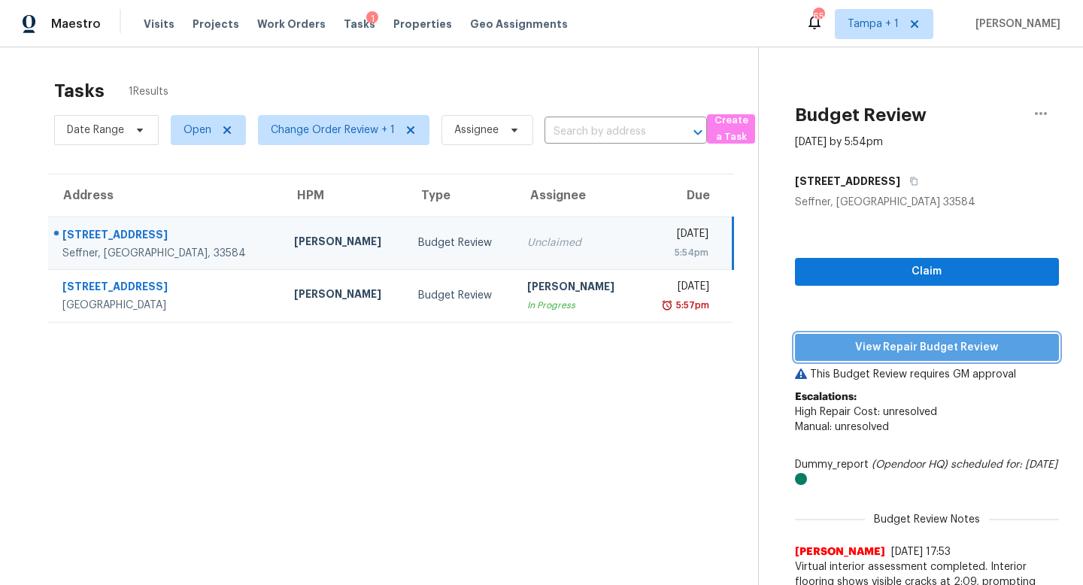
click at [912, 345] on span "View Repair Budget Review" at bounding box center [927, 347] width 240 height 19
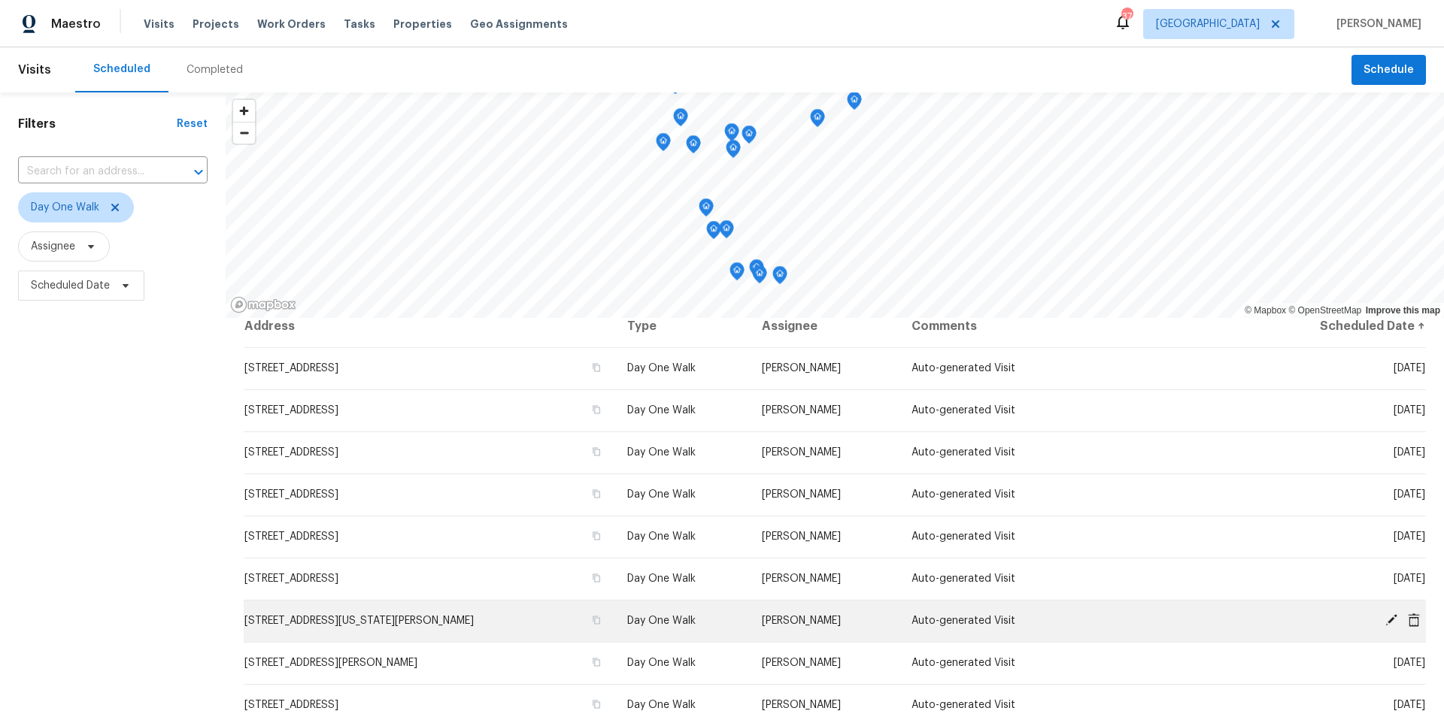
scroll to position [16, 0]
